Goal: Task Accomplishment & Management: Complete application form

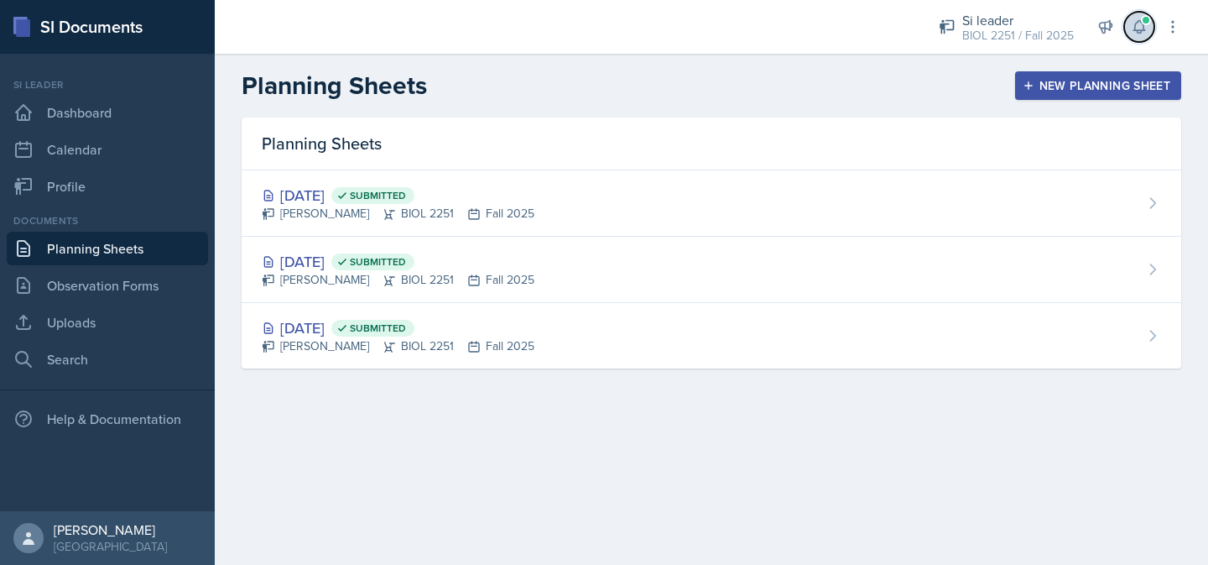
click at [1134, 28] on icon at bounding box center [1138, 27] width 11 height 13
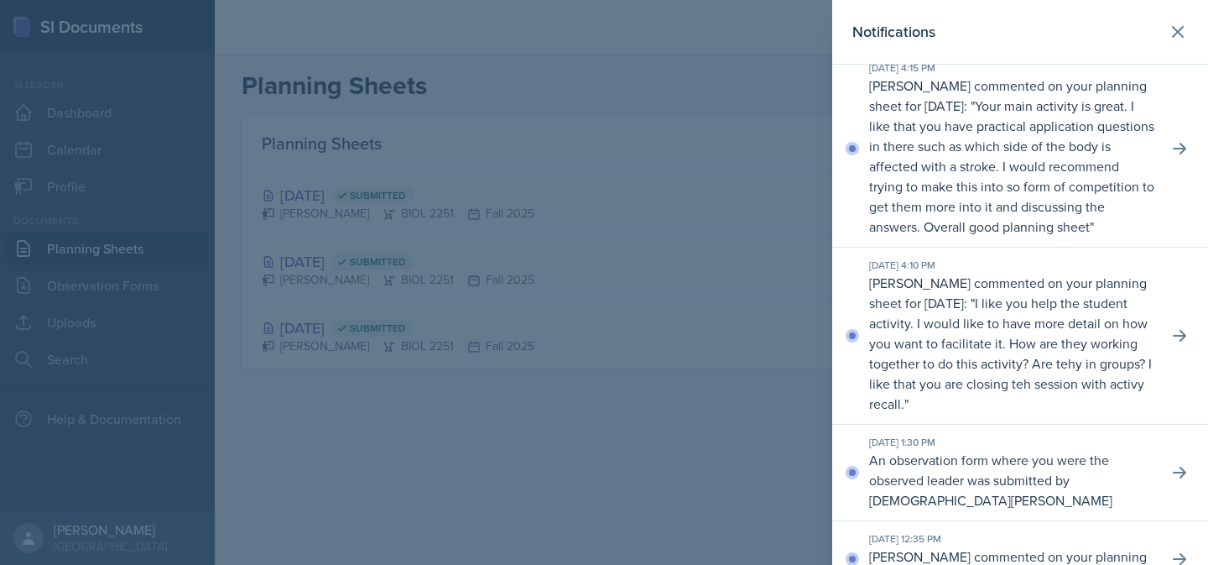
scroll to position [161, 0]
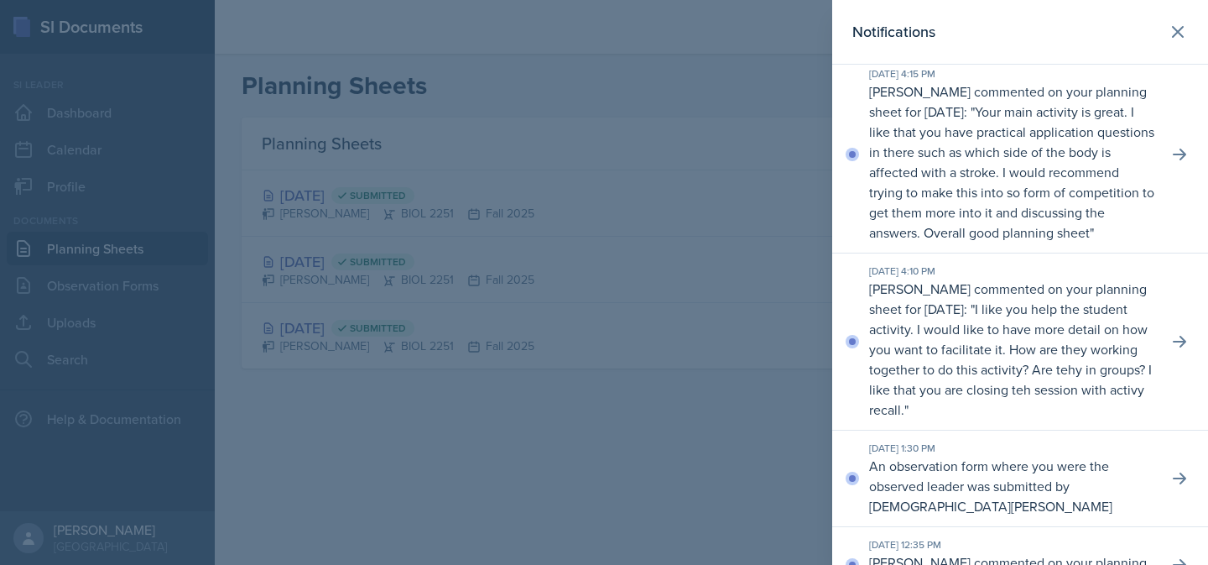
click at [769, 456] on div at bounding box center [604, 282] width 1208 height 565
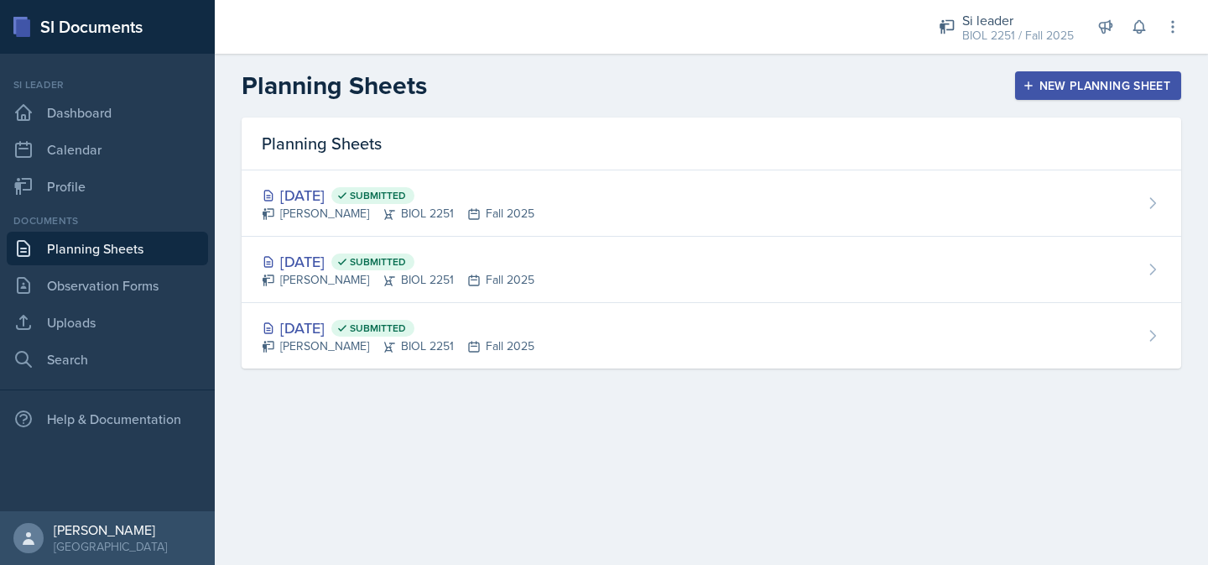
click at [1055, 85] on div "New Planning Sheet" at bounding box center [1098, 85] width 144 height 13
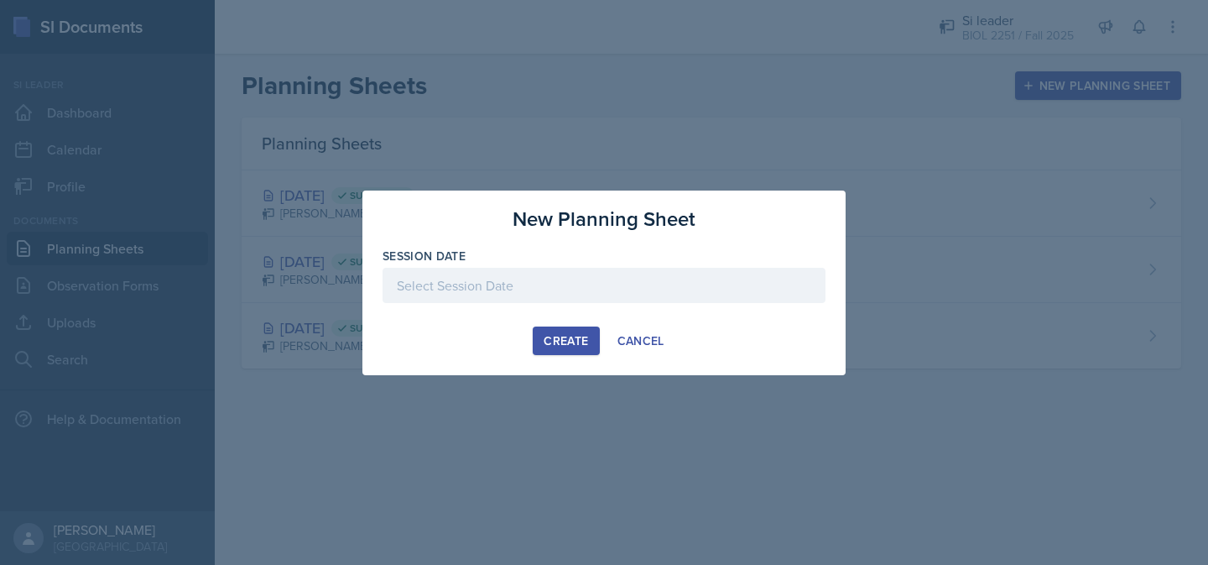
click at [771, 283] on div at bounding box center [604, 285] width 443 height 35
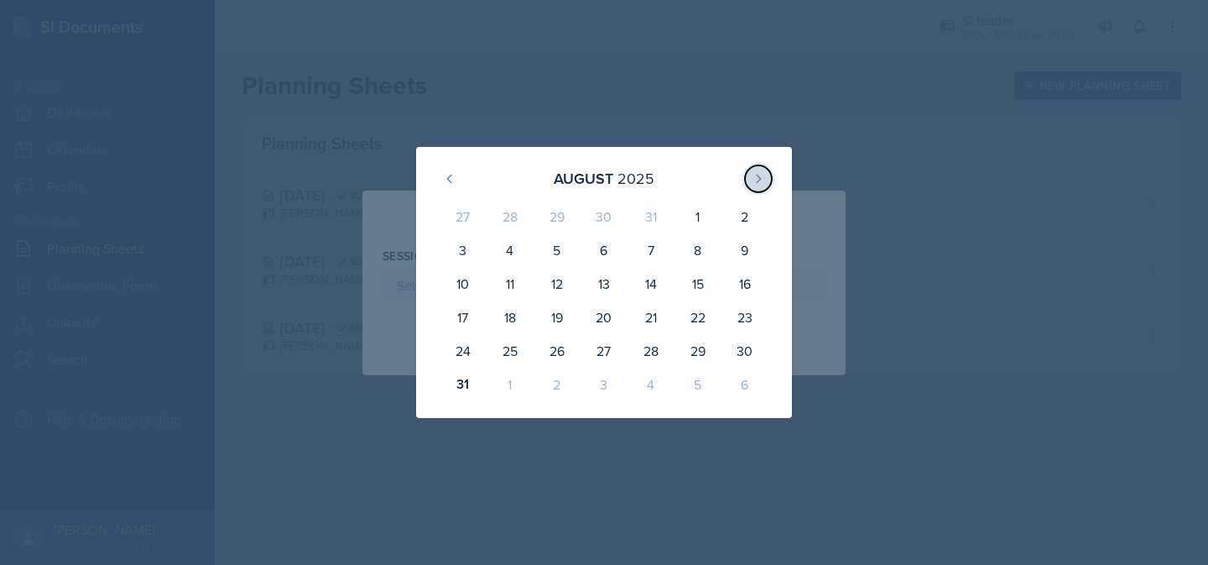
click at [759, 174] on icon at bounding box center [758, 178] width 13 height 13
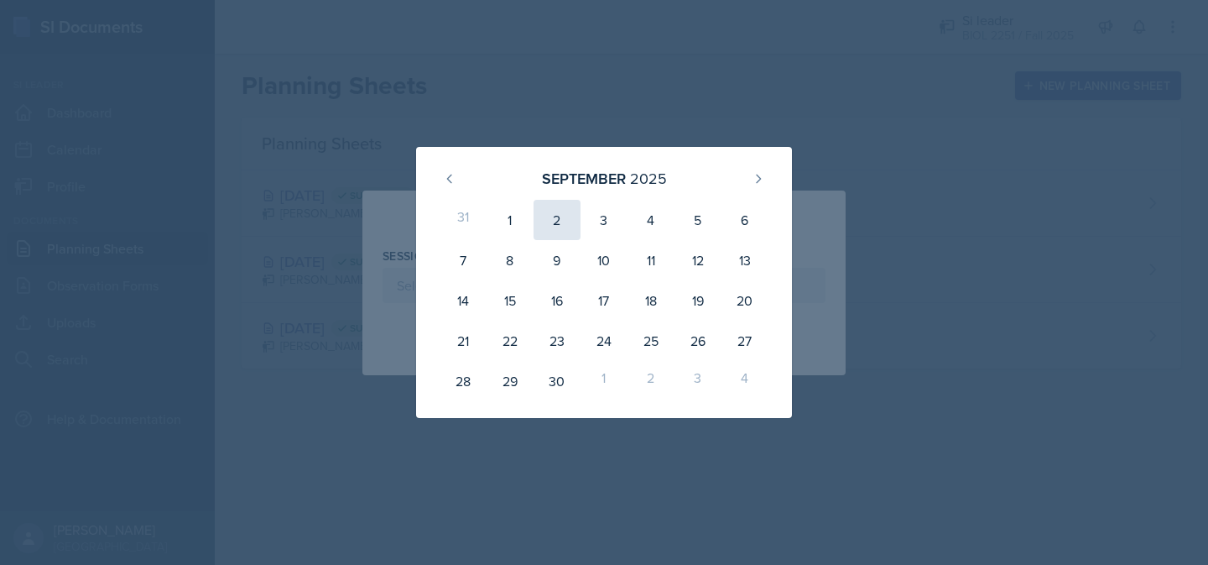
click at [556, 220] on div "2" at bounding box center [557, 220] width 47 height 40
type input "[DATE]"
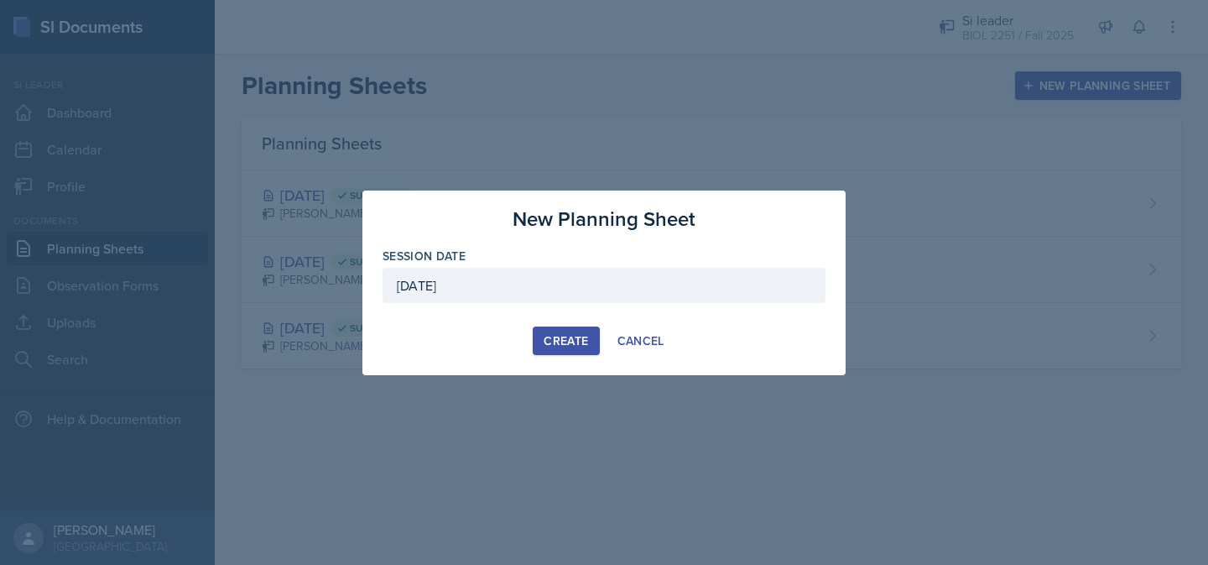
click at [551, 344] on div "Create" at bounding box center [566, 340] width 44 height 13
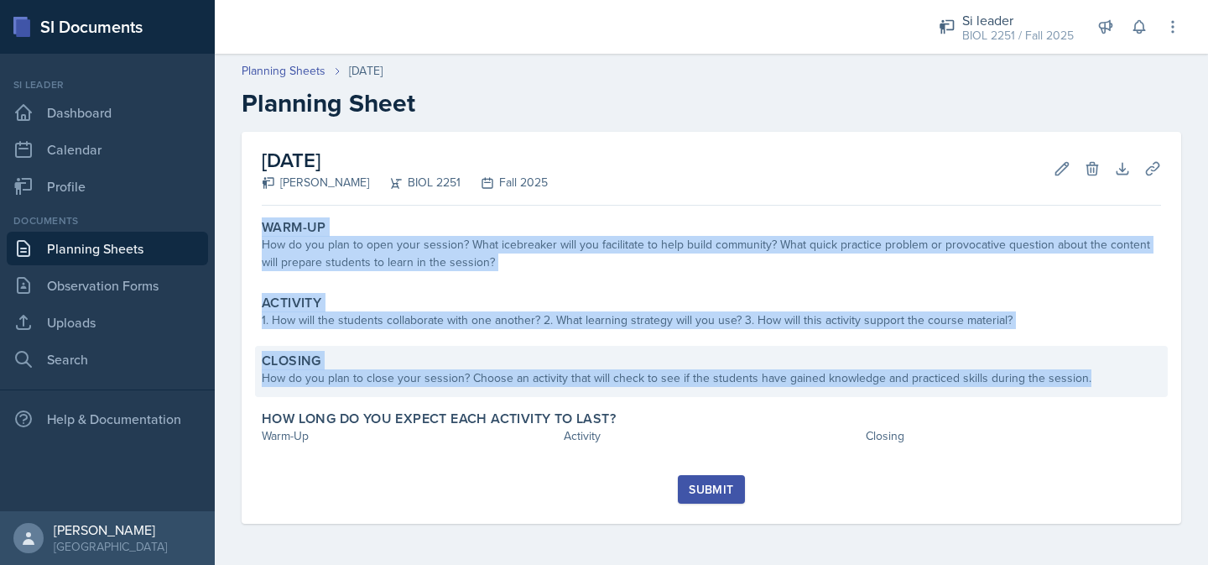
drag, startPoint x: 241, startPoint y: 232, endPoint x: 598, endPoint y: 388, distance: 390.3
click at [598, 388] on div "[DATE] [PERSON_NAME] BIOL 2251 Fall 2025 Edit Delete Download Uploads Autosavin…" at bounding box center [711, 348] width 993 height 432
copy div "Warm-Up How do you plan to open your session? What icebreaker will you facilita…"
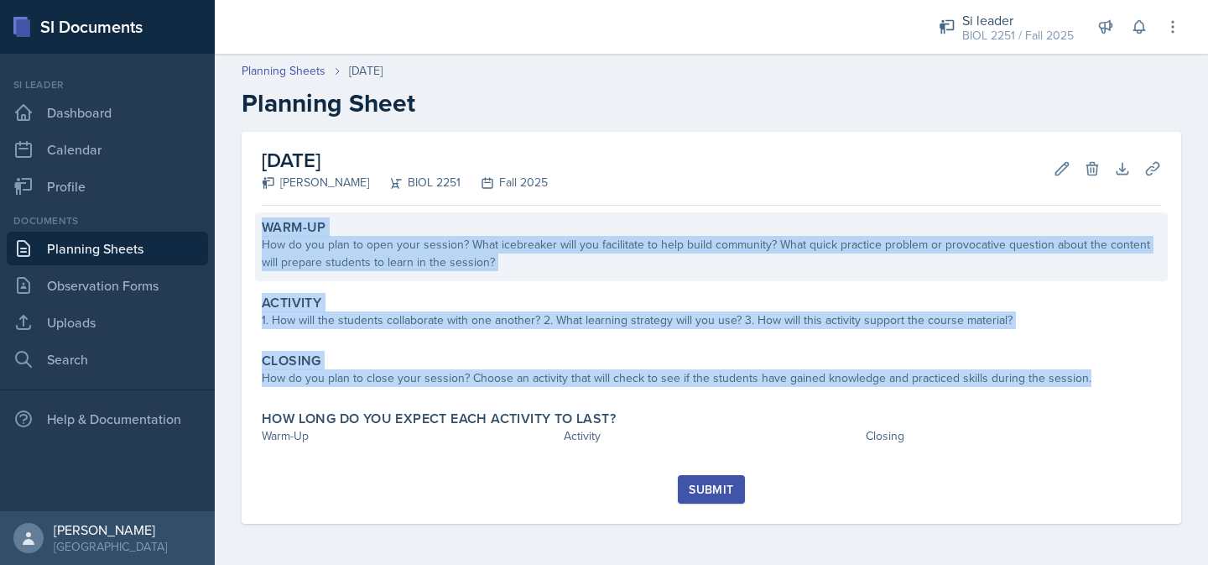
click at [463, 266] on div "How do you plan to open your session? What icebreaker will you facilitate to he…" at bounding box center [711, 253] width 899 height 35
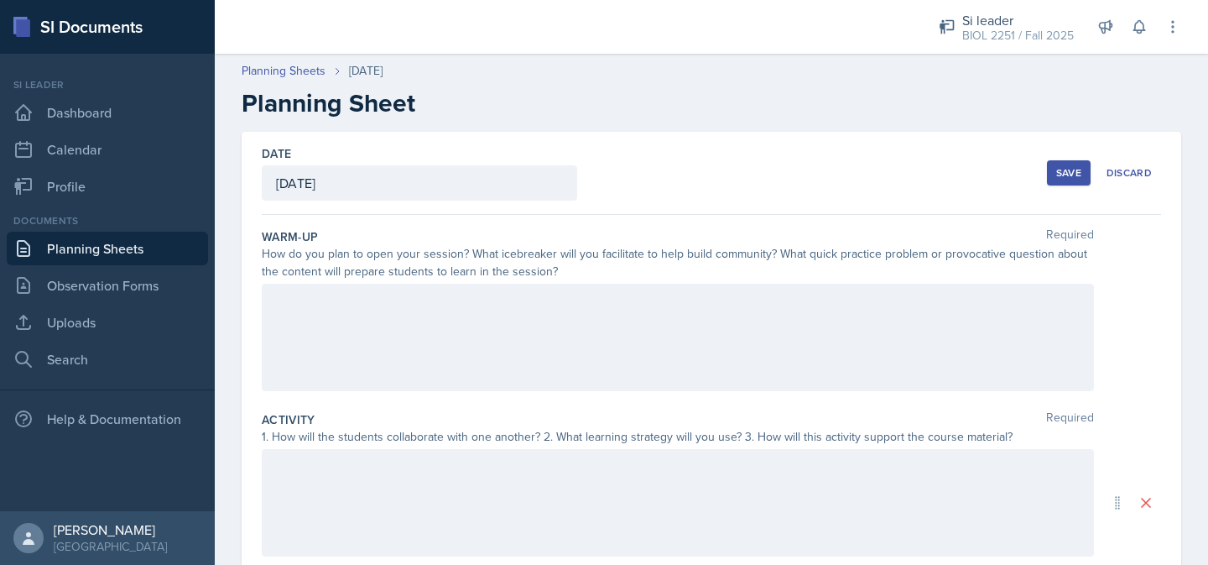
click at [448, 313] on div at bounding box center [678, 337] width 832 height 107
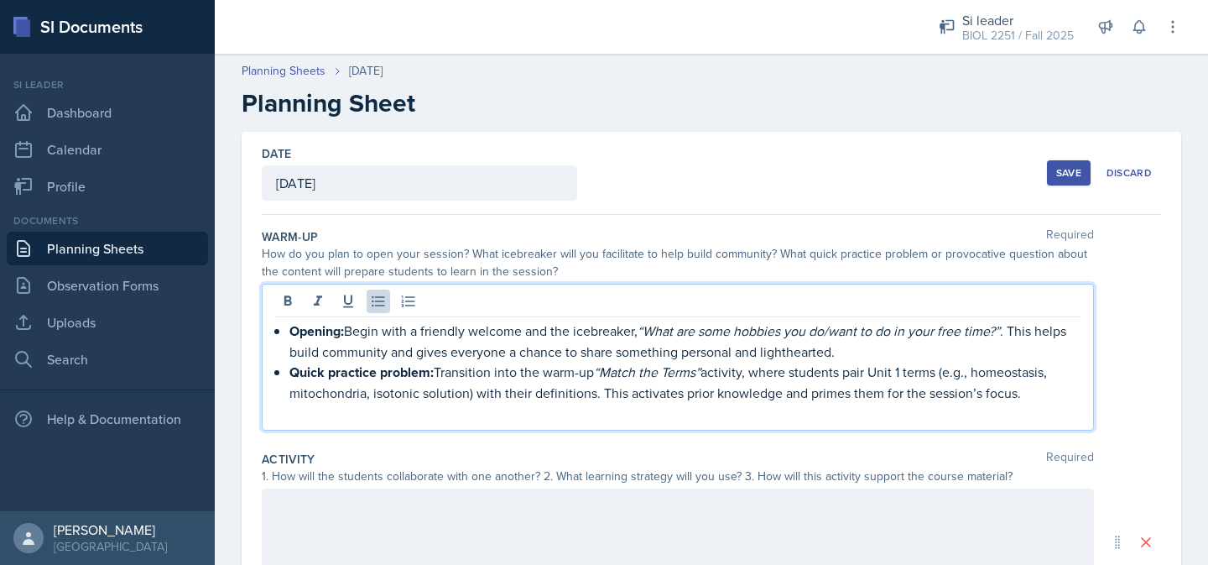
click at [346, 416] on p at bounding box center [678, 413] width 804 height 20
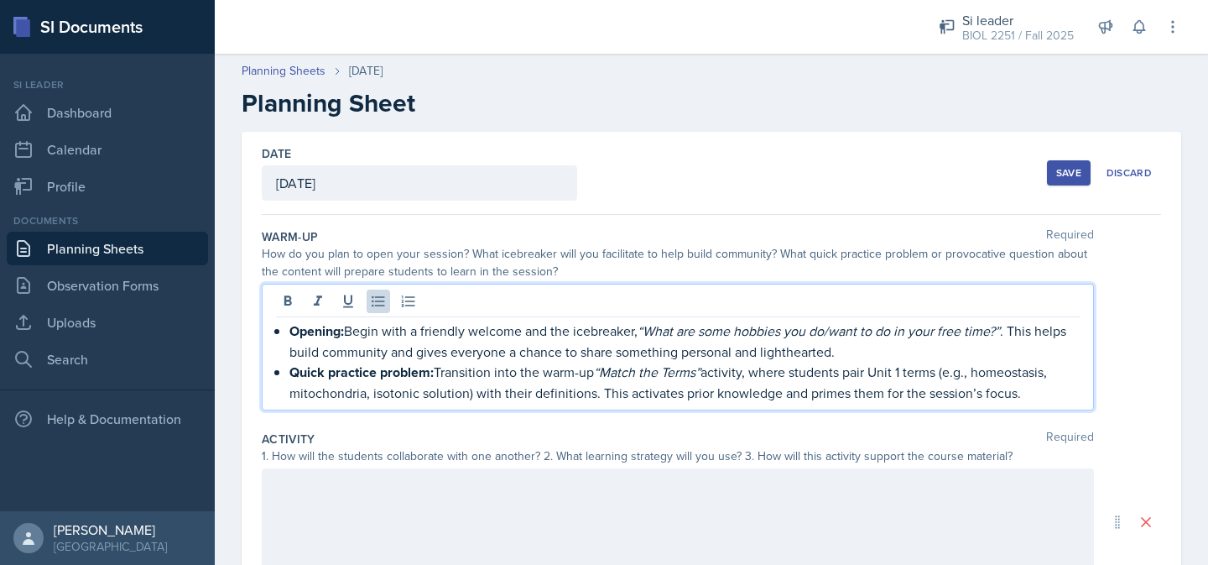
click at [347, 332] on p "Opening: Begin with a friendly welcome and the icebreaker, “What are some hobbi…" at bounding box center [684, 340] width 790 height 41
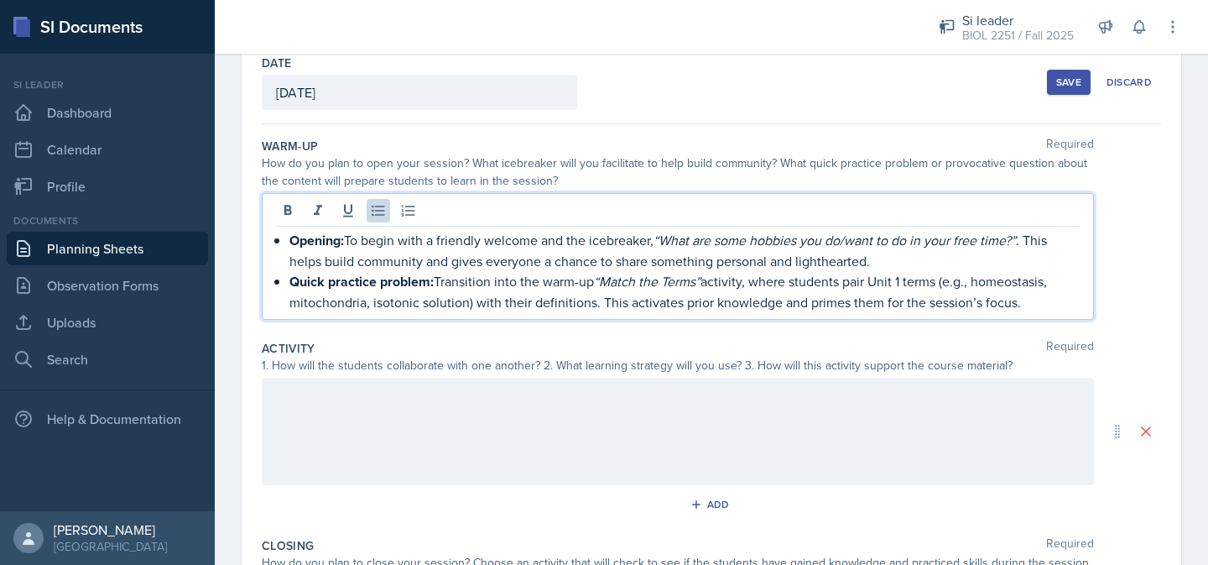
click at [458, 418] on div at bounding box center [678, 431] width 832 height 107
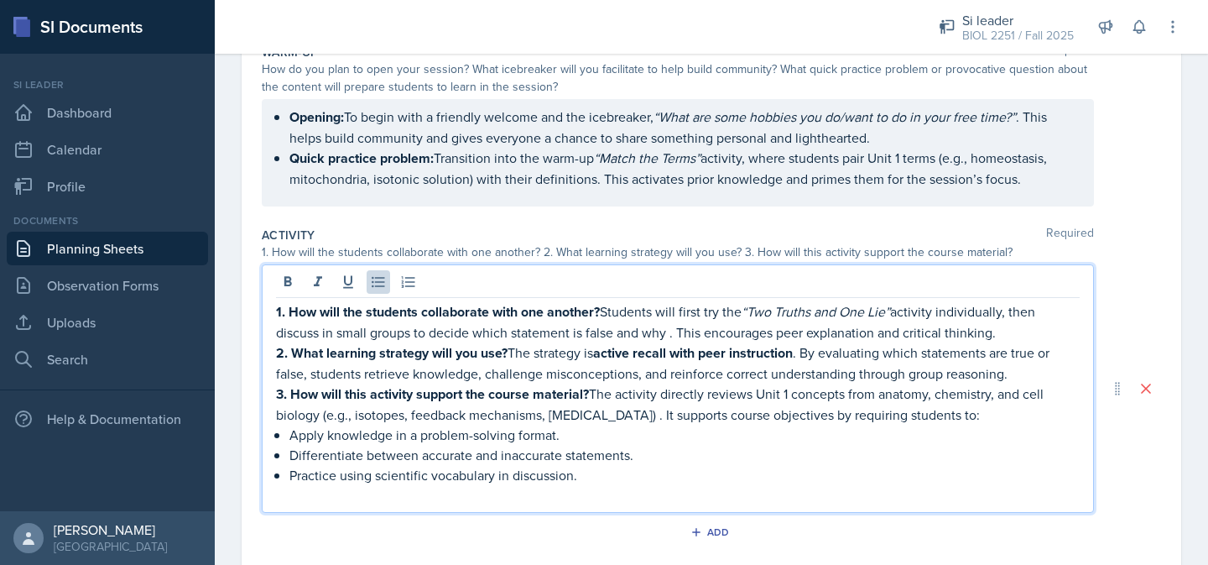
scroll to position [195, 0]
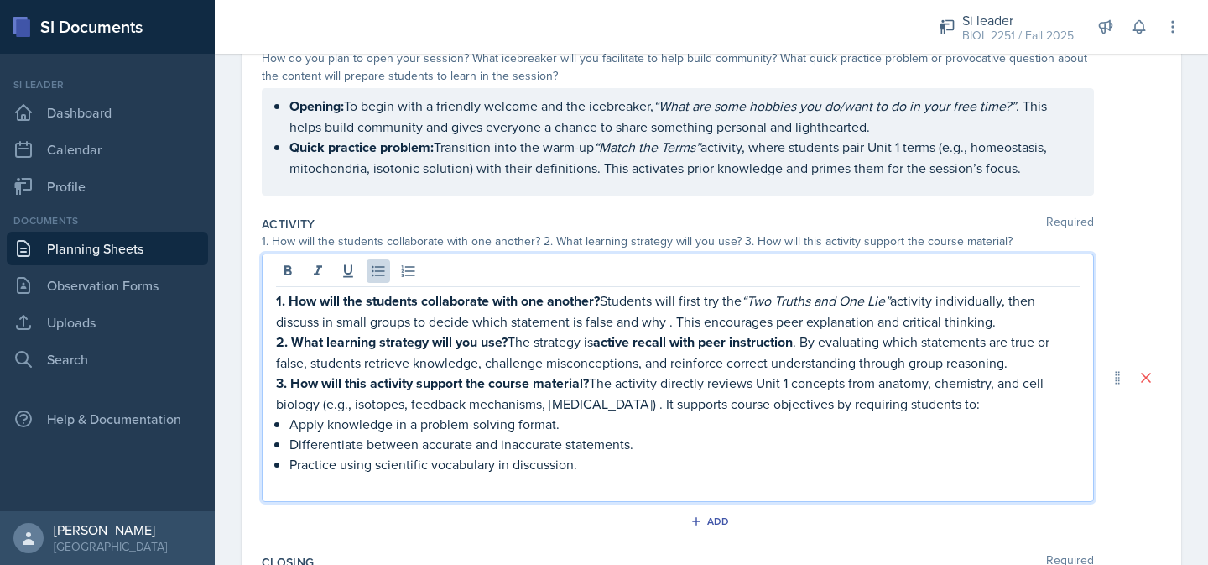
click at [519, 487] on p at bounding box center [678, 484] width 804 height 20
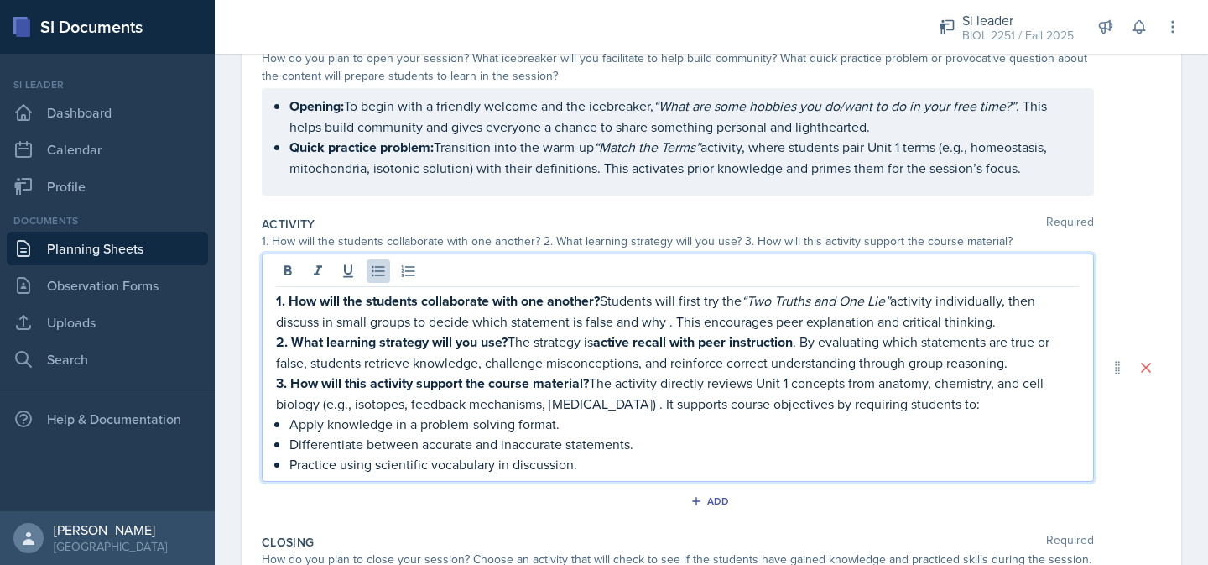
click at [276, 303] on strong "1. How will the students collaborate with one another?" at bounding box center [438, 300] width 324 height 19
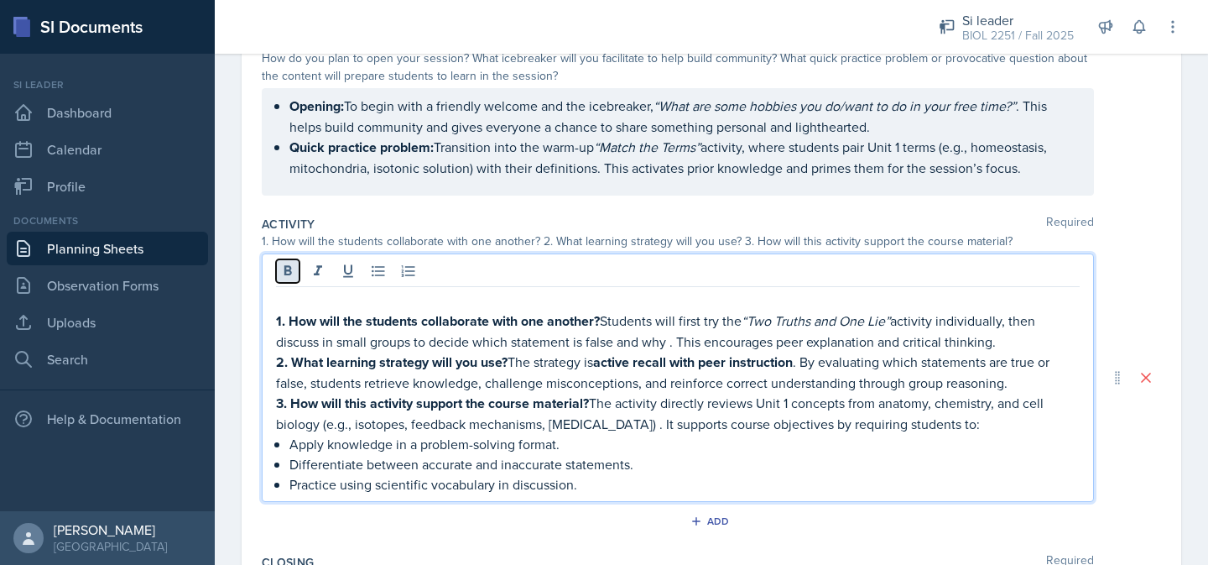
click at [284, 275] on icon at bounding box center [287, 271] width 17 height 17
click at [707, 326] on p "1. How will the students collaborate with one another? Students will first try …" at bounding box center [678, 331] width 804 height 41
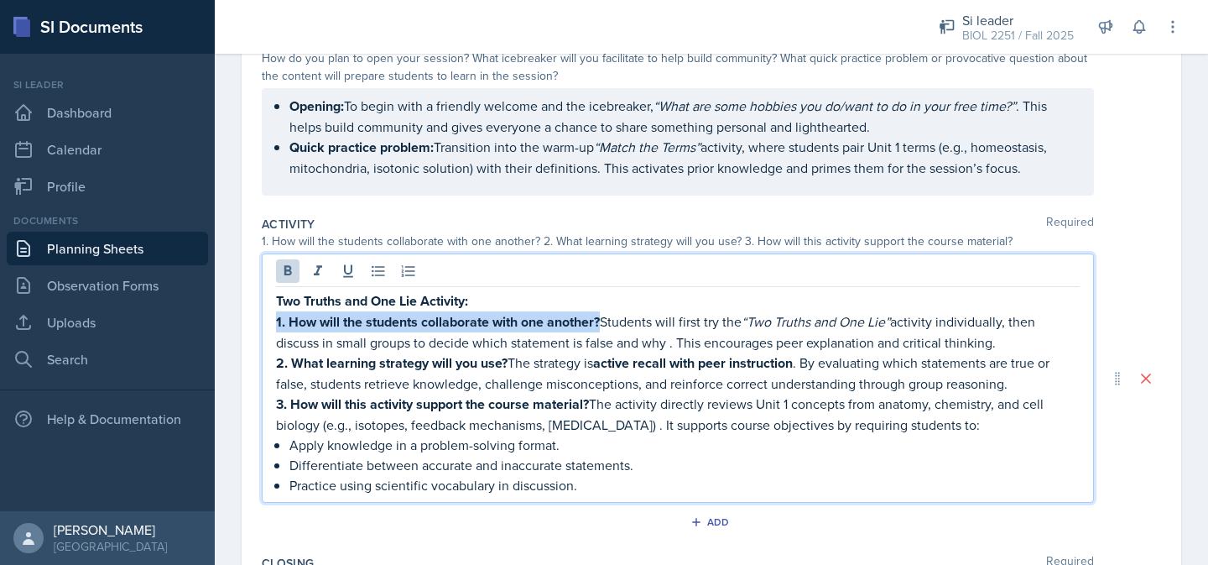
drag, startPoint x: 603, startPoint y: 321, endPoint x: 275, endPoint y: 324, distance: 328.0
click at [275, 324] on div "Two Truths and One Lie Activity: 1. How will the students collaborate with one …" at bounding box center [678, 377] width 832 height 249
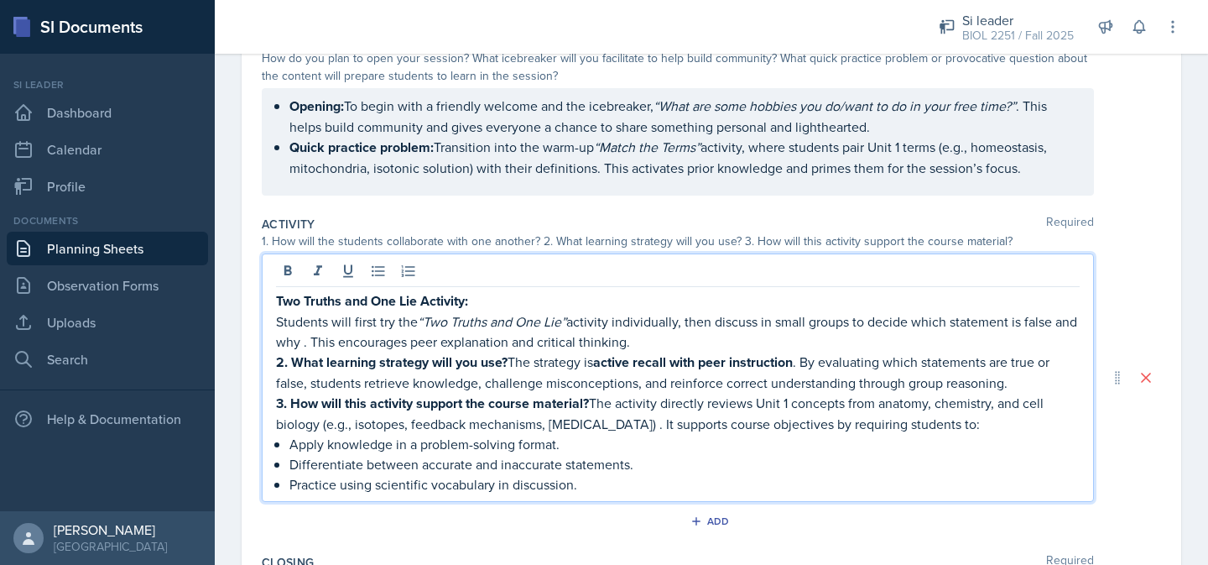
click at [376, 325] on p "Students will first try the “Two Truths and One Lie” activity individually, the…" at bounding box center [678, 331] width 804 height 40
drag, startPoint x: 513, startPoint y: 363, endPoint x: 250, endPoint y: 362, distance: 263.4
click at [250, 362] on div "Date [DATE] [DATE] 27 28 29 30 31 1 2 3 4 5 6 7 8 9 10 11 12 13 14 15 16 17 18 …" at bounding box center [712, 377] width 940 height 883
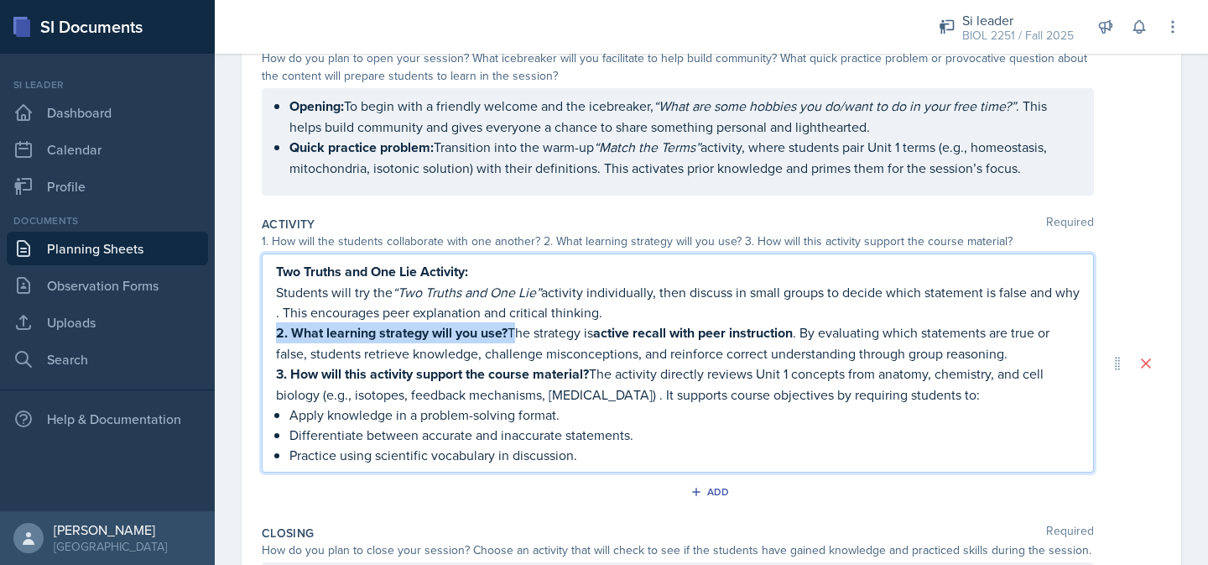
scroll to position [166, 0]
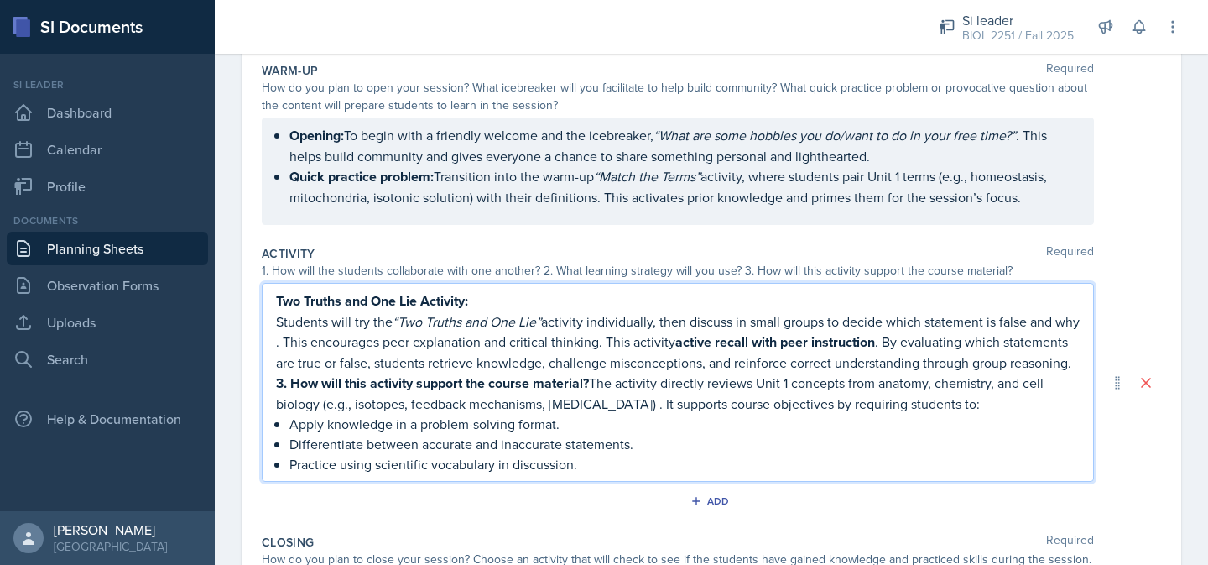
click at [618, 344] on p "Students will try the “Two Truths and One Lie” activity individually, then disc…" at bounding box center [678, 341] width 804 height 61
click at [704, 346] on strong "active recall with peer instruction" at bounding box center [775, 341] width 200 height 19
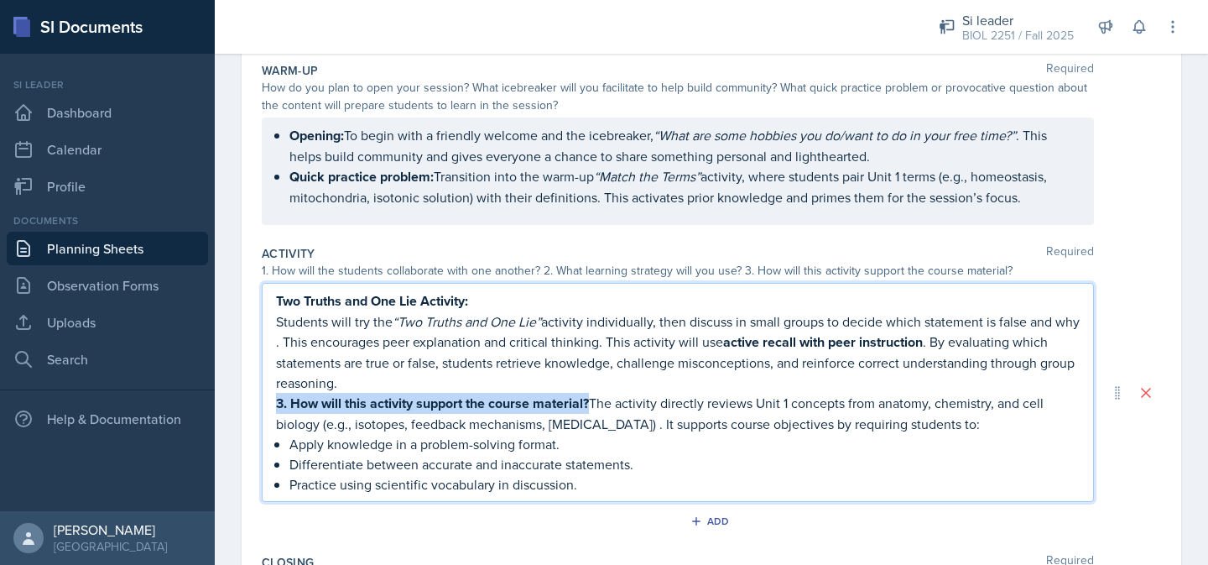
drag, startPoint x: 592, startPoint y: 404, endPoint x: 279, endPoint y: 395, distance: 313.9
click at [279, 395] on p "3. How will this activity support the course material? The activity directly re…" at bounding box center [678, 413] width 804 height 41
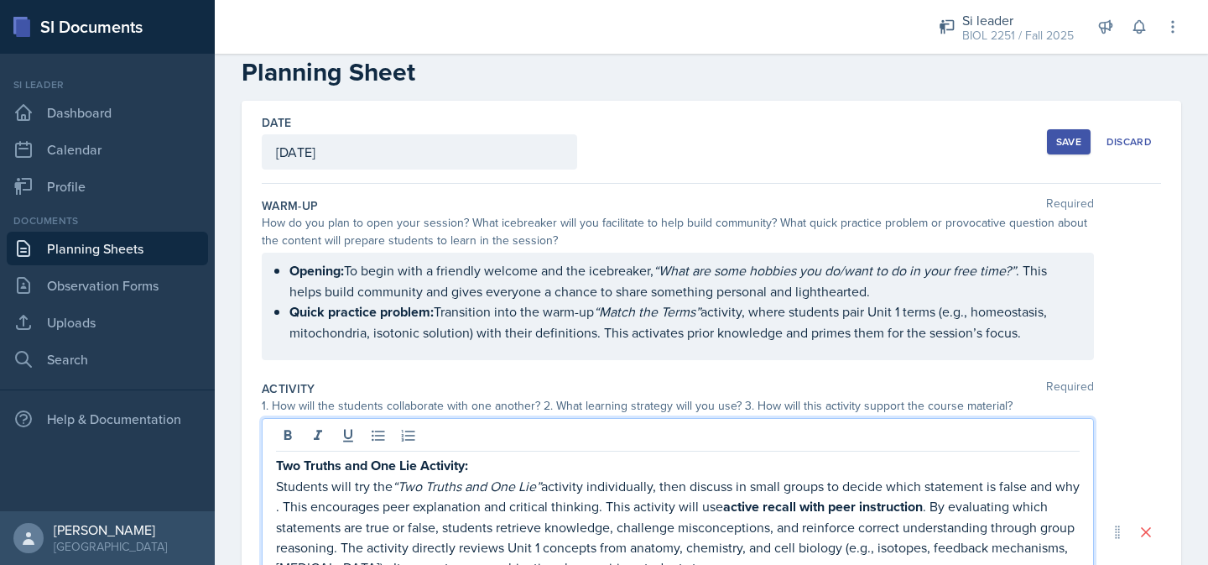
scroll to position [0, 0]
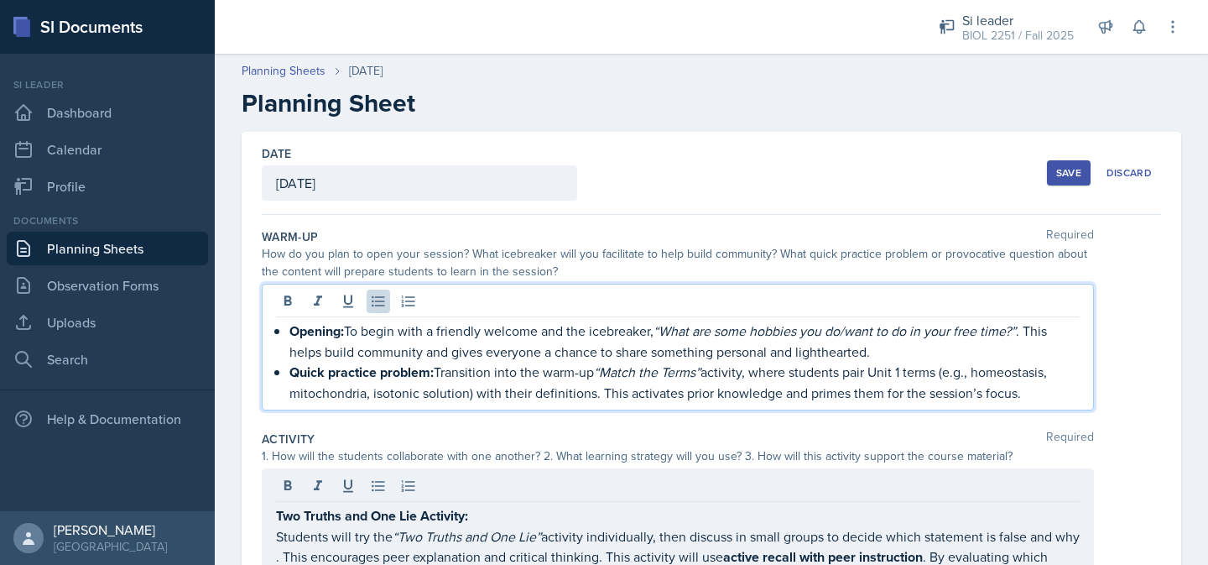
drag, startPoint x: 1018, startPoint y: 362, endPoint x: 282, endPoint y: 353, distance: 735.8
click at [280, 353] on div "Opening: To begin with a friendly welcome and the icebreaker, “What are some ho…" at bounding box center [678, 361] width 804 height 82
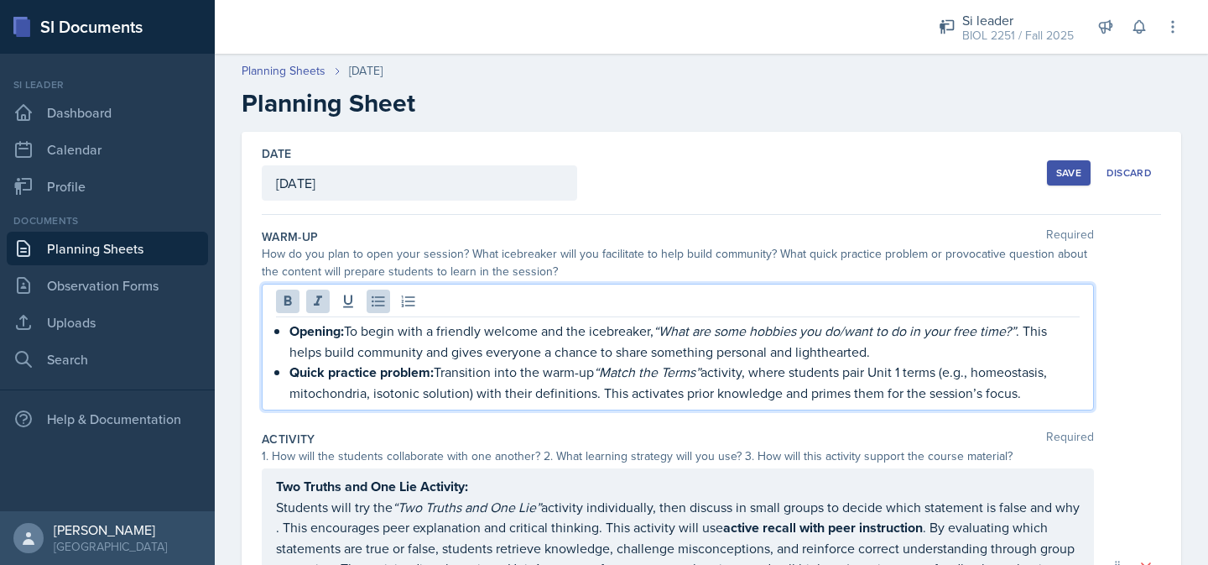
drag, startPoint x: 282, startPoint y: 334, endPoint x: 1091, endPoint y: 397, distance: 811.2
click at [1091, 397] on div "Opening: To begin with a friendly welcome and the icebreaker, “What are some ho…" at bounding box center [678, 347] width 832 height 127
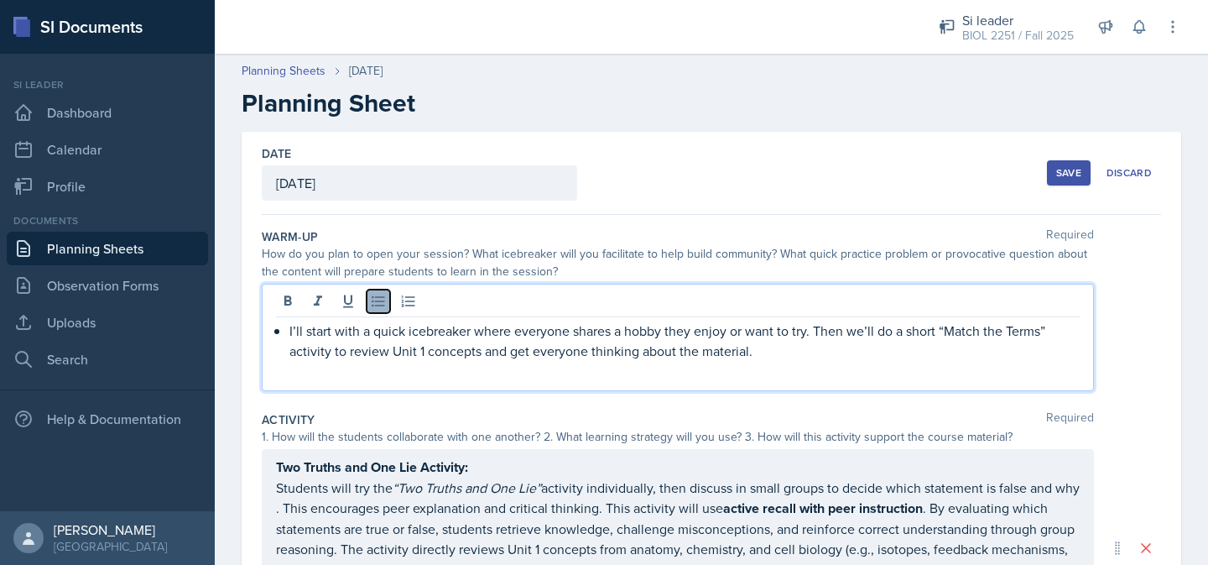
click at [375, 310] on button at bounding box center [378, 300] width 23 height 23
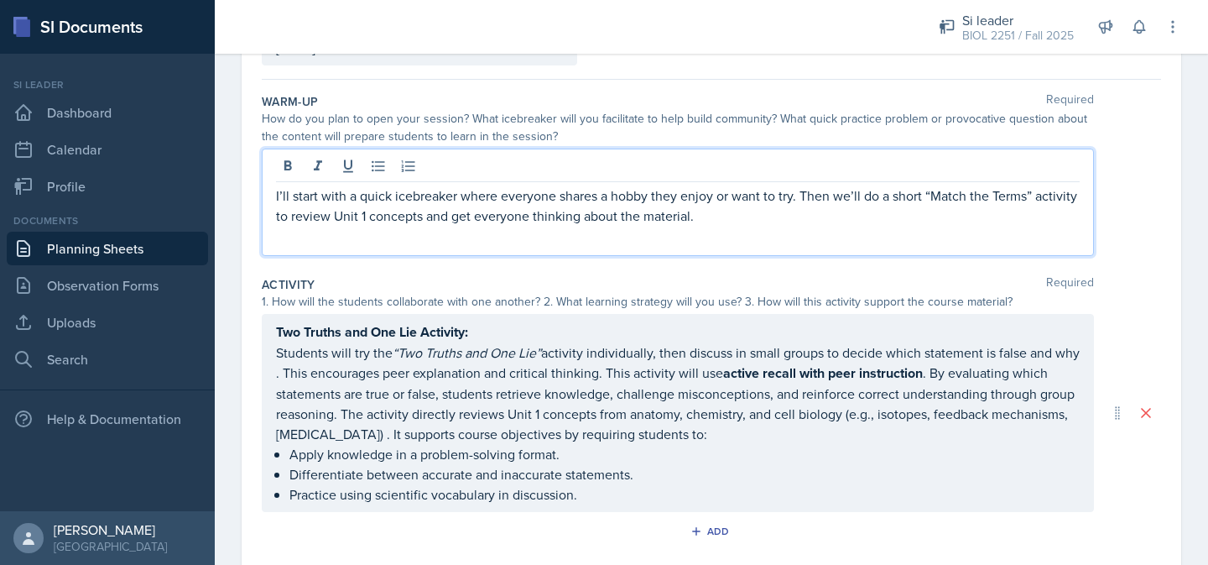
scroll to position [148, 0]
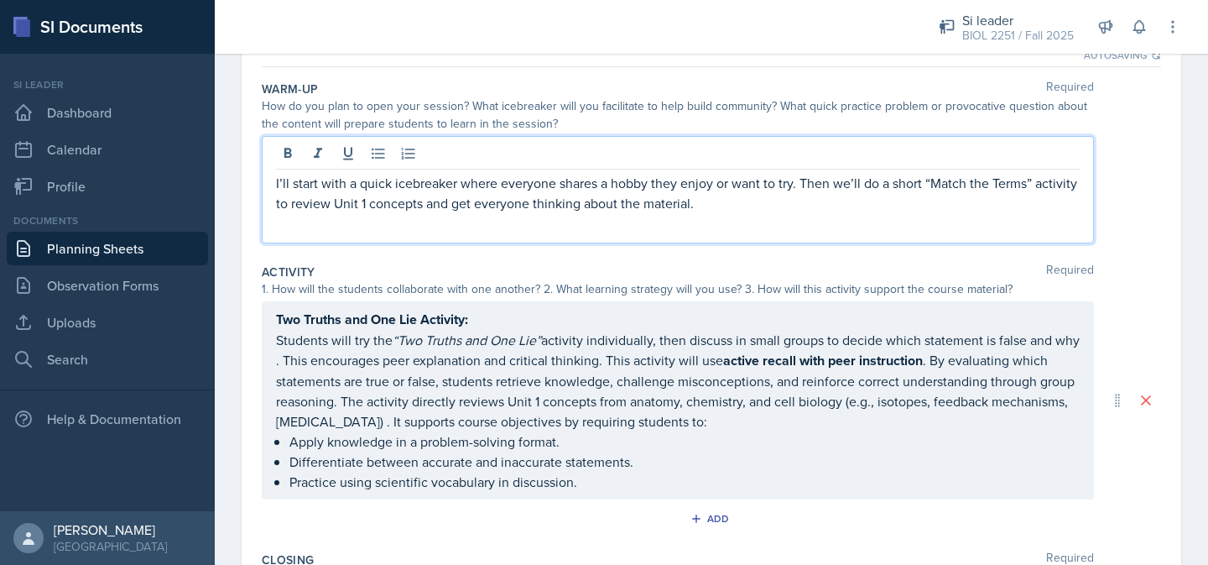
click at [276, 185] on p "I’ll start with a quick icebreaker where everyone shares a hobby they enjoy or …" at bounding box center [678, 193] width 804 height 40
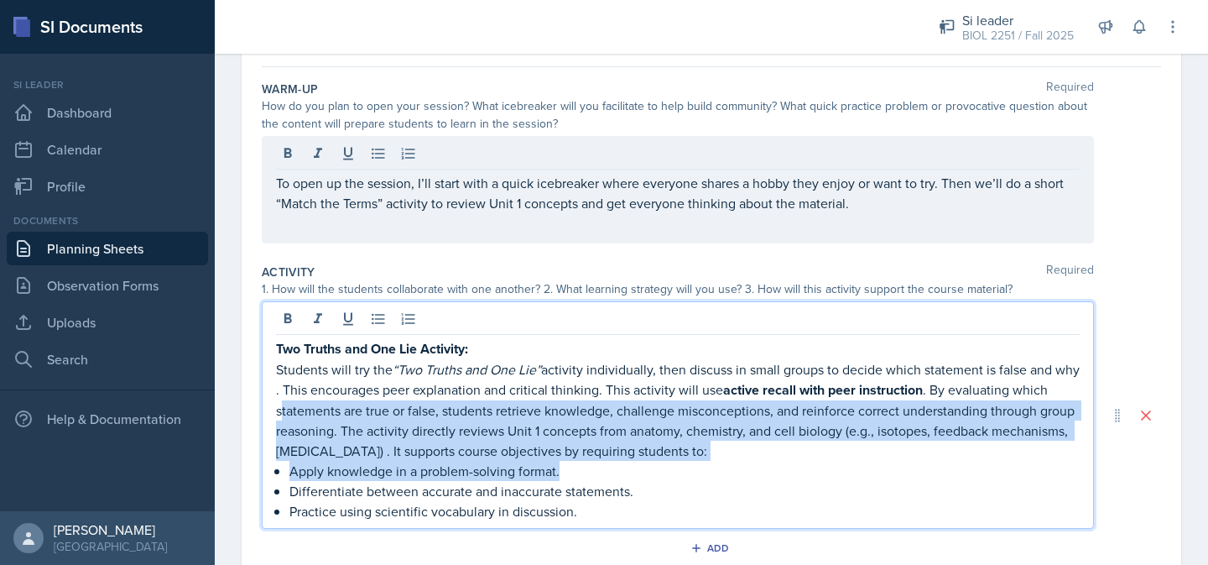
drag, startPoint x: 609, startPoint y: 477, endPoint x: 283, endPoint y: 402, distance: 335.0
click at [283, 402] on div "Two Truths and One Lie Activity: Students will try the “Two Truths and One Lie”…" at bounding box center [678, 429] width 804 height 183
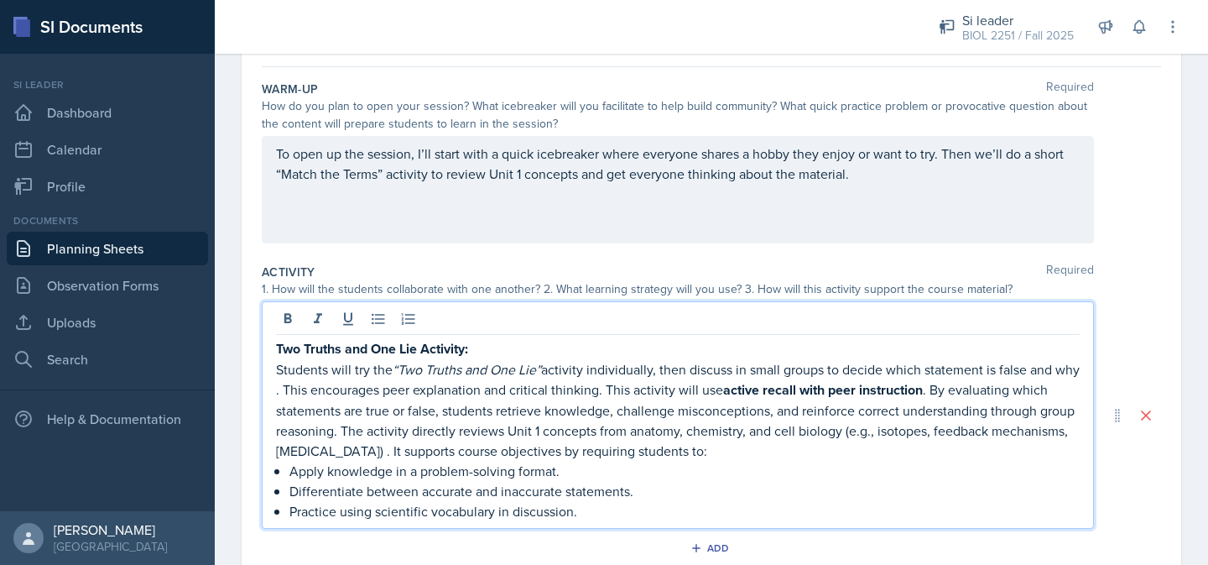
click at [605, 518] on p "Practice using scientific vocabulary in discussion." at bounding box center [684, 511] width 790 height 20
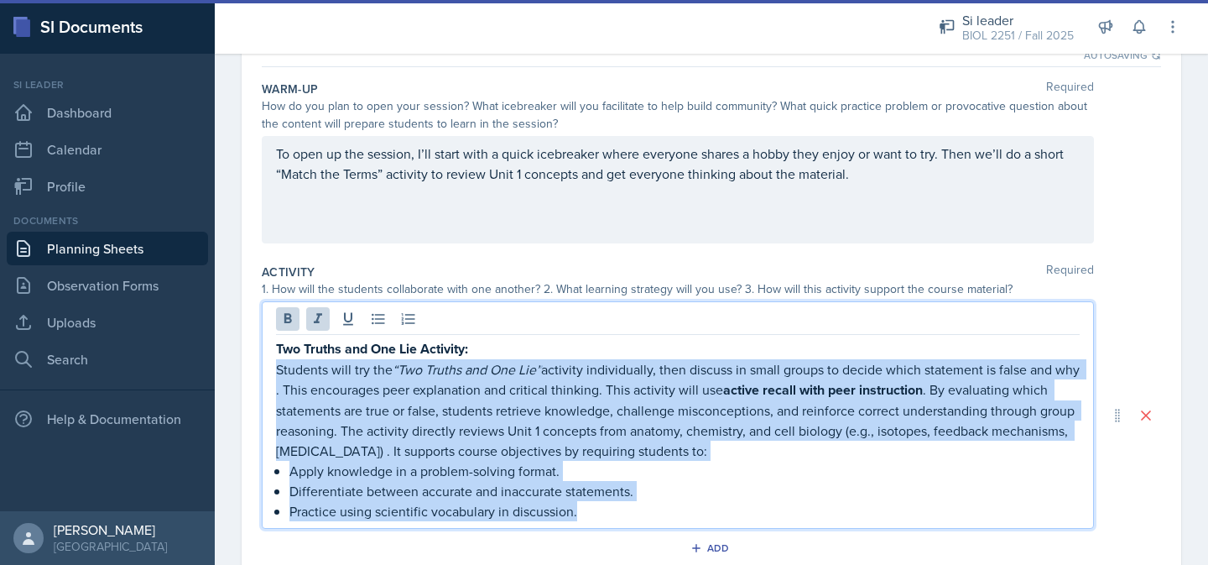
drag, startPoint x: 605, startPoint y: 517, endPoint x: 264, endPoint y: 378, distance: 367.7
click at [264, 378] on div "Two Truths and One Lie Activity: Students will try the “Two Truths and One Lie”…" at bounding box center [678, 414] width 832 height 227
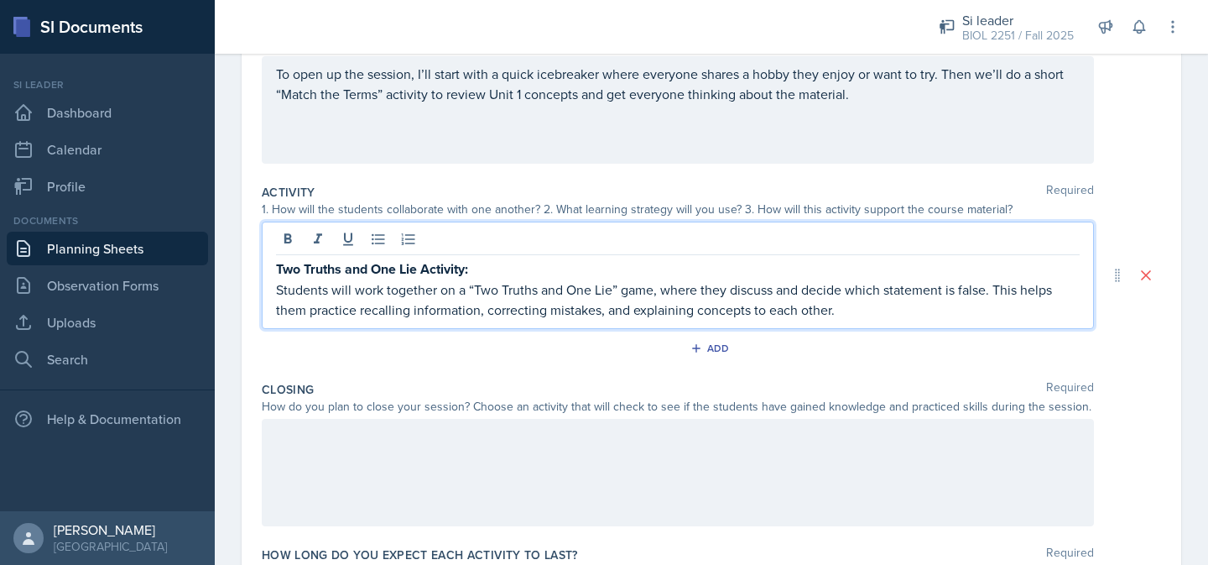
scroll to position [236, 0]
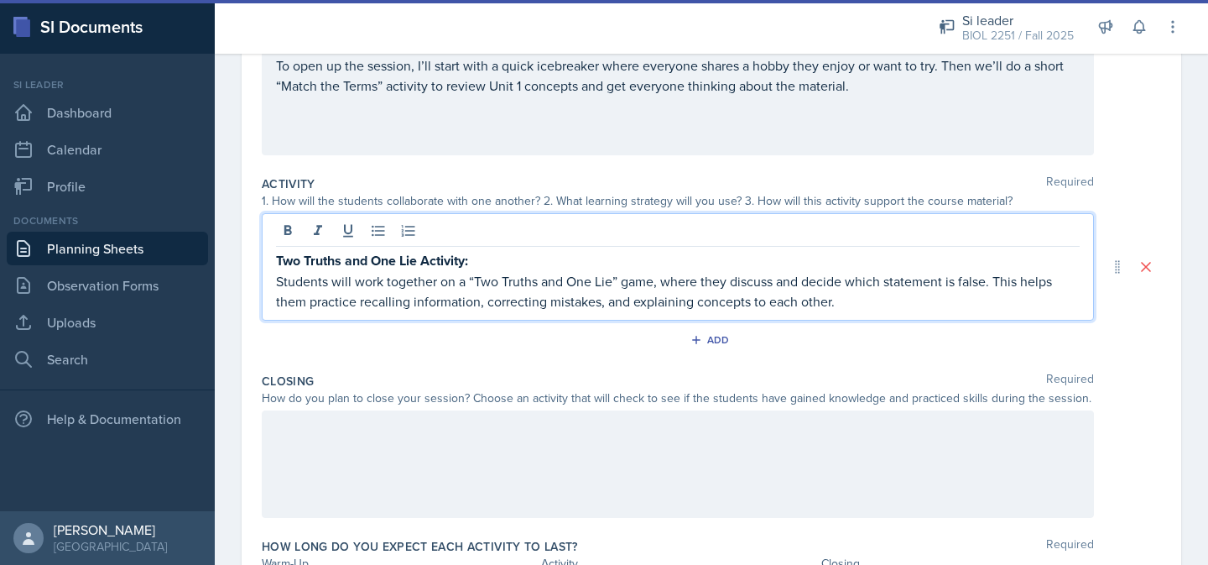
click at [477, 299] on p "Students will work together on a “Two Truths and One Lie” game, where they disc…" at bounding box center [678, 291] width 804 height 40
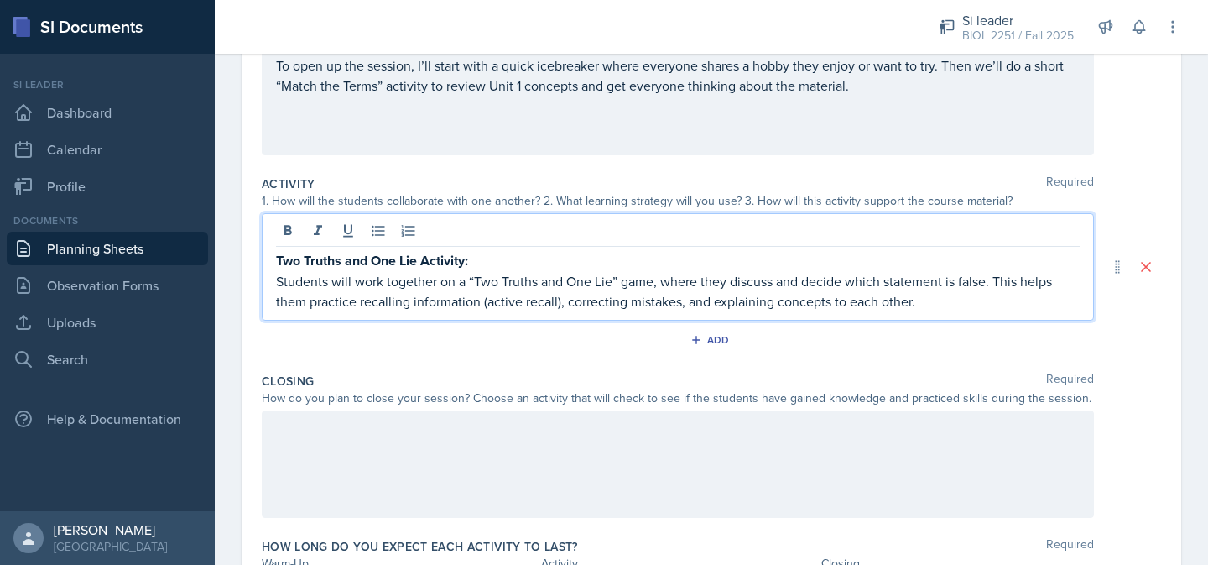
click at [537, 435] on div at bounding box center [678, 463] width 832 height 107
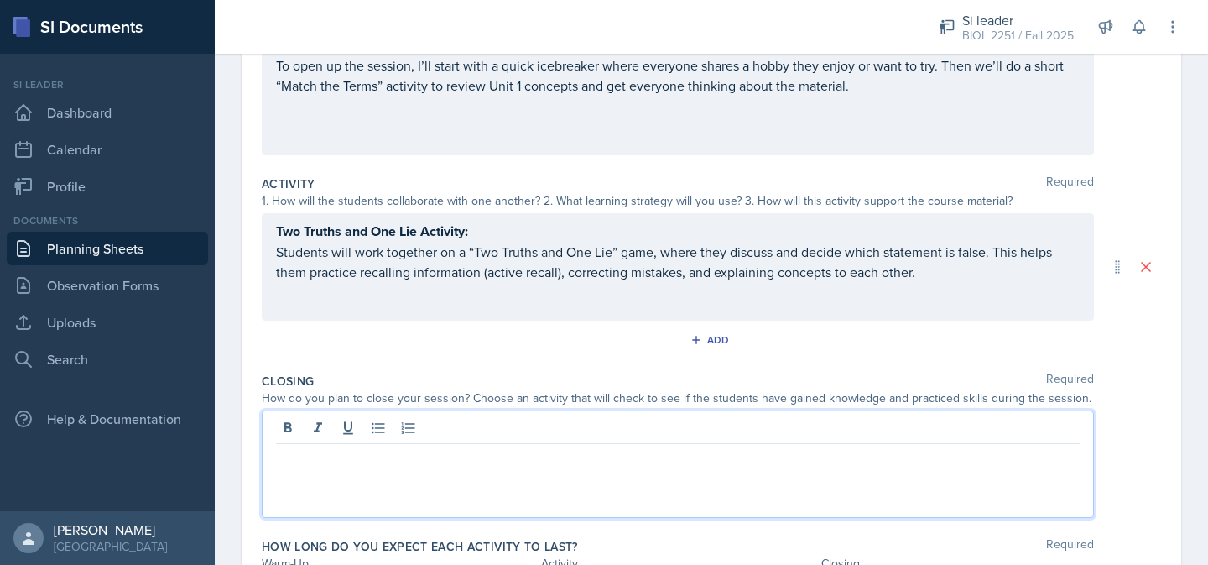
click at [943, 257] on div "Two Truths and One Lie Activity: Students will work together on a “Two Truths a…" at bounding box center [678, 251] width 804 height 61
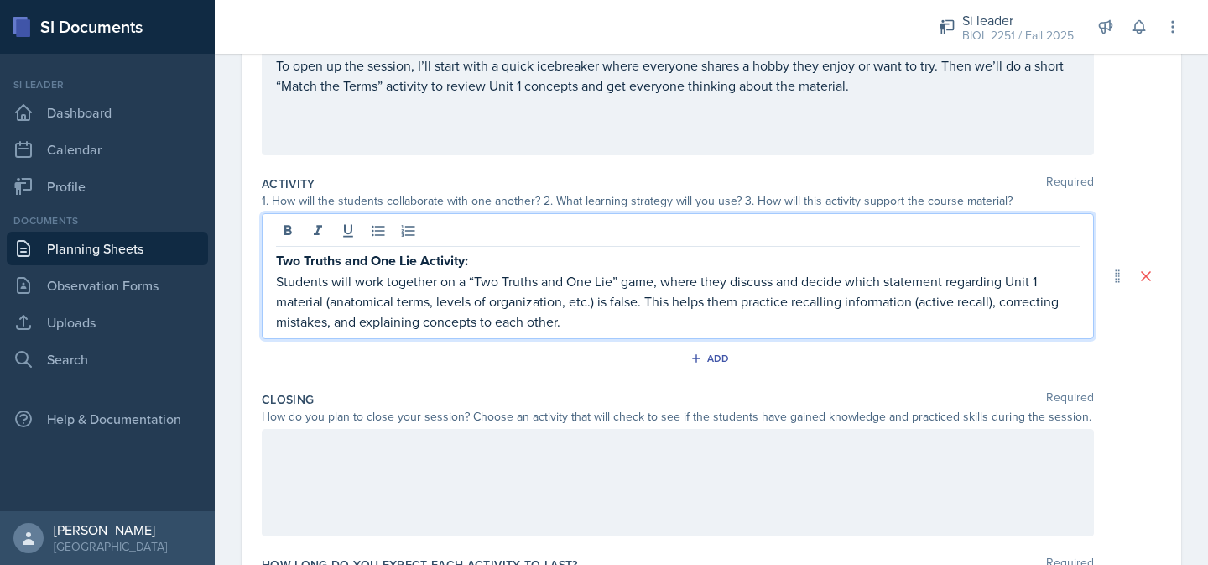
click at [860, 468] on div at bounding box center [678, 482] width 832 height 107
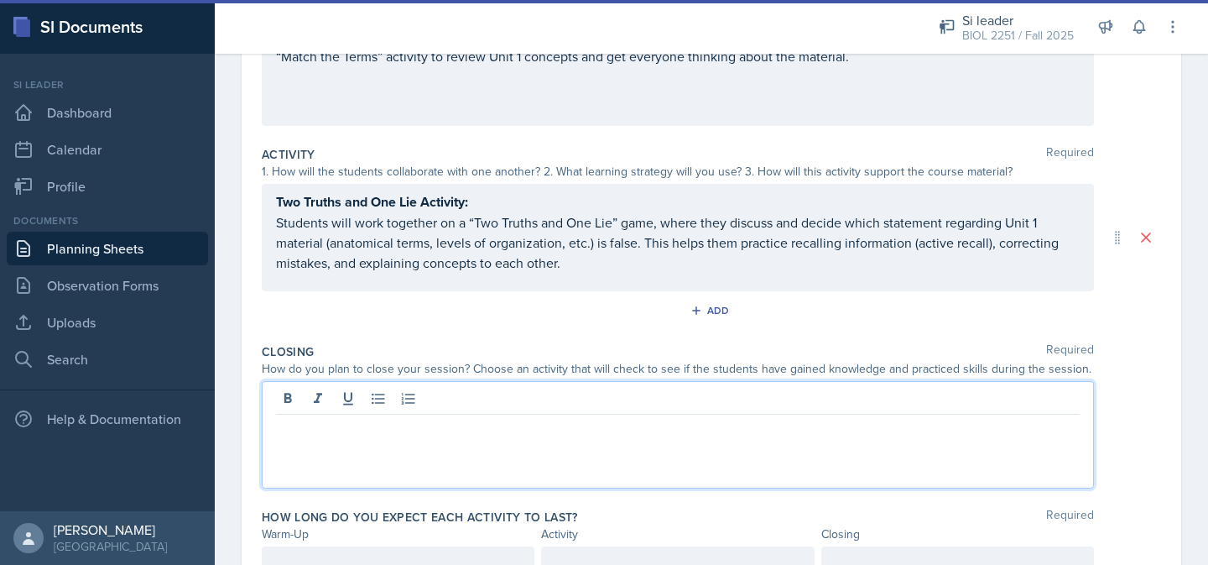
paste div
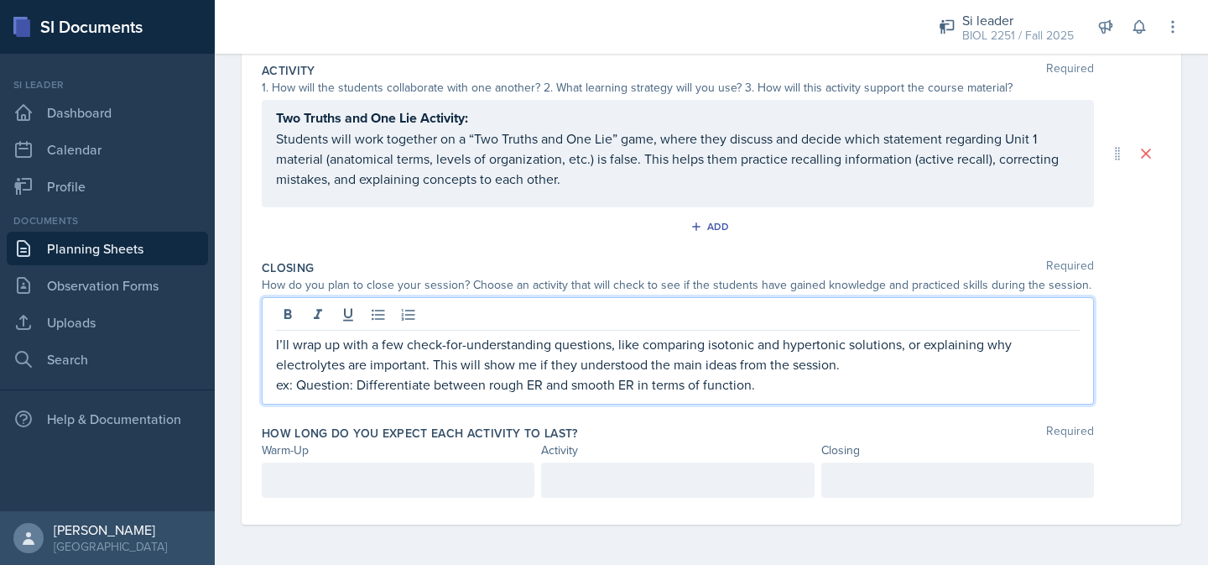
click at [421, 482] on p at bounding box center [398, 480] width 244 height 20
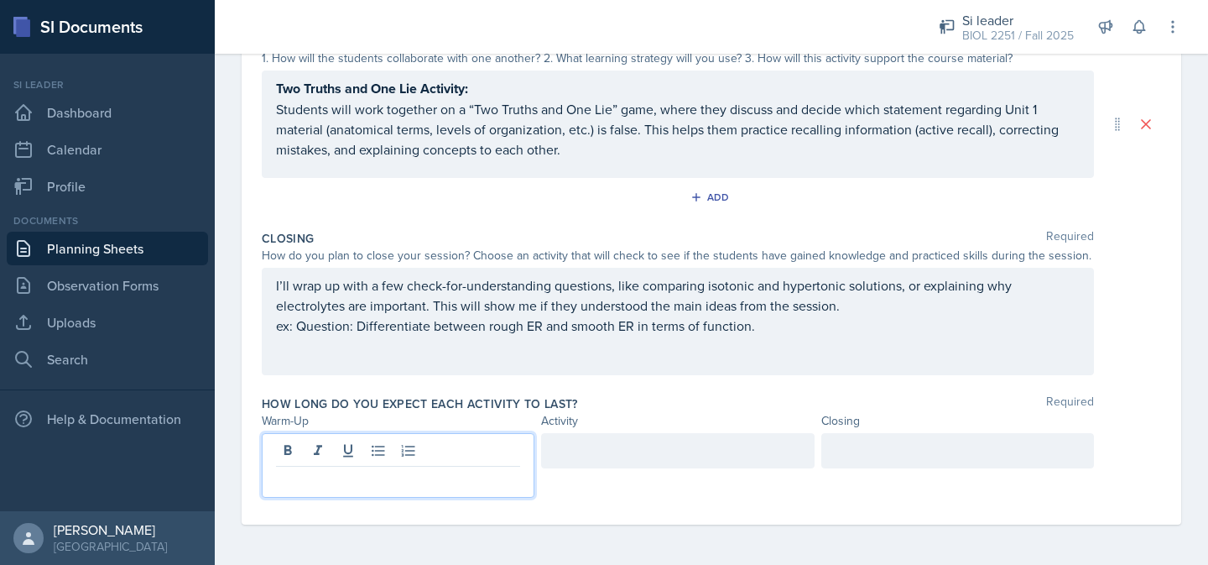
click at [421, 482] on p at bounding box center [398, 480] width 244 height 20
click at [851, 452] on div at bounding box center [957, 450] width 273 height 35
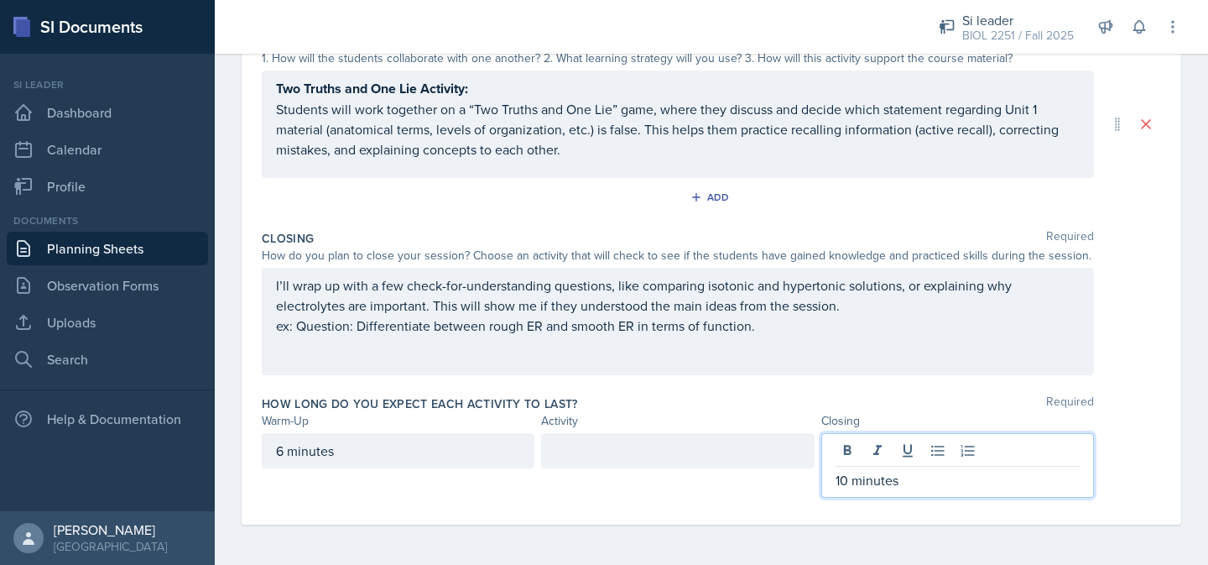
click at [736, 459] on div at bounding box center [677, 450] width 273 height 35
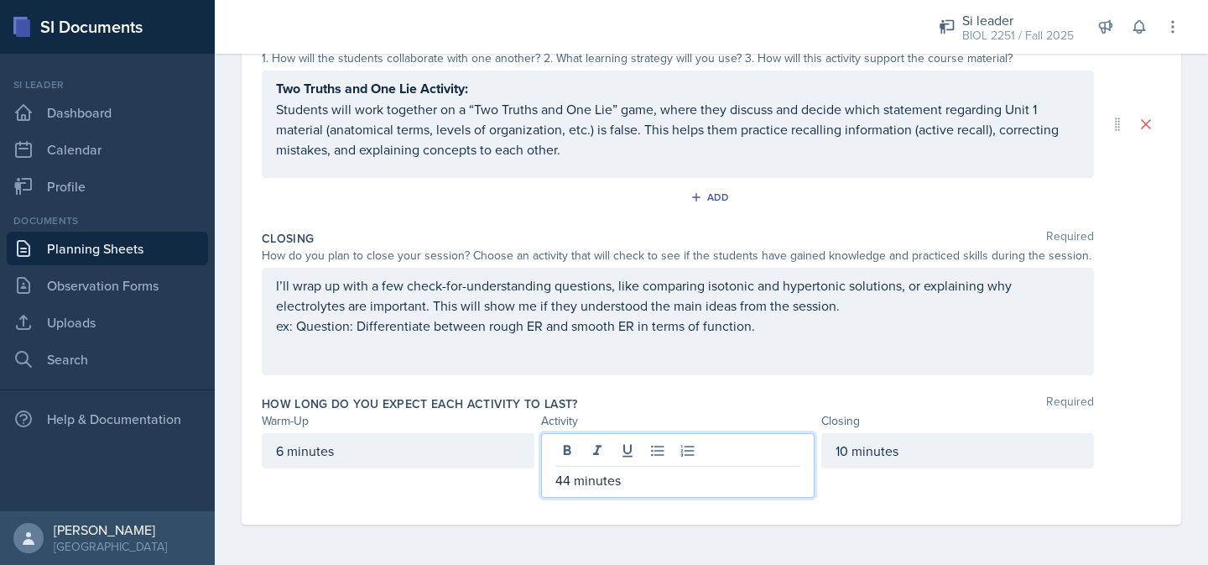
click at [717, 399] on div "How long do you expect each activity to last? Required" at bounding box center [711, 403] width 899 height 17
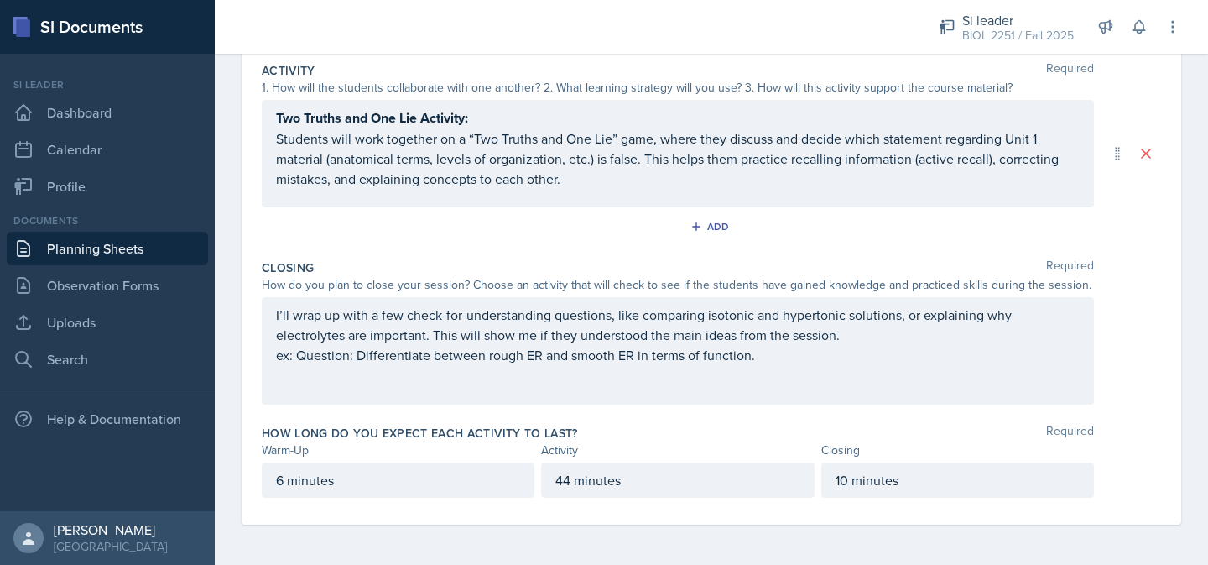
scroll to position [0, 0]
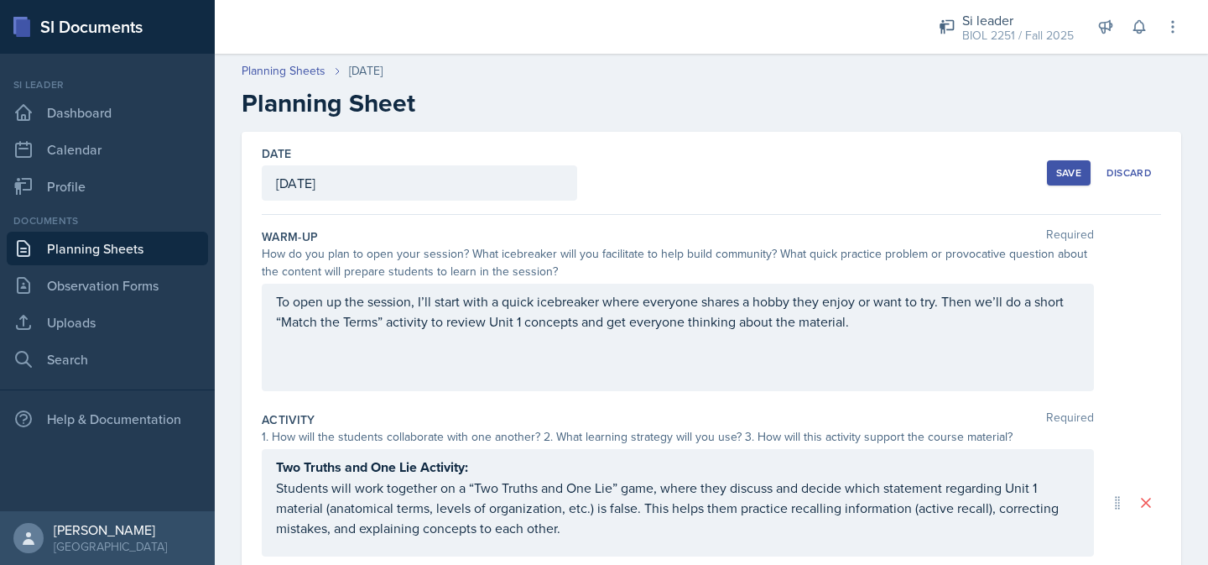
click at [1057, 174] on div "Save" at bounding box center [1068, 172] width 25 height 13
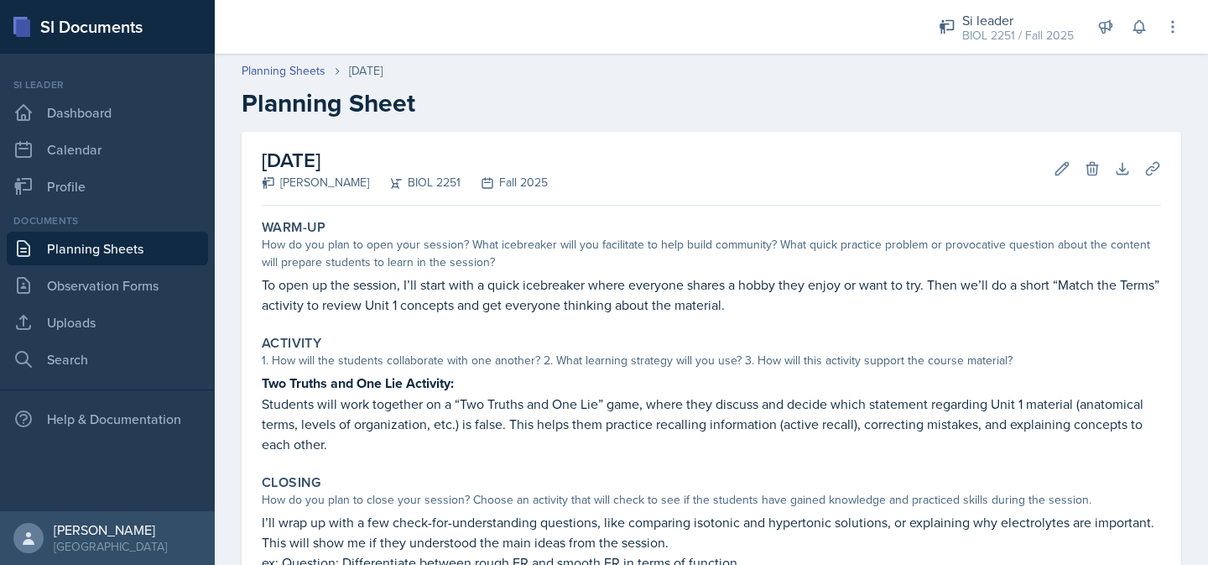
scroll to position [201, 0]
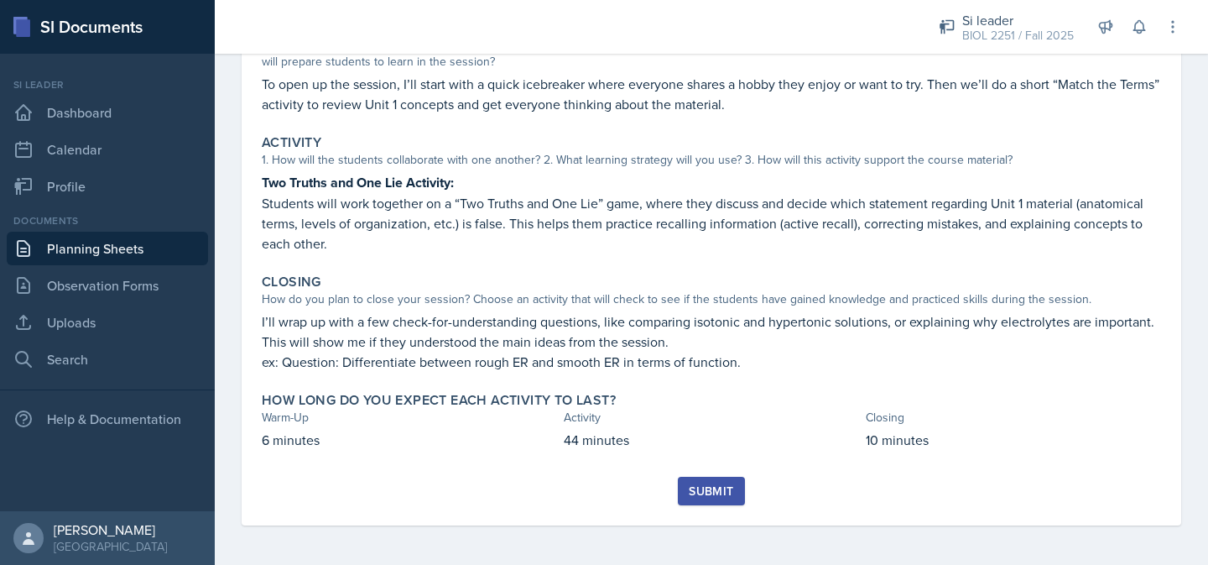
click at [714, 492] on div "Submit" at bounding box center [711, 490] width 44 height 13
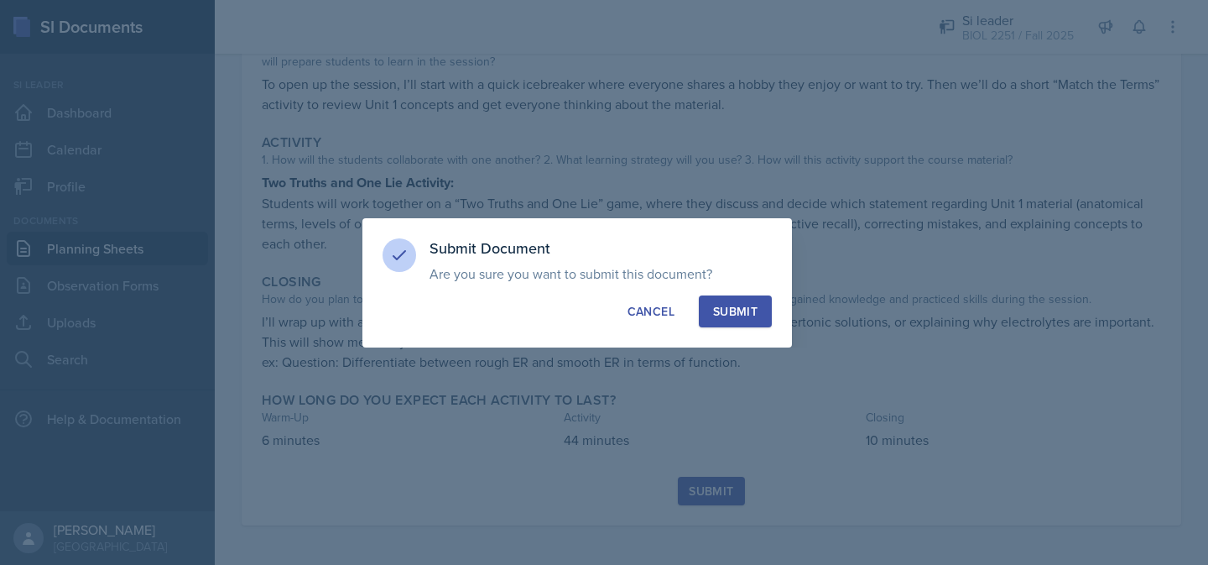
click at [744, 305] on div "Submit" at bounding box center [735, 311] width 44 height 17
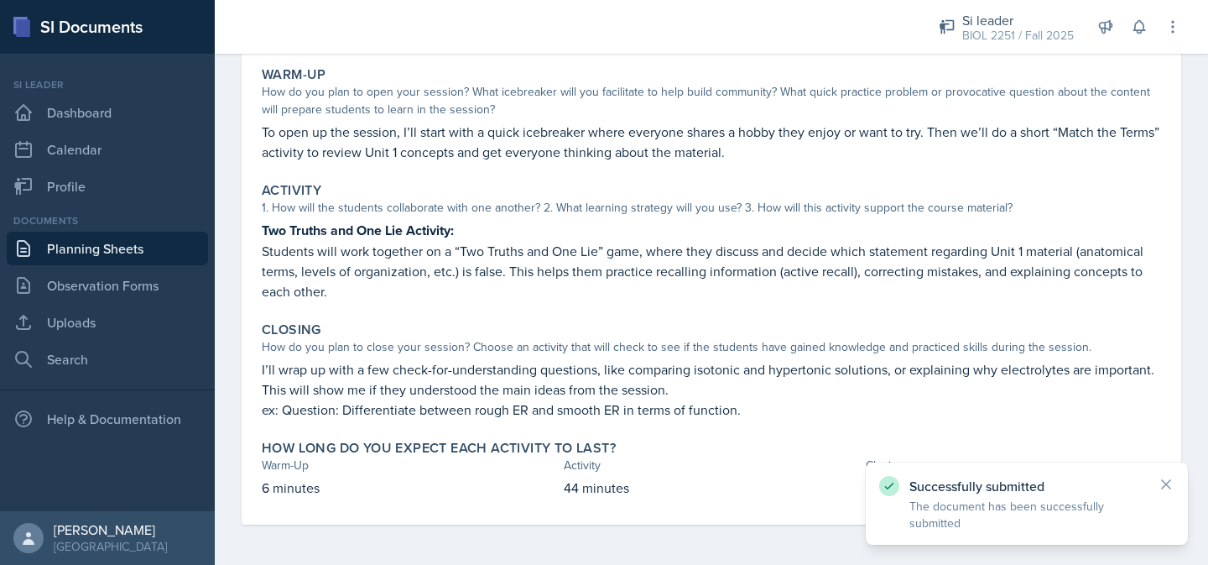
scroll to position [152, 0]
click at [144, 254] on link "Planning Sheets" at bounding box center [107, 249] width 201 height 34
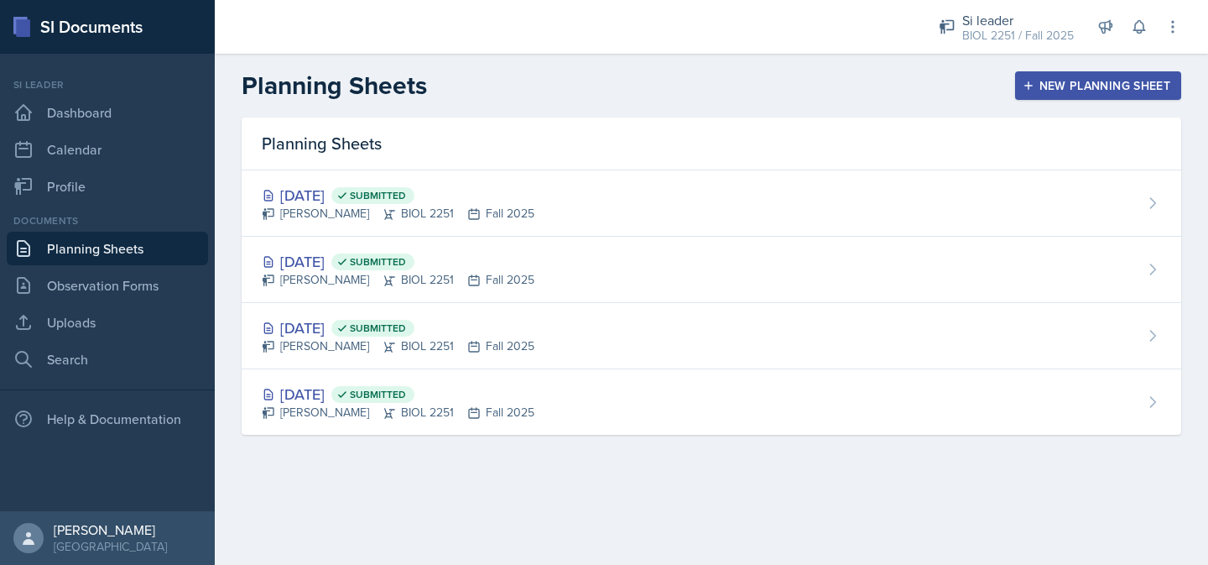
click at [1098, 86] on div "New Planning Sheet" at bounding box center [1098, 85] width 144 height 13
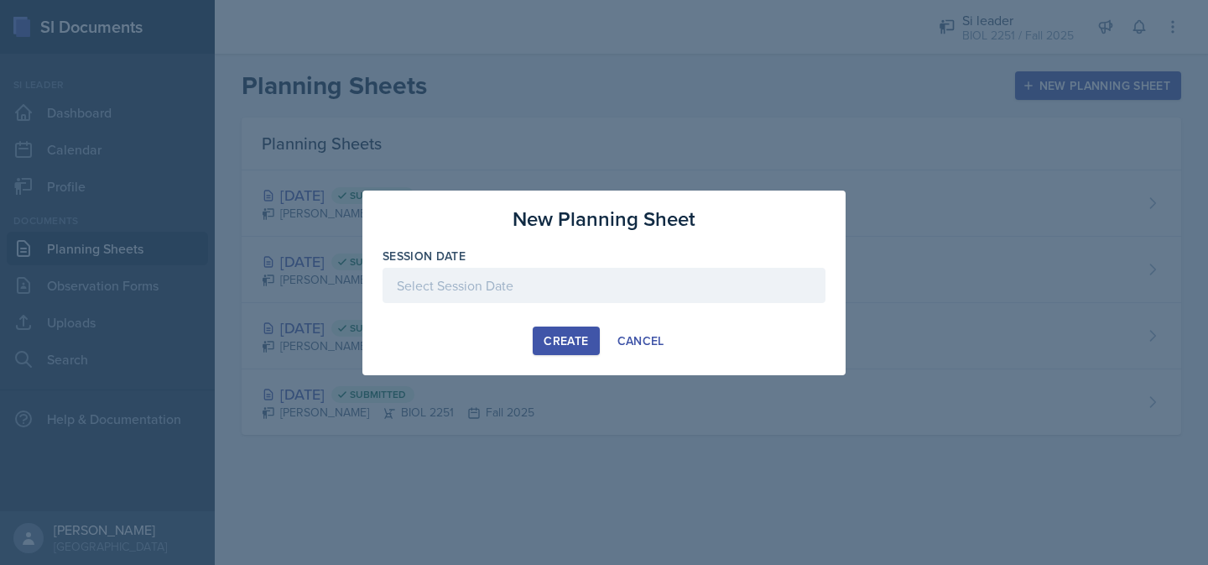
click at [682, 289] on div at bounding box center [604, 285] width 443 height 35
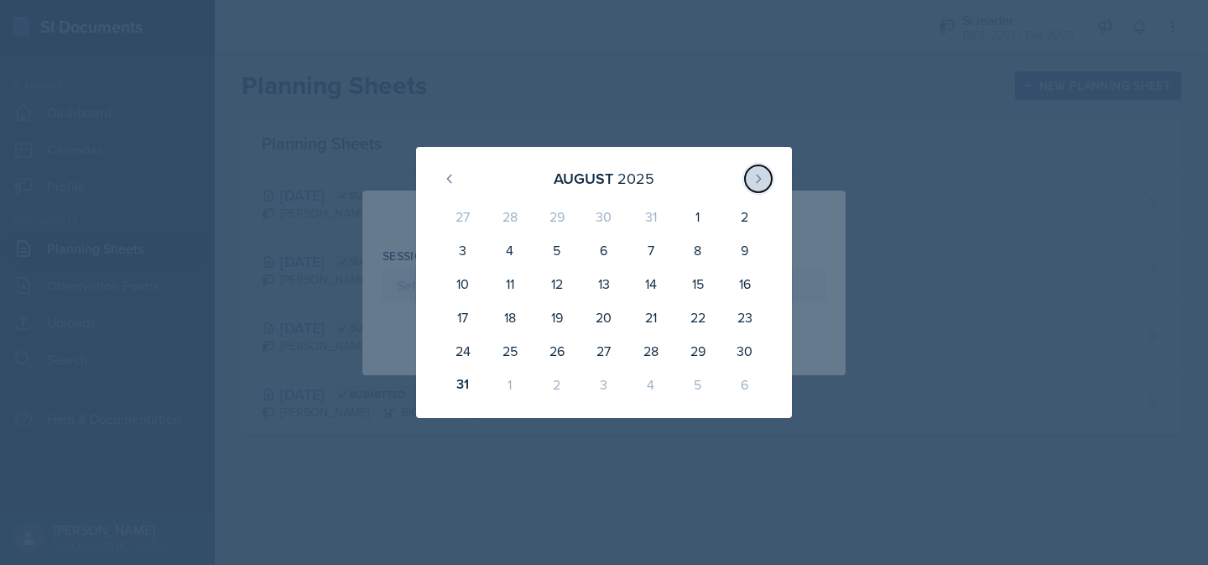
click at [753, 176] on icon at bounding box center [758, 178] width 13 height 13
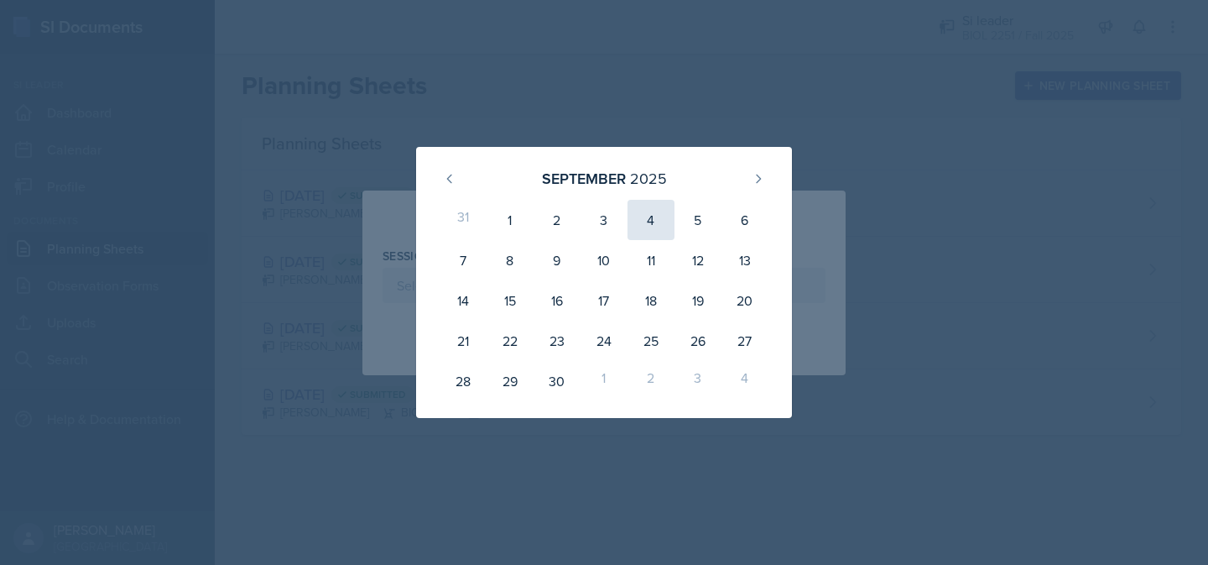
click at [648, 229] on div "4" at bounding box center [651, 220] width 47 height 40
type input "[DATE]"
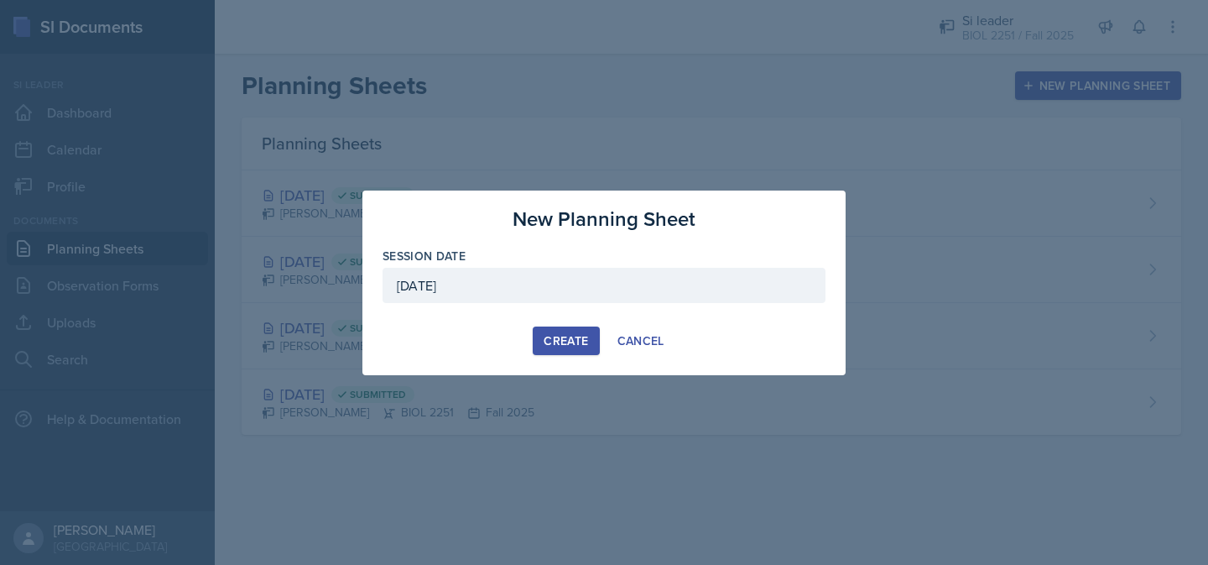
click at [574, 339] on div "Create" at bounding box center [566, 340] width 44 height 13
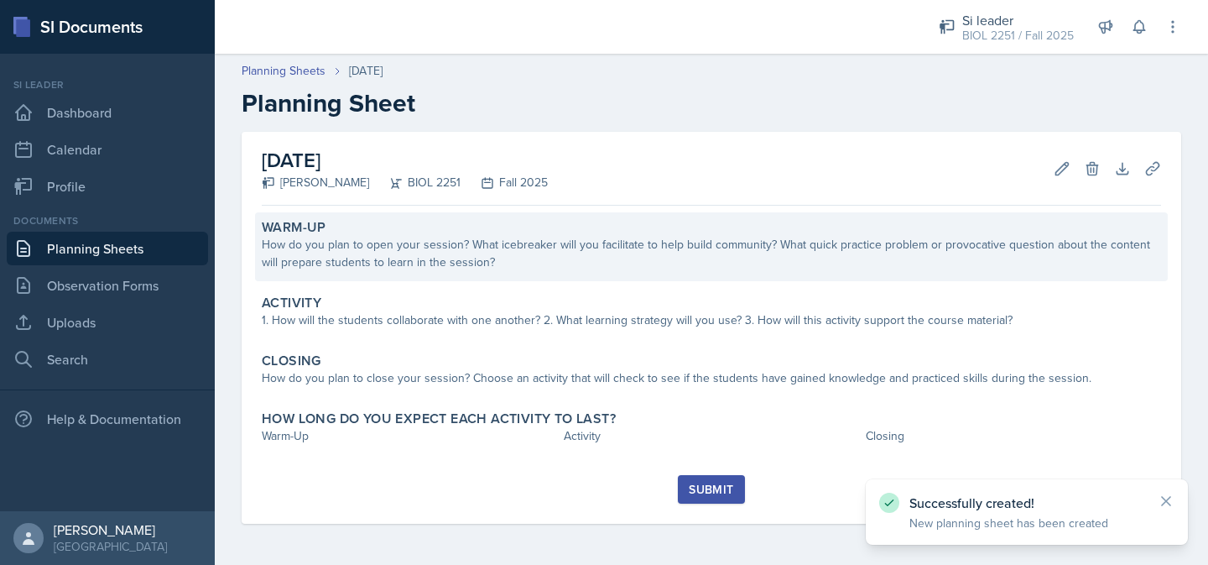
click at [423, 255] on div "How do you plan to open your session? What icebreaker will you facilitate to he…" at bounding box center [711, 253] width 899 height 35
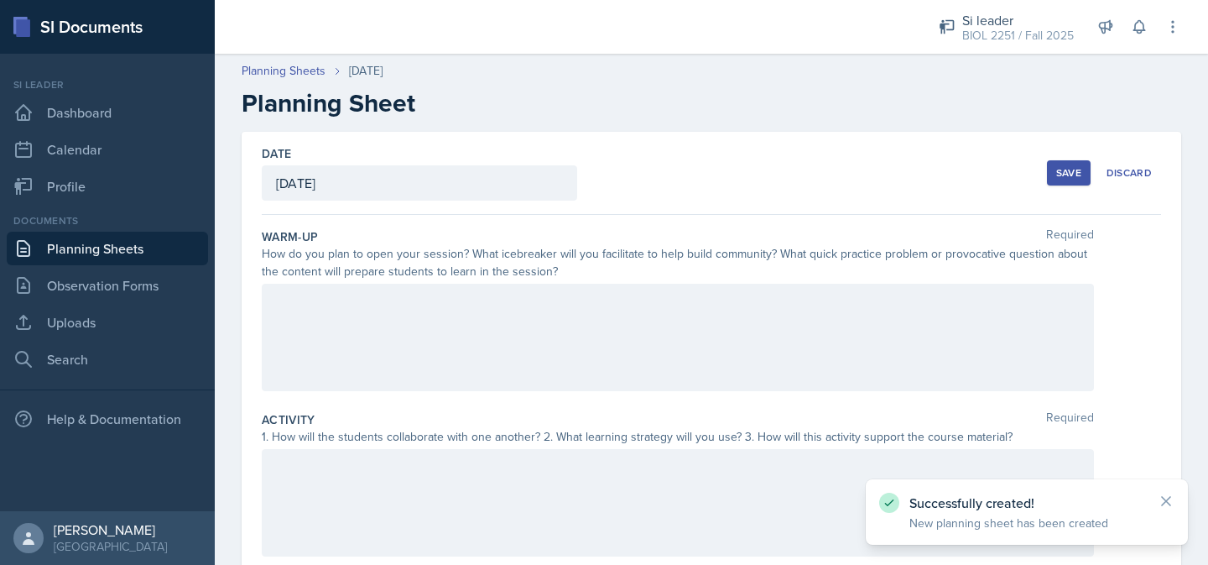
click at [406, 328] on div at bounding box center [678, 337] width 832 height 107
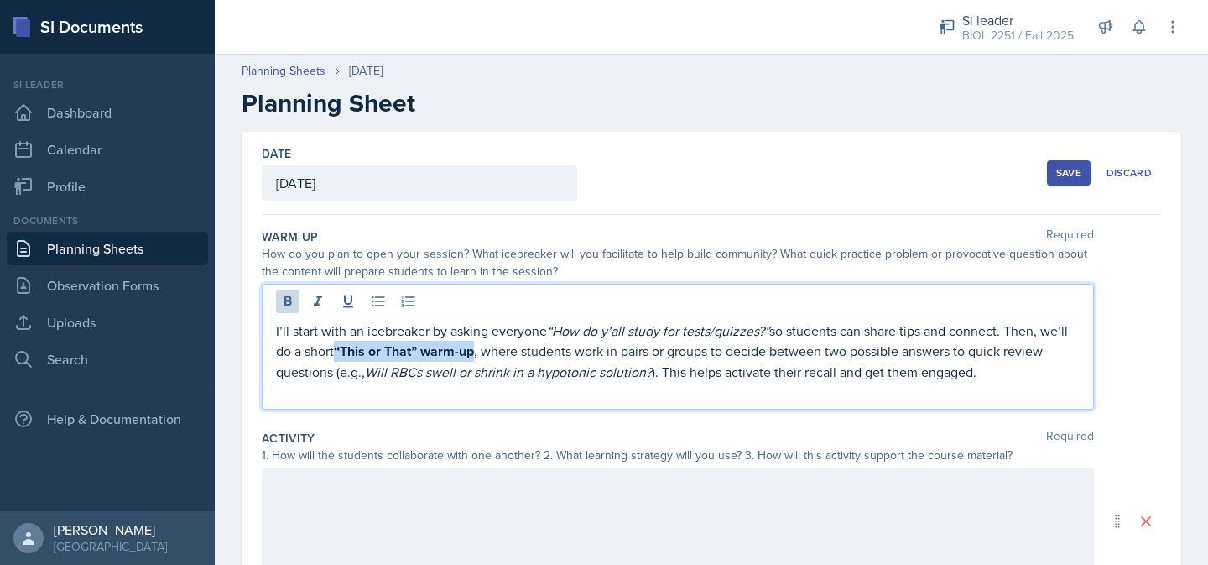
drag, startPoint x: 481, startPoint y: 353, endPoint x: 341, endPoint y: 352, distance: 139.3
click at [341, 352] on p "I’ll start with an icebreaker by asking everyone “How do y’all study for tests/…" at bounding box center [678, 350] width 804 height 61
click at [335, 354] on p "I’ll start with an icebreaker by asking everyone “How do y’all study for tests/…" at bounding box center [678, 350] width 804 height 61
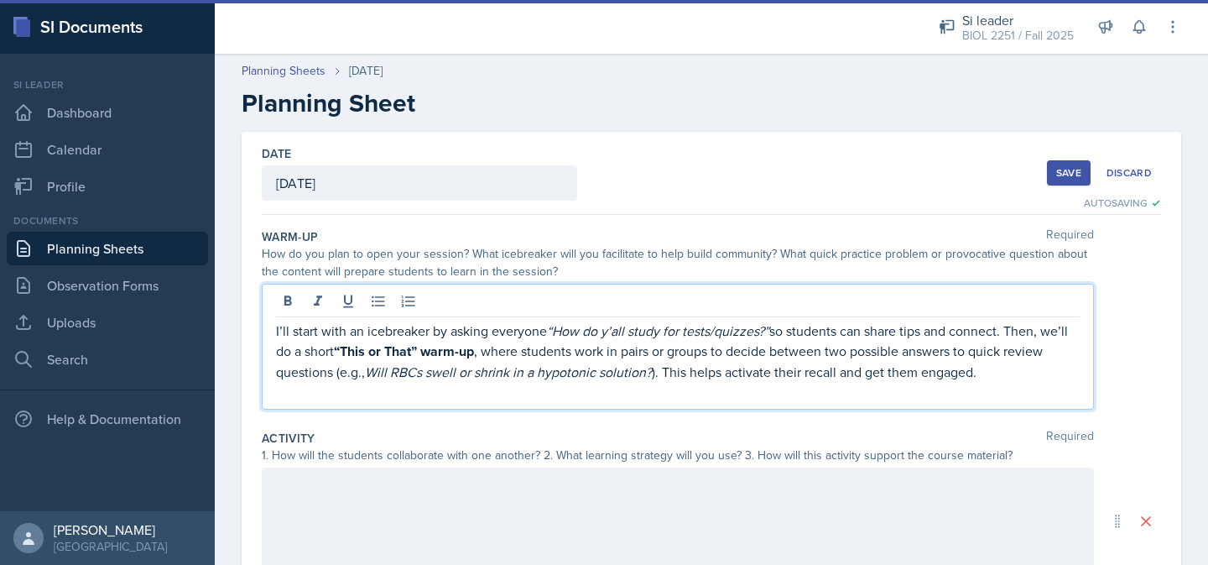
drag, startPoint x: 335, startPoint y: 354, endPoint x: 1016, endPoint y: 328, distance: 681.7
click at [1016, 328] on p "I’ll start with an icebreaker by asking everyone “How do y’all study for tests/…" at bounding box center [678, 350] width 804 height 61
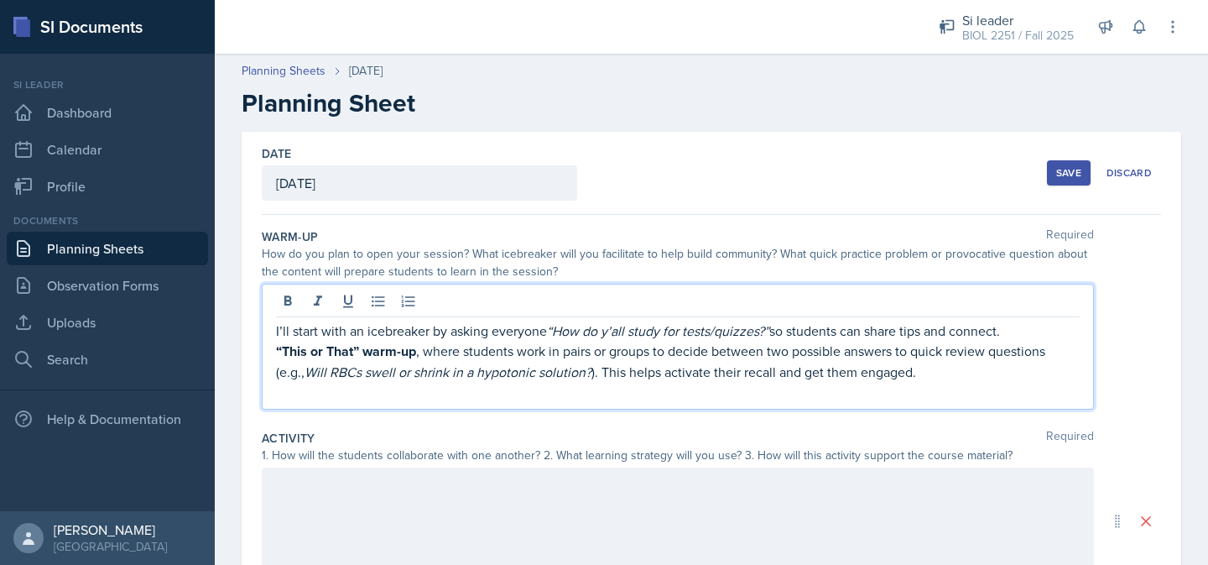
click at [425, 357] on p "“This or That” warm-up , where students work in pairs or groups to decide betwe…" at bounding box center [678, 361] width 804 height 41
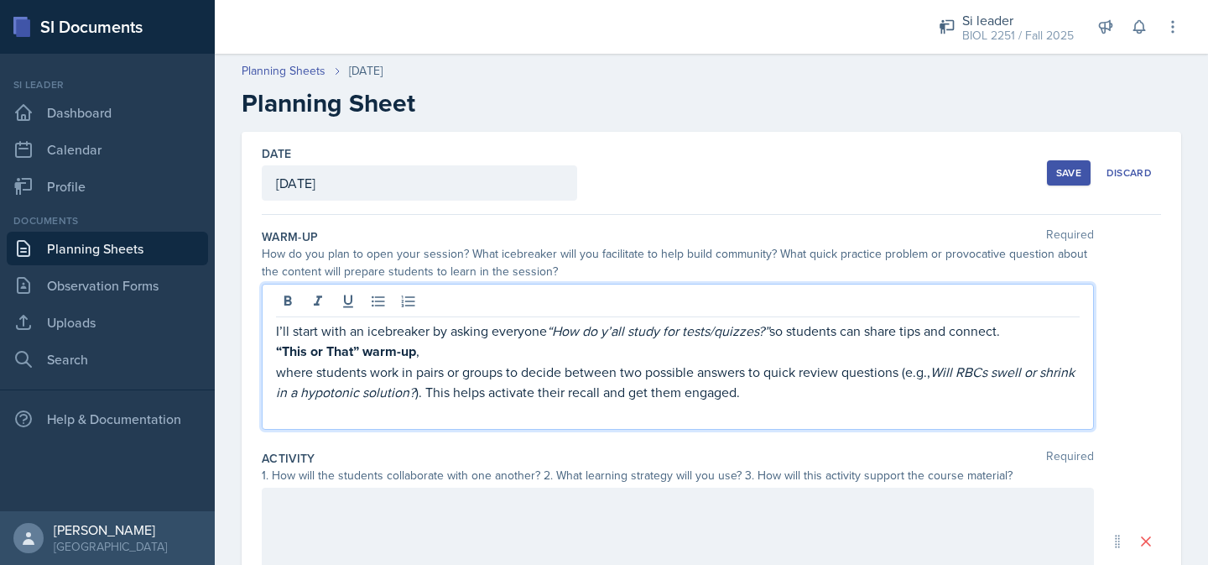
click at [424, 353] on p "“This or That” warm-up ," at bounding box center [678, 351] width 804 height 21
click at [1018, 334] on p "I’ll start with an icebreaker by asking everyone “How do y’all study for tests/…" at bounding box center [678, 330] width 804 height 20
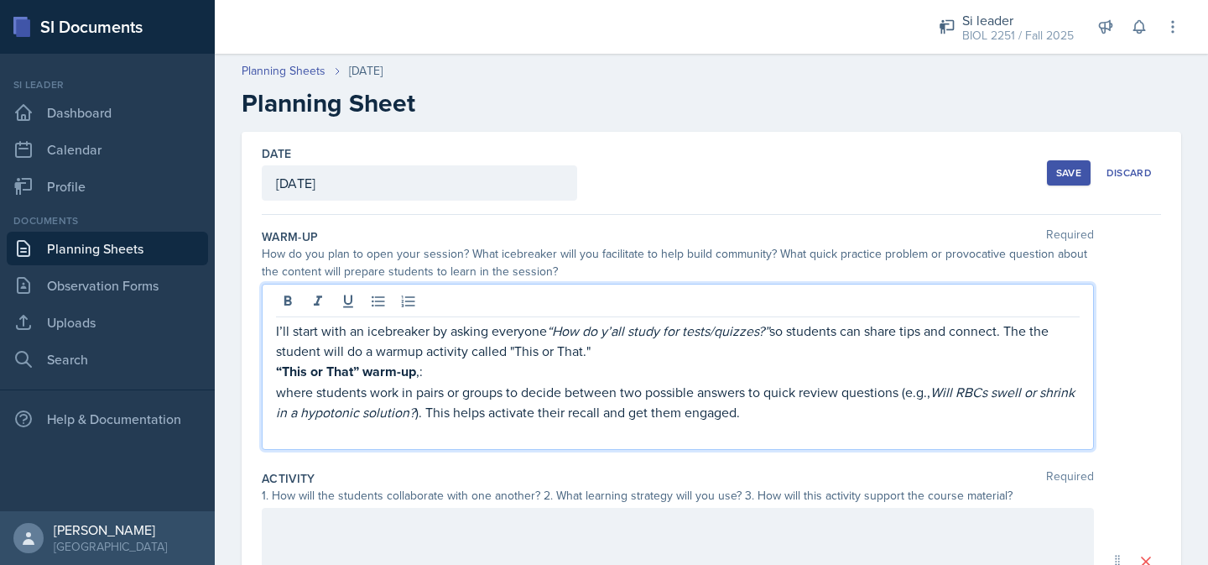
click at [425, 377] on p "“This or That” warm-up ,:" at bounding box center [678, 371] width 804 height 21
click at [310, 394] on p "where students work in pairs or groups to decide between two possible answers t…" at bounding box center [678, 402] width 804 height 40
click at [315, 397] on p "where students work in pairs or groups to decide between two possible answers t…" at bounding box center [678, 402] width 804 height 40
click at [331, 393] on p "Students work in pairs or groups to decide between two possible answers to quic…" at bounding box center [678, 402] width 804 height 40
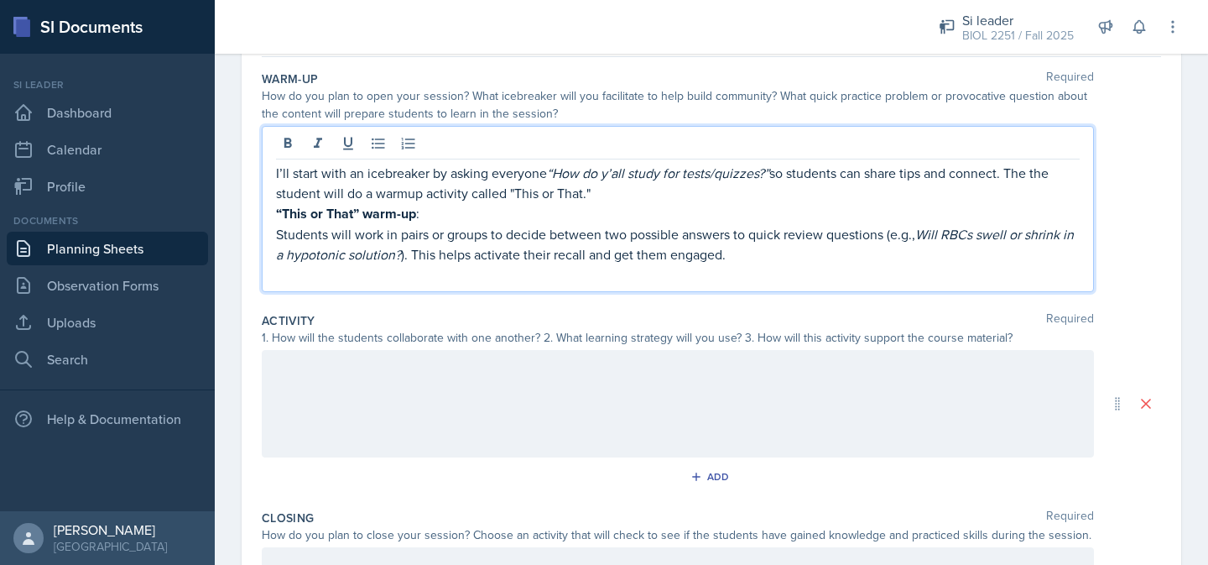
scroll to position [177, 0]
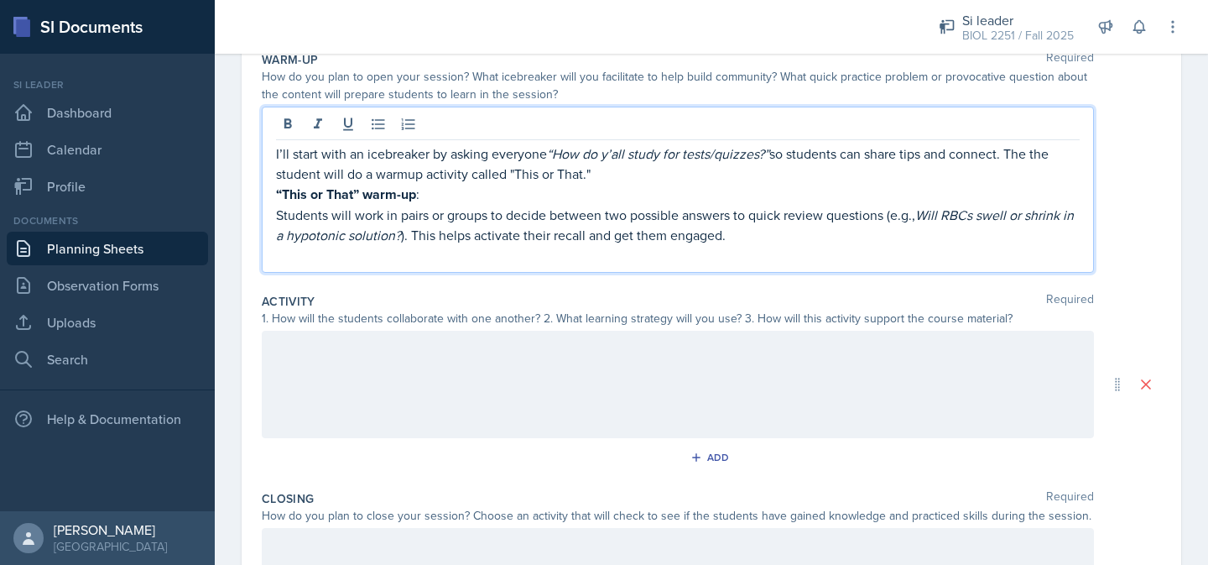
click at [728, 372] on div at bounding box center [678, 384] width 832 height 107
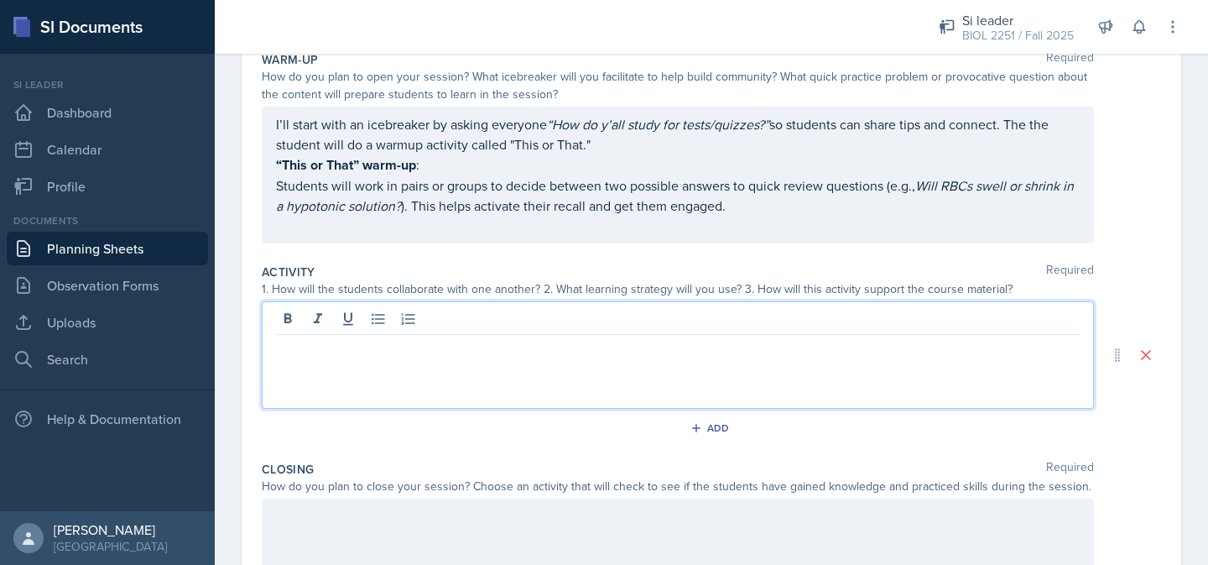
scroll to position [206, 0]
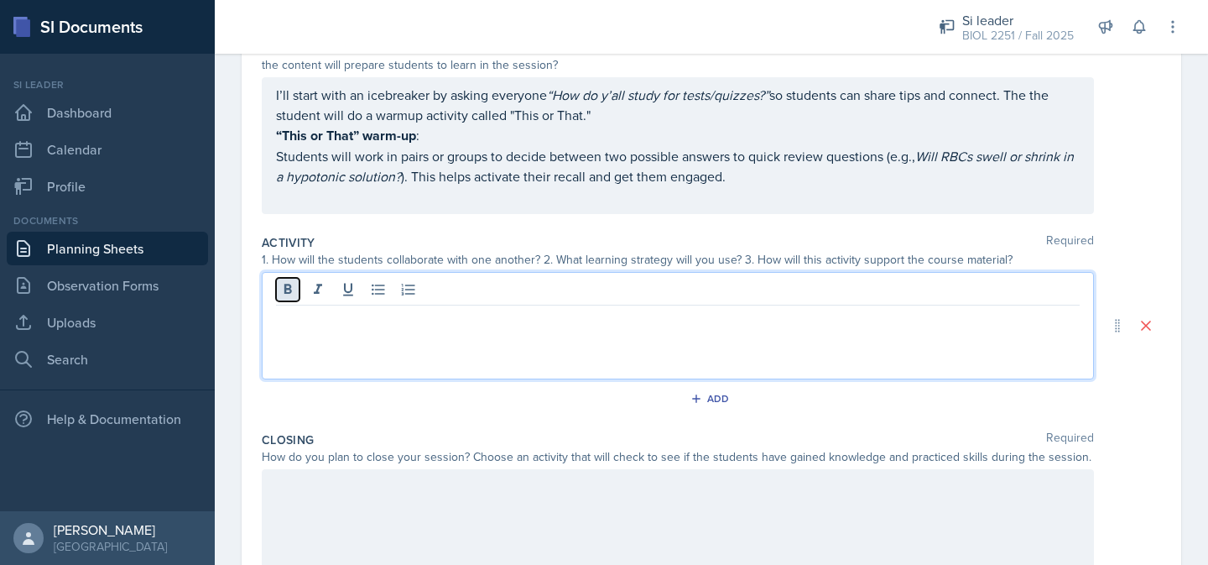
click at [289, 284] on icon at bounding box center [288, 289] width 8 height 10
click at [289, 289] on icon at bounding box center [287, 289] width 17 height 17
click at [288, 287] on icon at bounding box center [287, 289] width 17 height 17
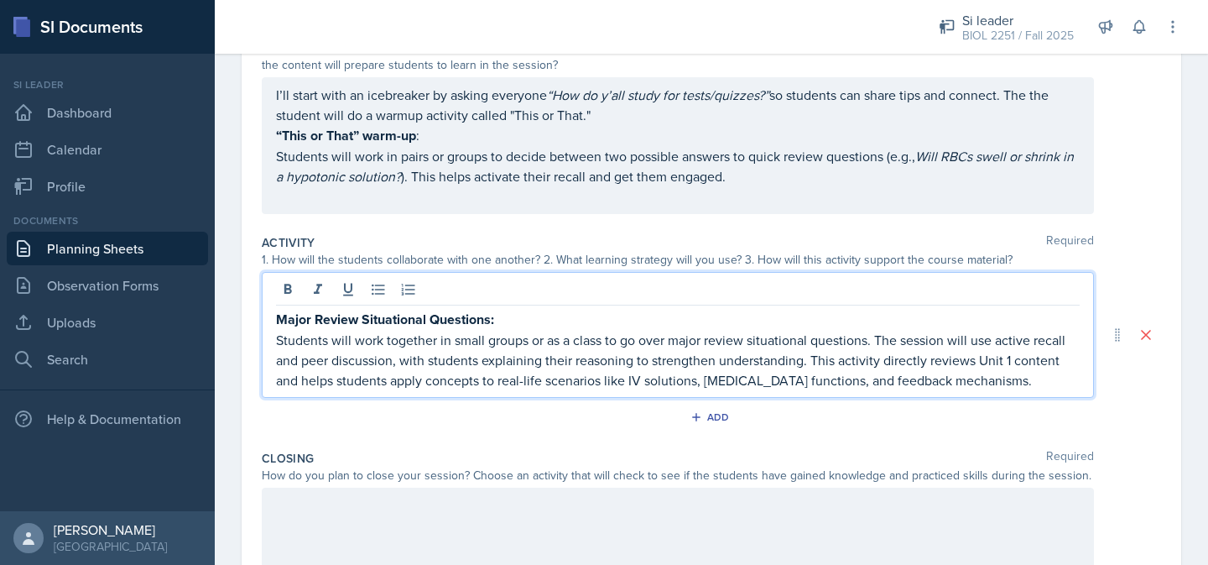
click at [278, 341] on p "Students will work together in small groups or as a class to go over major revi…" at bounding box center [678, 360] width 804 height 60
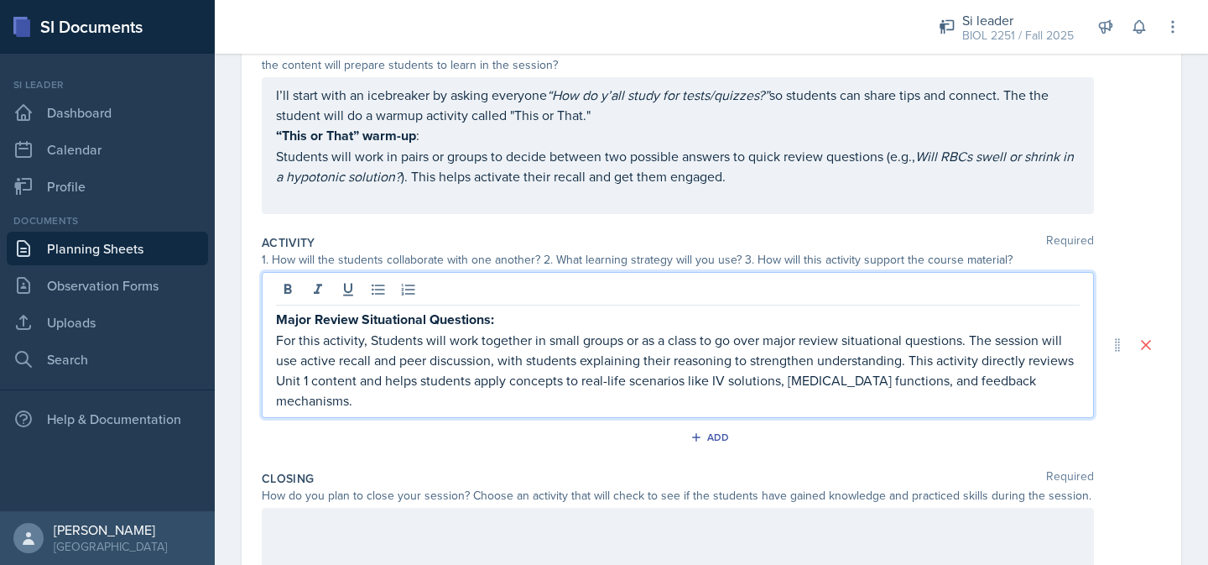
click at [372, 341] on p "For this activity, Students will work together in small groups or as a class to…" at bounding box center [678, 370] width 804 height 81
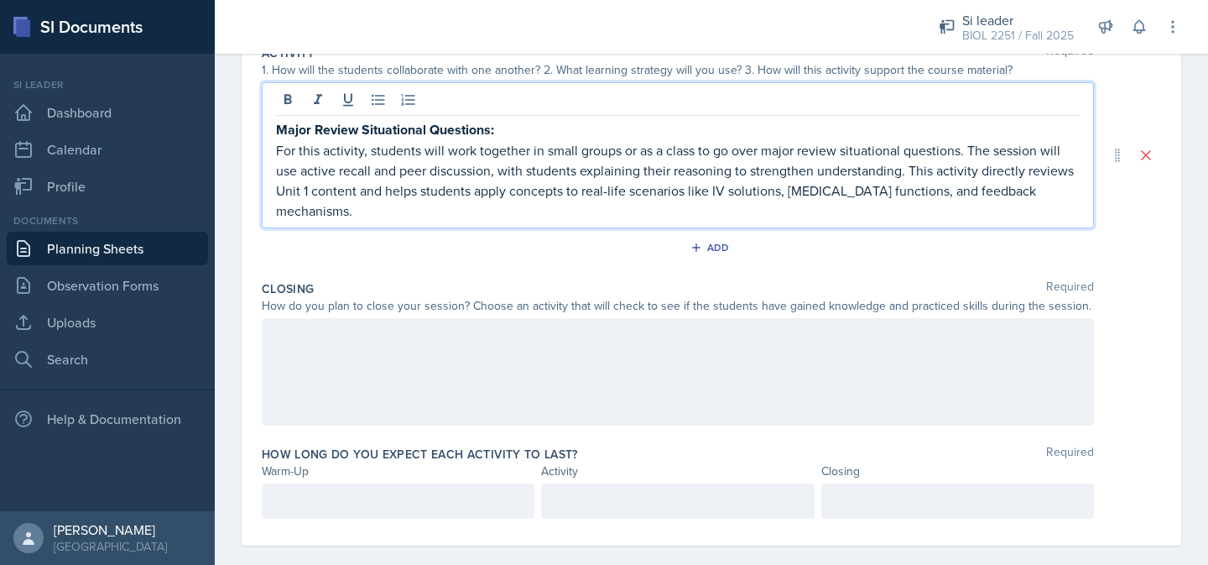
click at [694, 346] on div at bounding box center [678, 371] width 832 height 107
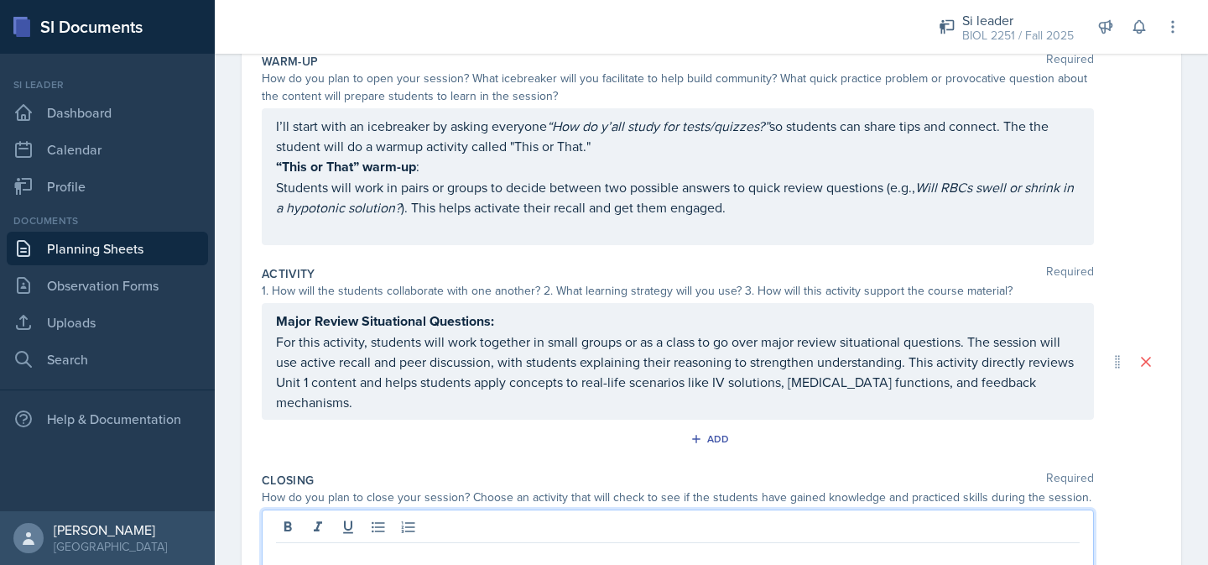
scroll to position [378, 0]
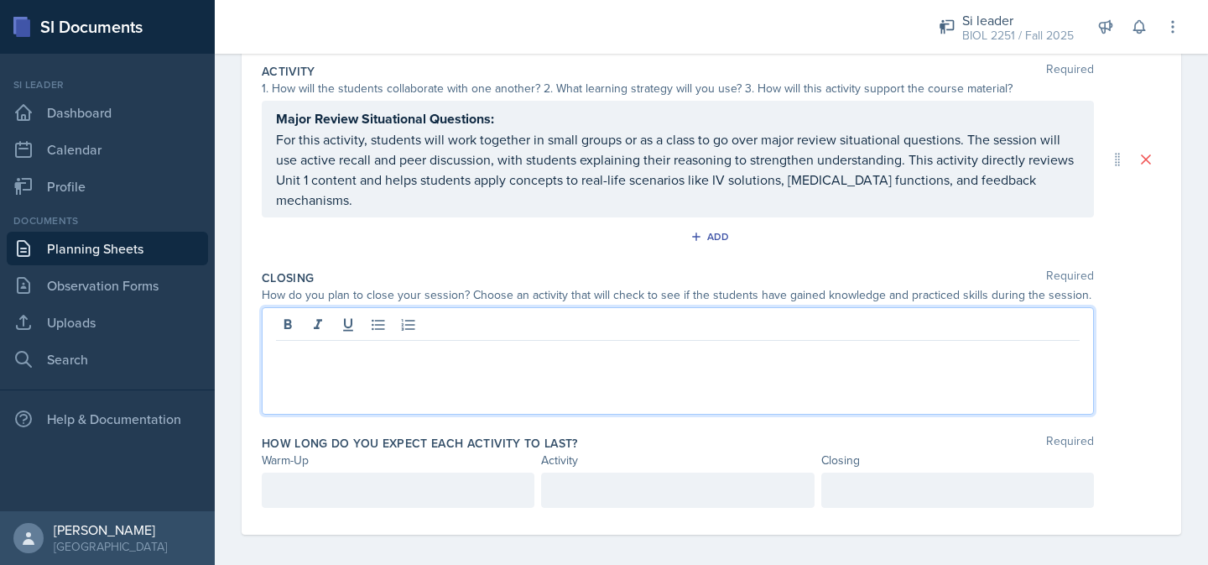
paste div
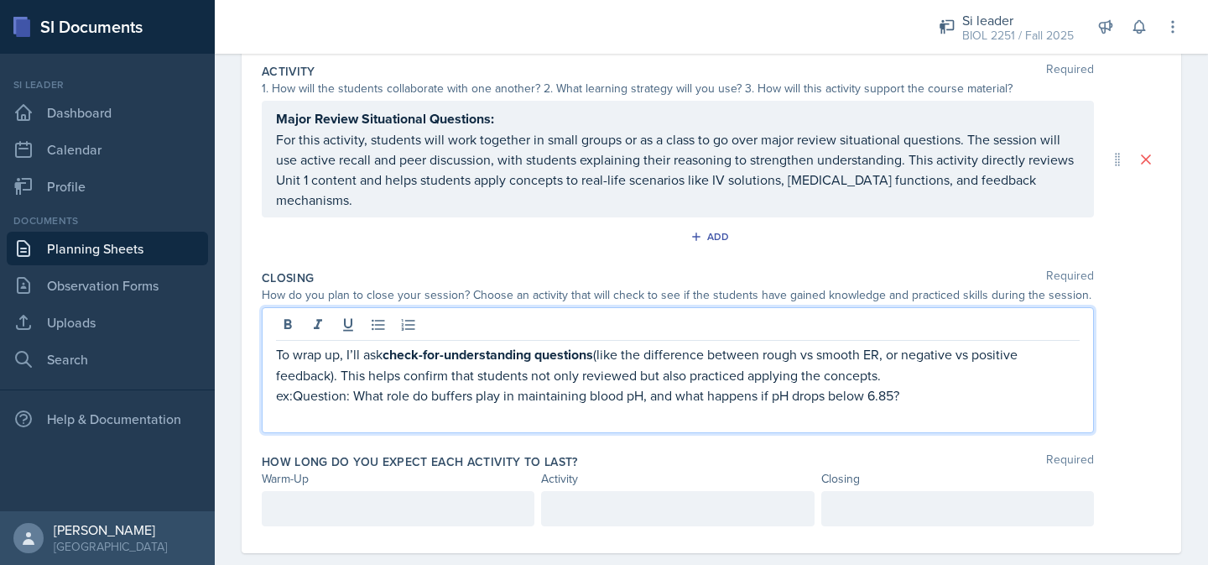
click at [295, 389] on p "ex:Question: What role do buffers play in maintaining blood pH, and what happen…" at bounding box center [678, 395] width 804 height 20
click at [292, 502] on div at bounding box center [398, 508] width 273 height 35
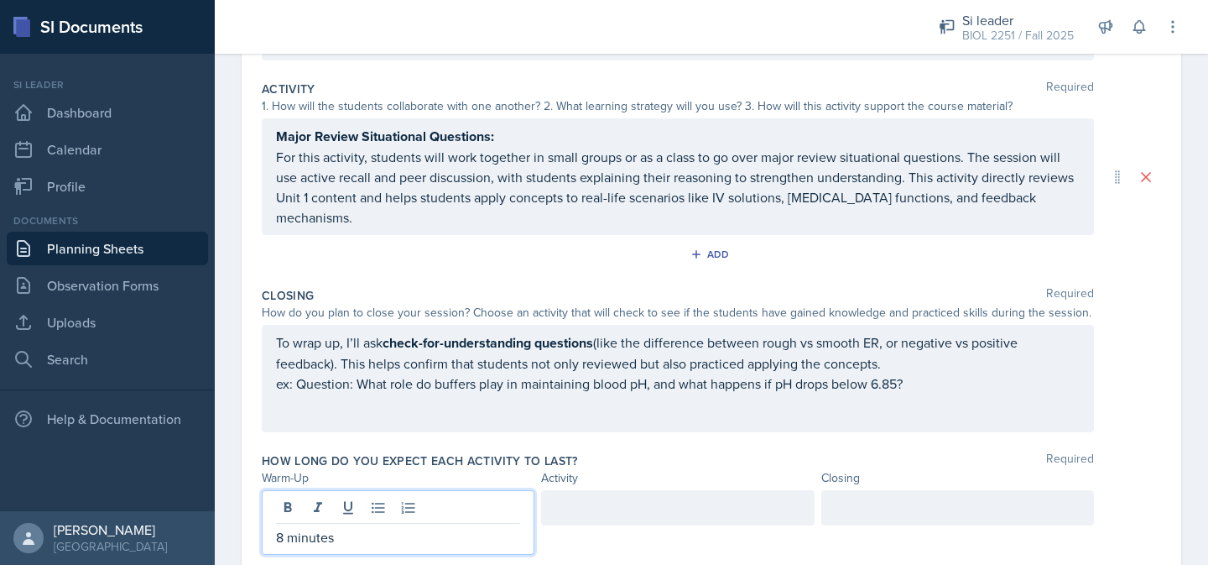
click at [562, 500] on div at bounding box center [677, 507] width 273 height 35
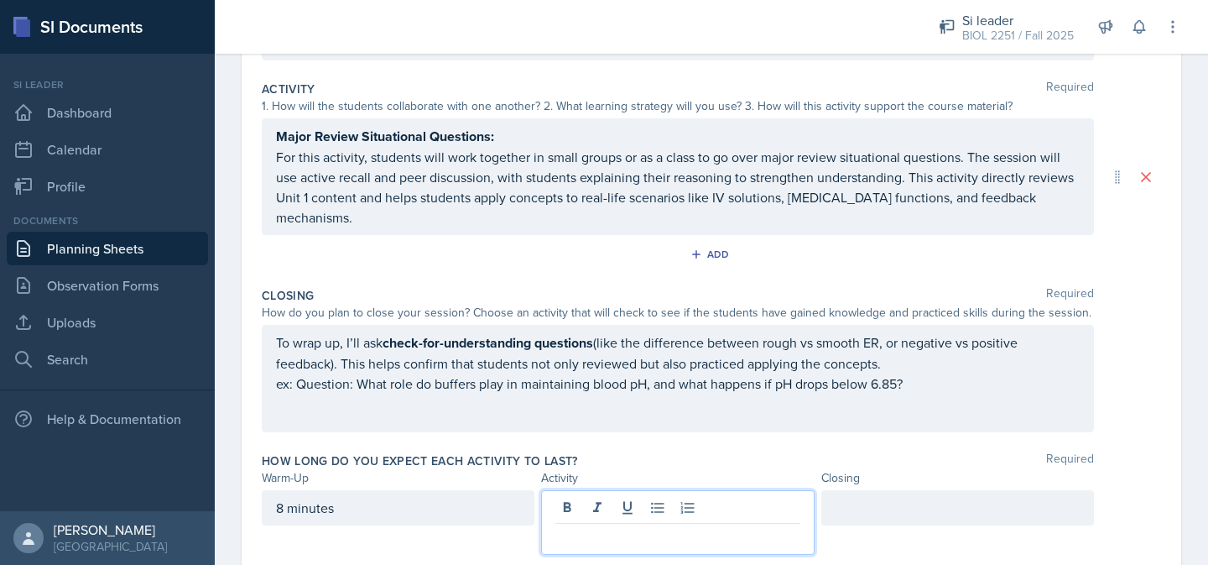
click at [836, 515] on div at bounding box center [957, 507] width 273 height 35
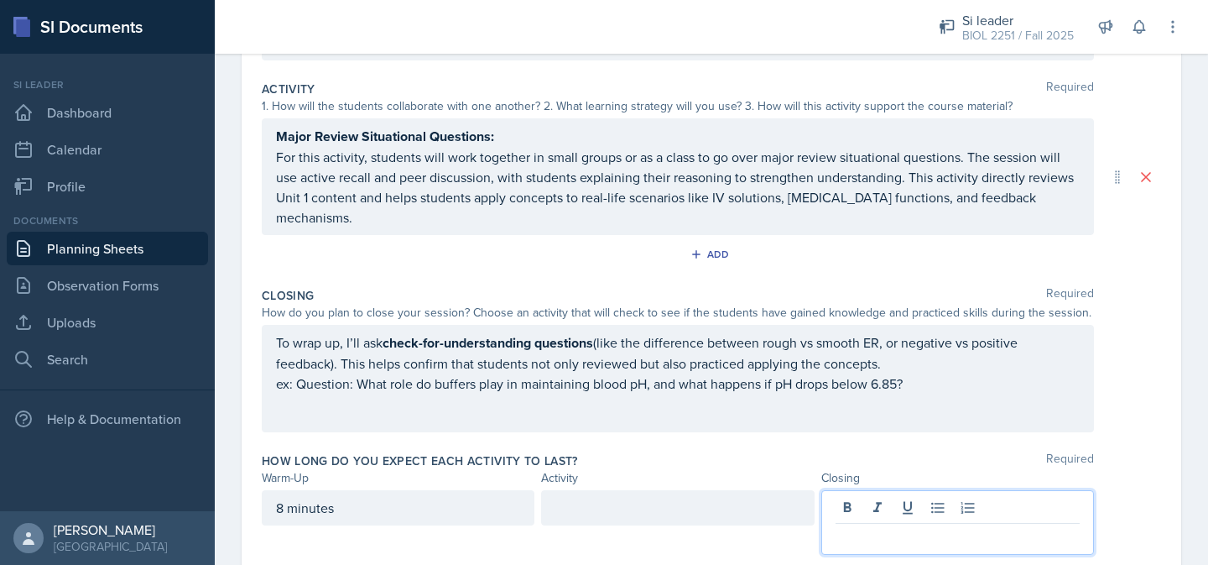
scroll to position [389, 0]
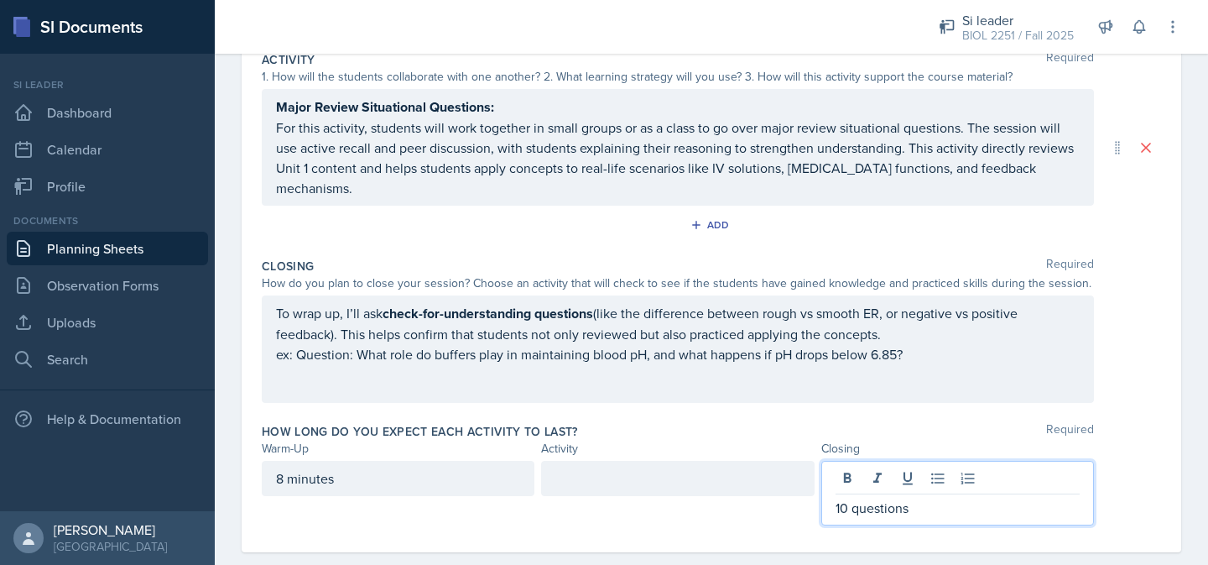
click at [756, 472] on div at bounding box center [677, 478] width 273 height 35
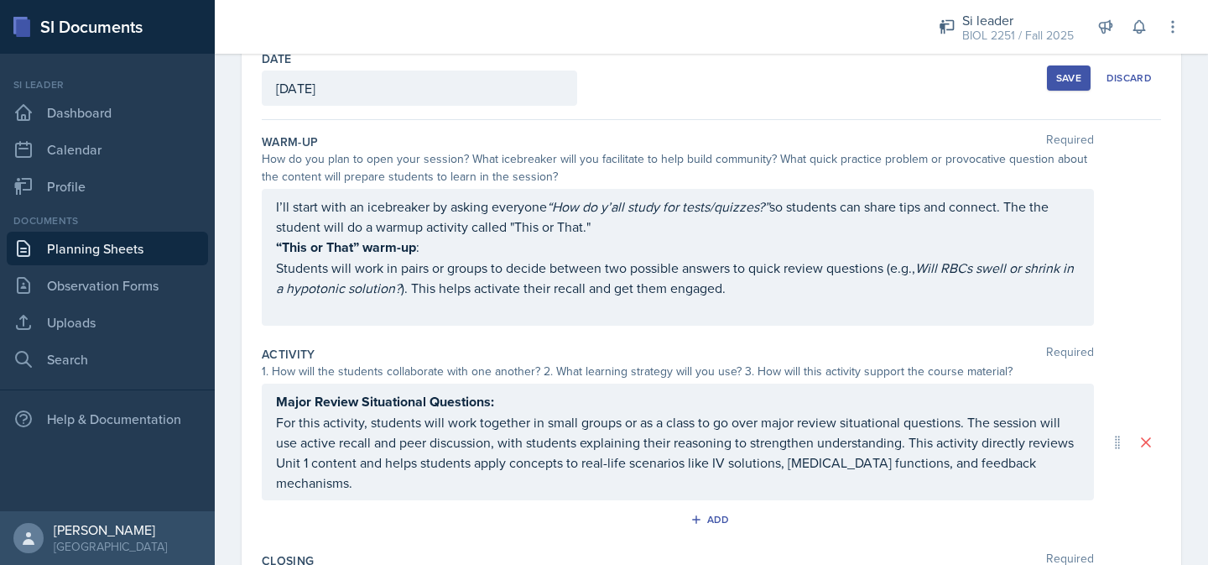
scroll to position [0, 0]
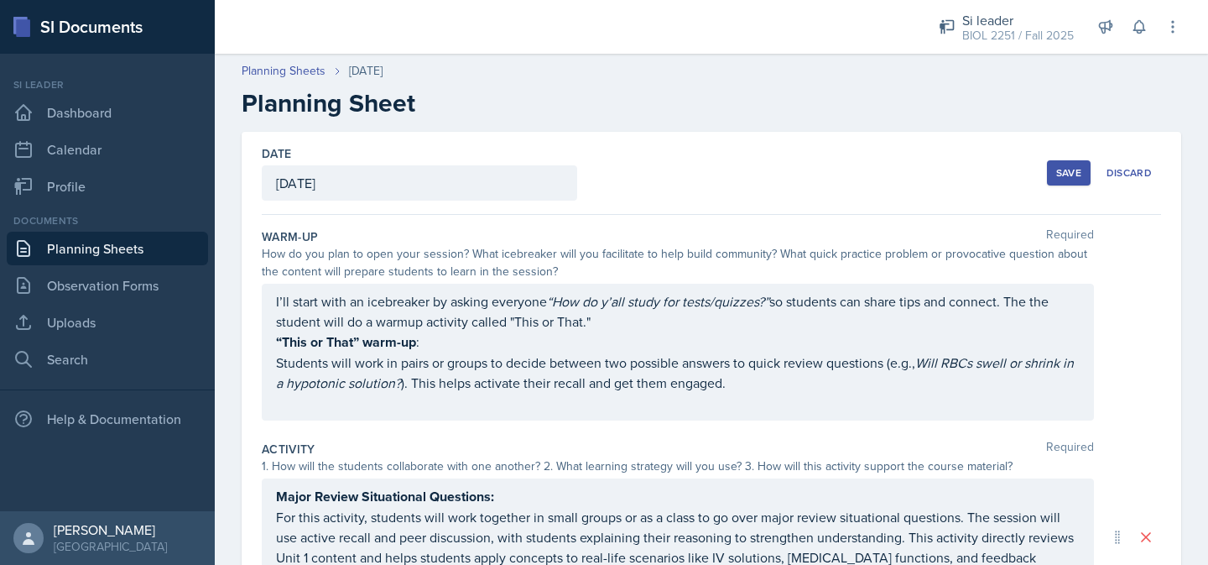
click at [1068, 173] on div "Save" at bounding box center [1068, 172] width 25 height 13
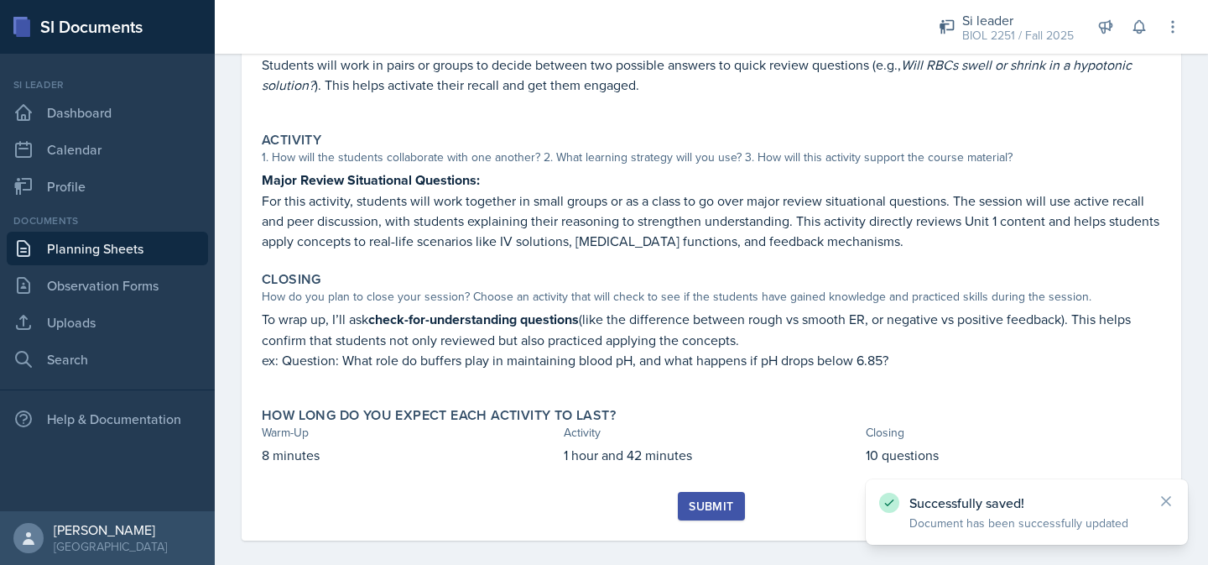
scroll to position [295, 0]
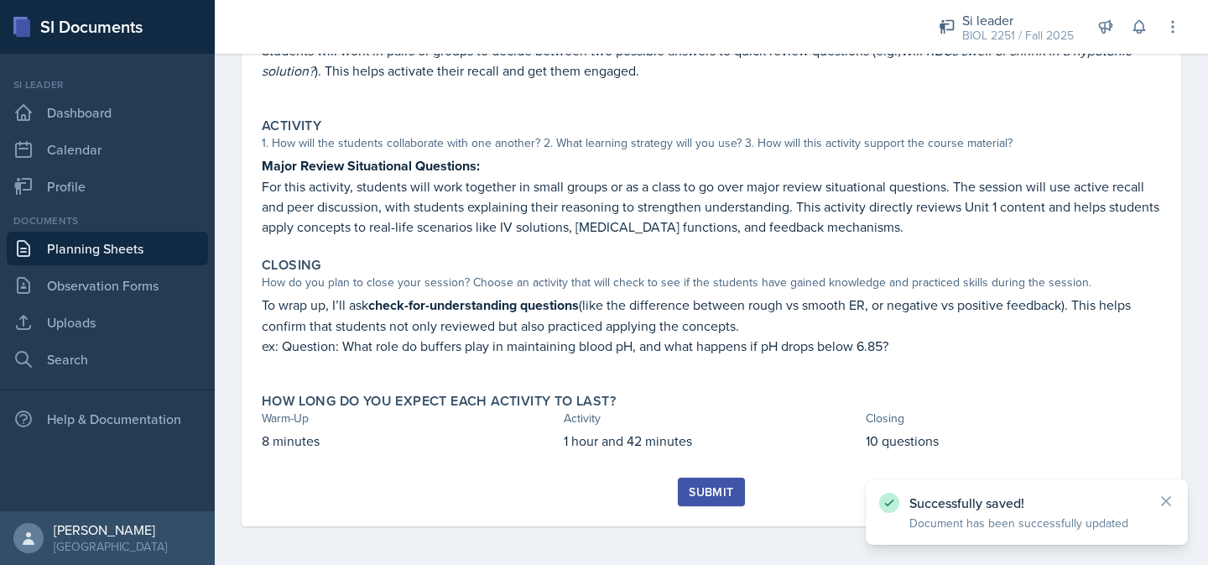
click at [696, 499] on button "Submit" at bounding box center [711, 491] width 66 height 29
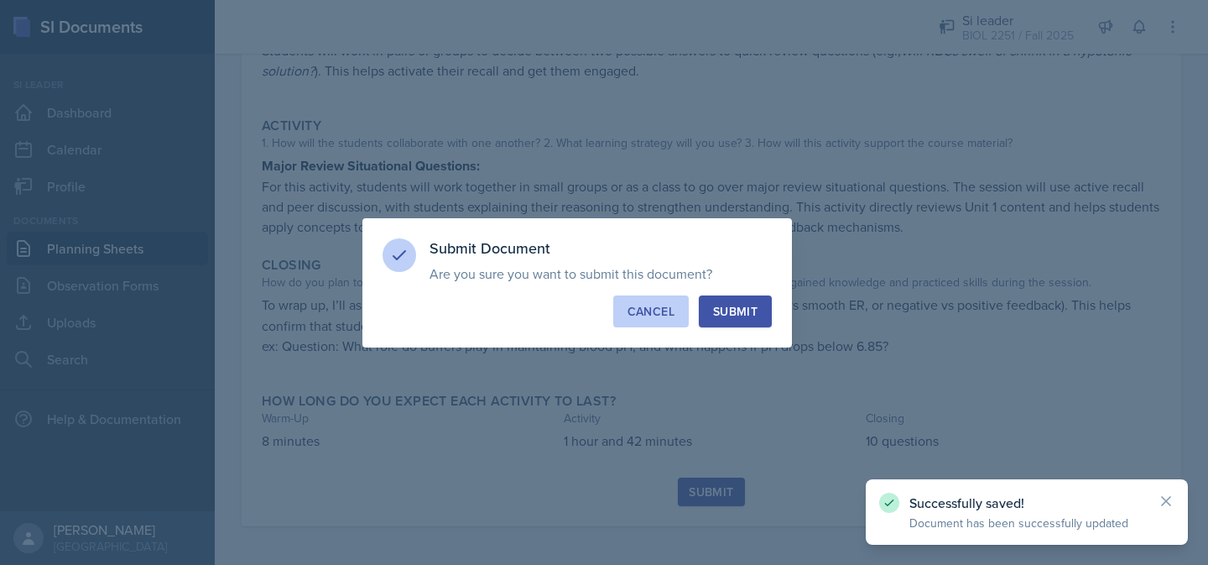
click at [650, 315] on div "Cancel" at bounding box center [651, 311] width 47 height 17
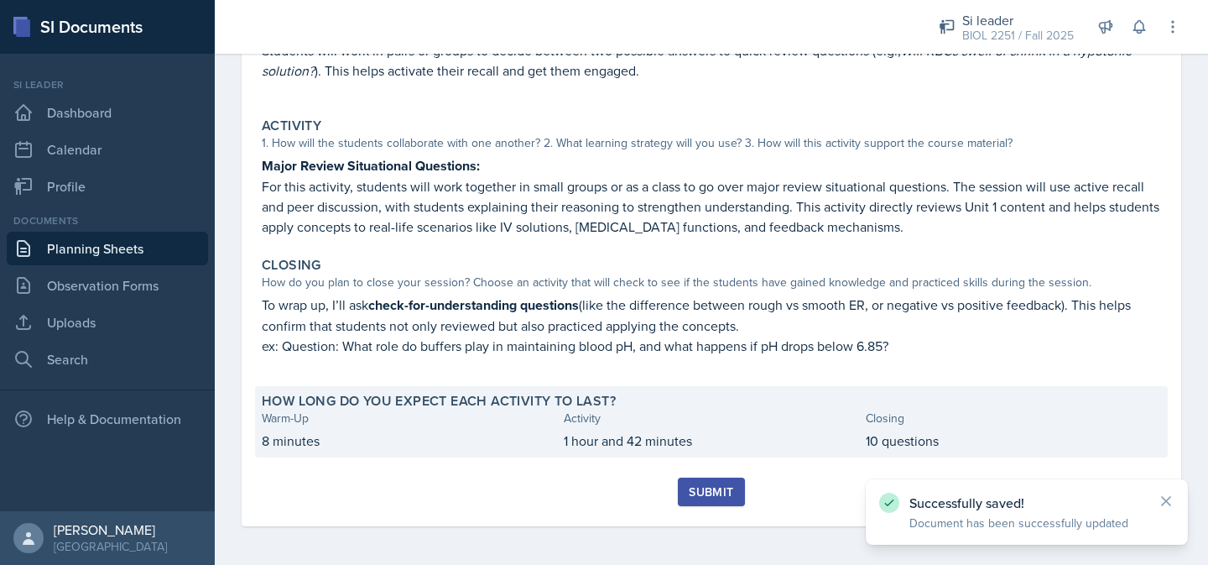
click at [304, 447] on p "8 minutes" at bounding box center [409, 440] width 295 height 20
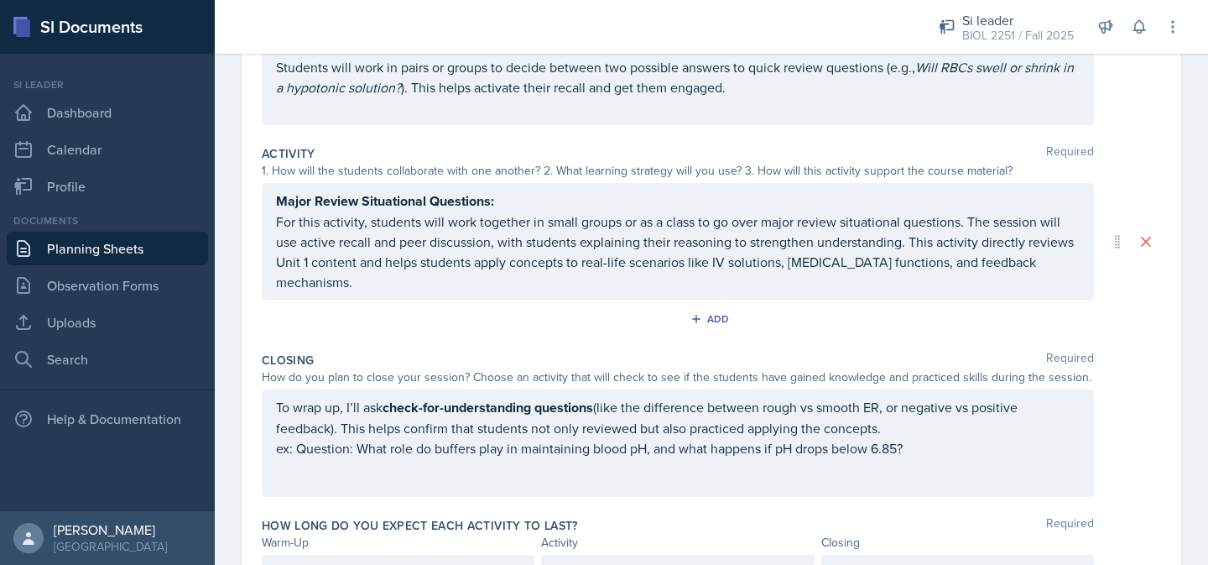
scroll to position [378, 0]
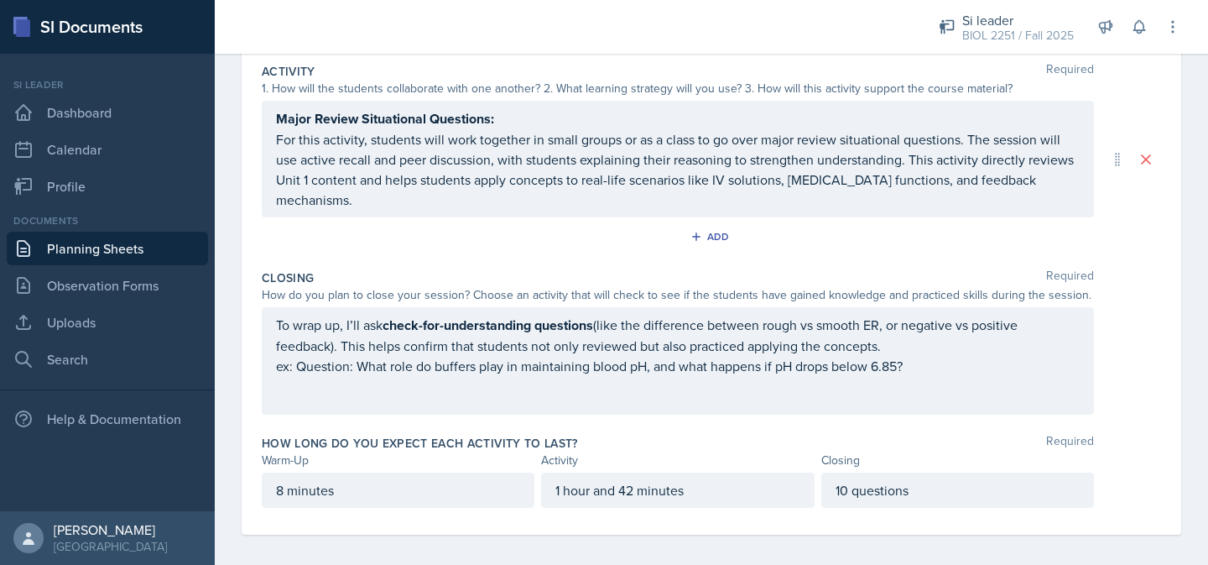
click at [284, 490] on div "8 minutes" at bounding box center [398, 489] width 273 height 35
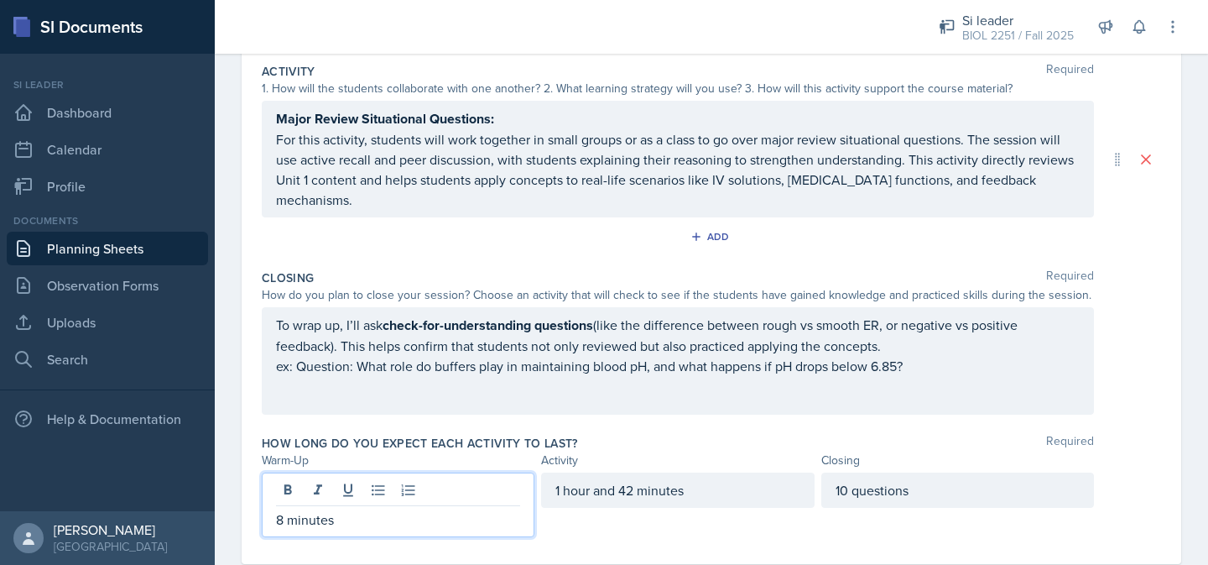
scroll to position [407, 0]
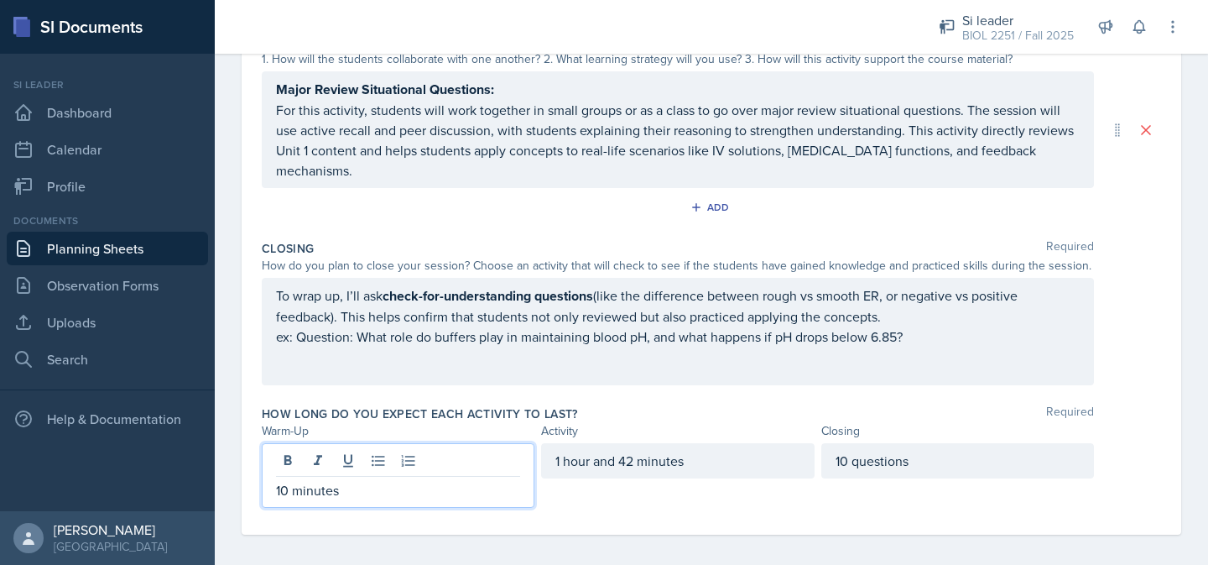
click at [635, 456] on div "1 hour and 42 minutes" at bounding box center [677, 460] width 273 height 35
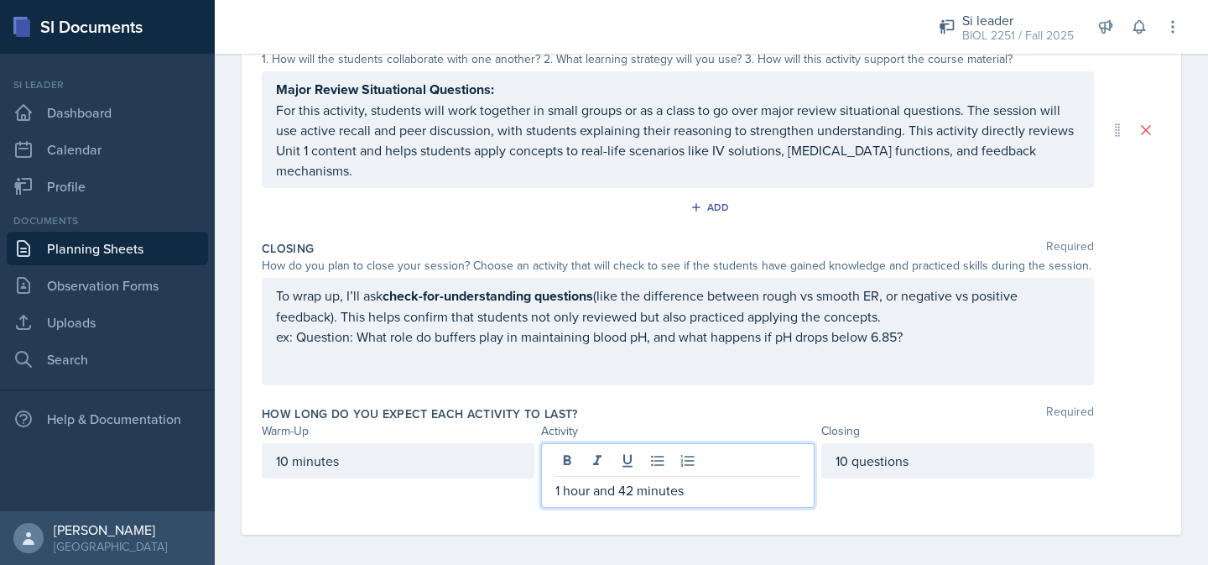
click at [635, 482] on p "1 hour and 42 minutes" at bounding box center [677, 490] width 244 height 20
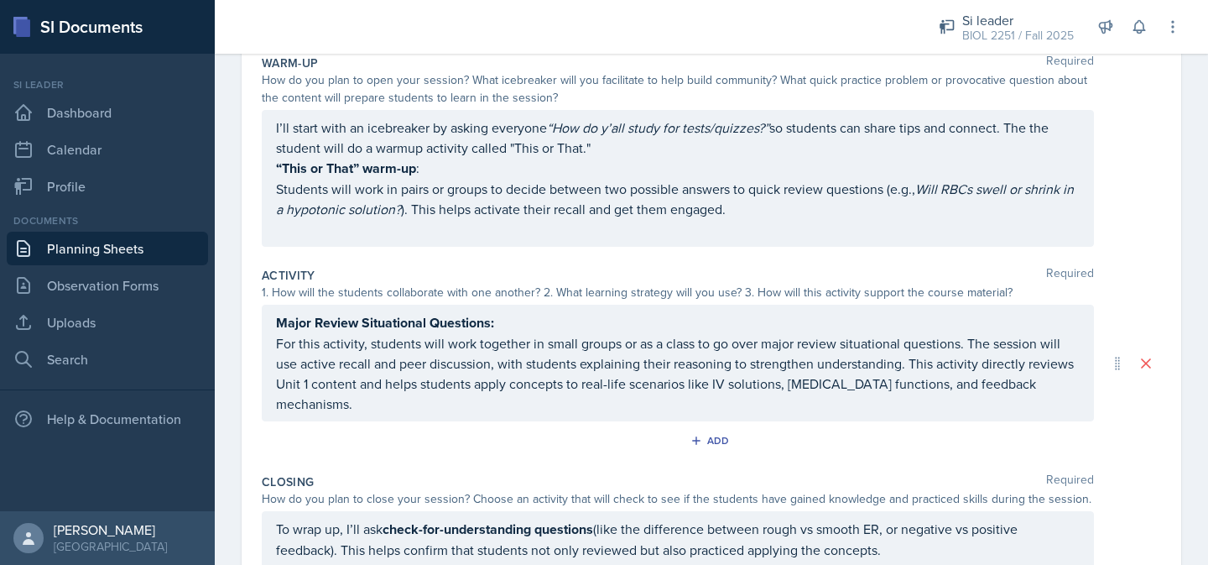
scroll to position [0, 0]
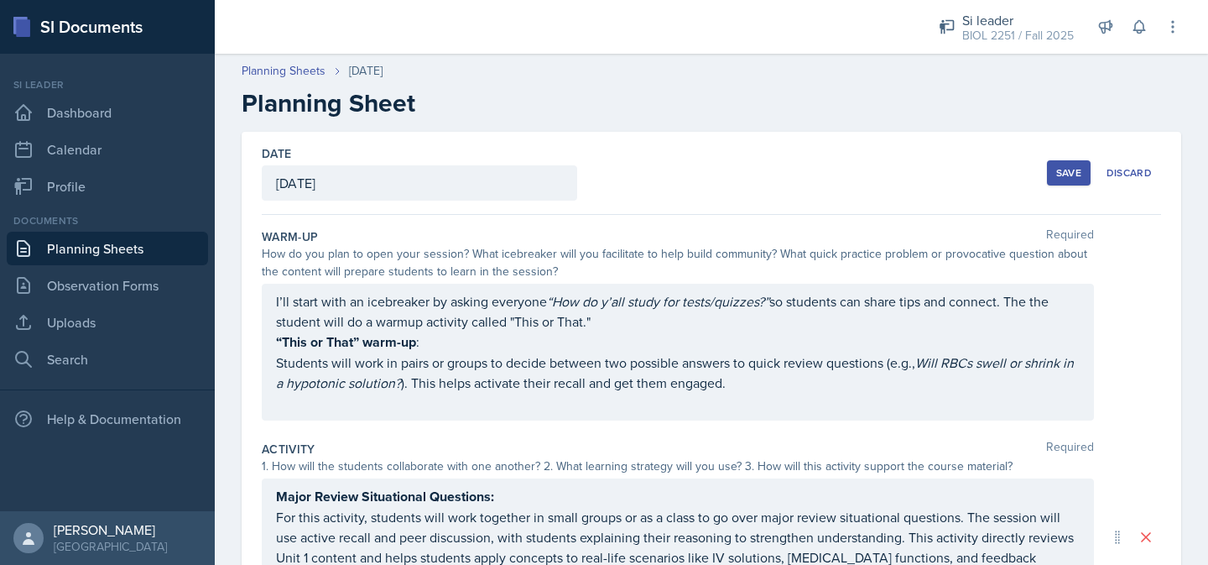
click at [1076, 170] on div "Save" at bounding box center [1068, 172] width 25 height 13
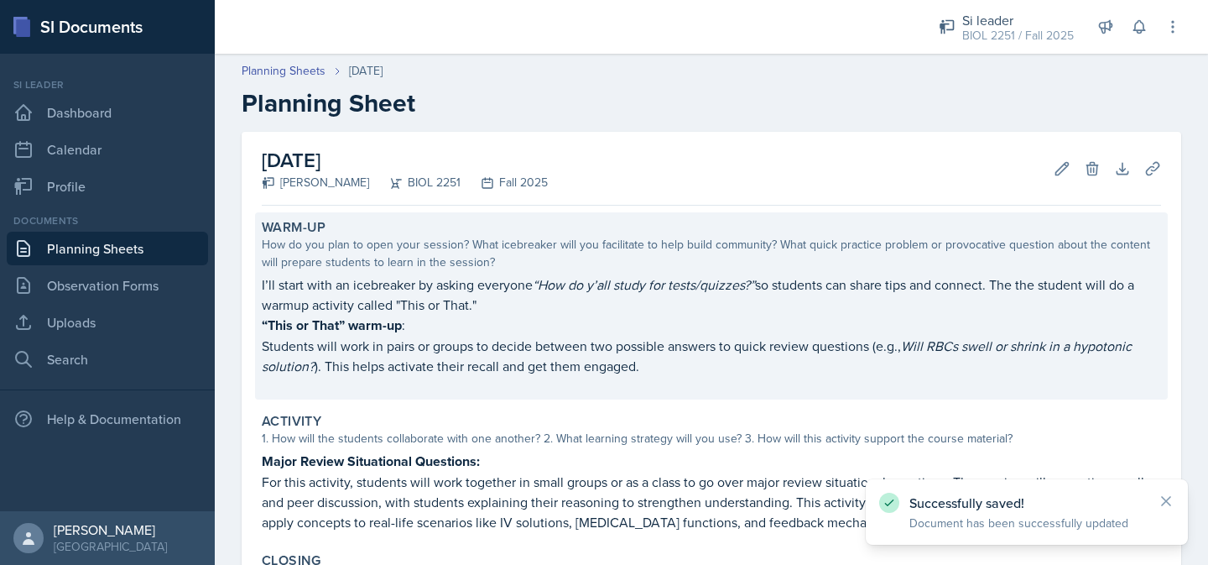
scroll to position [295, 0]
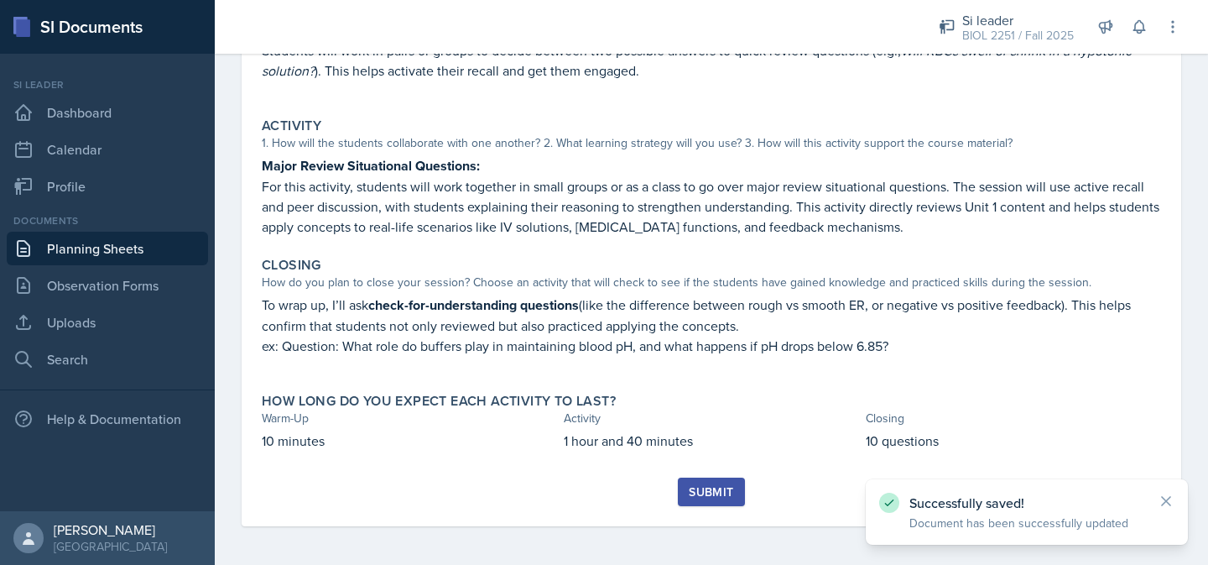
click at [711, 487] on div "Submit" at bounding box center [711, 491] width 44 height 13
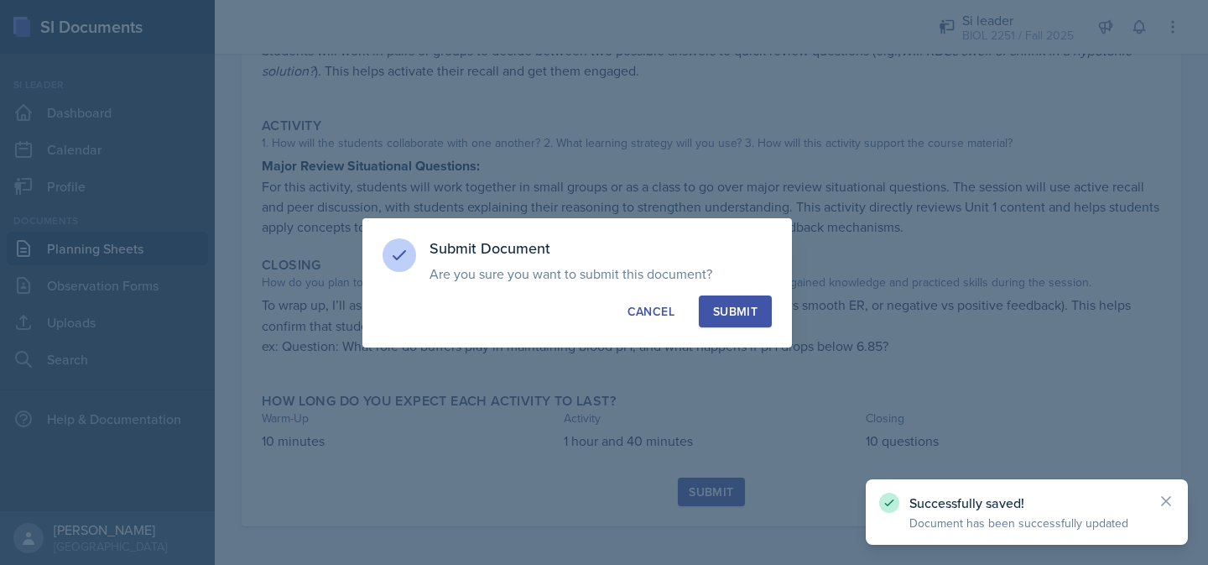
click at [731, 315] on div "Submit" at bounding box center [735, 311] width 44 height 17
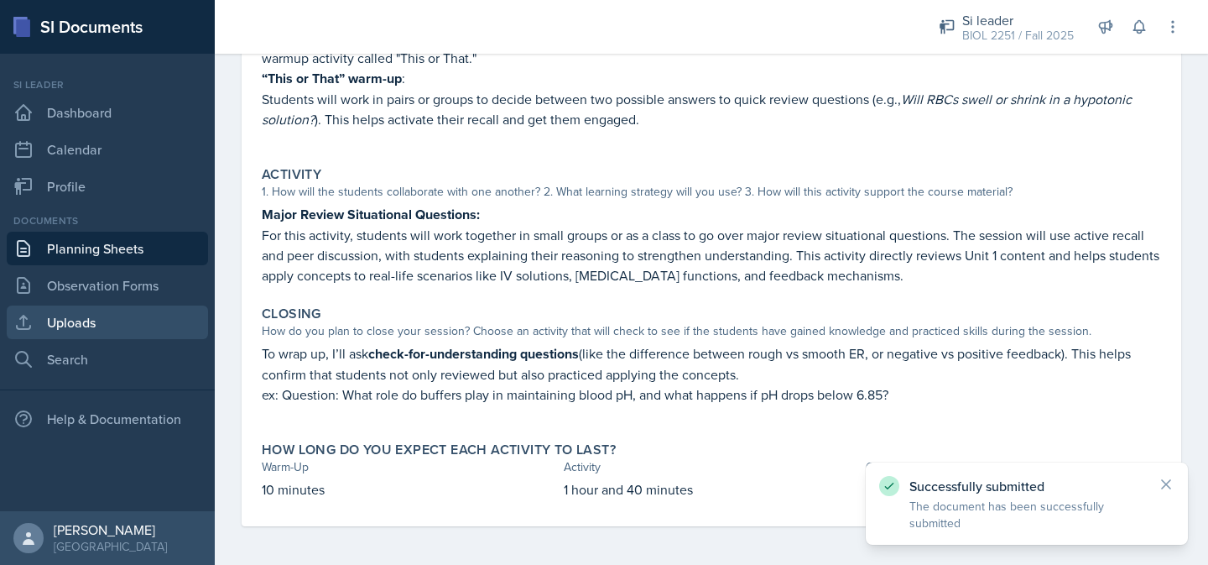
click at [92, 321] on link "Uploads" at bounding box center [107, 322] width 201 height 34
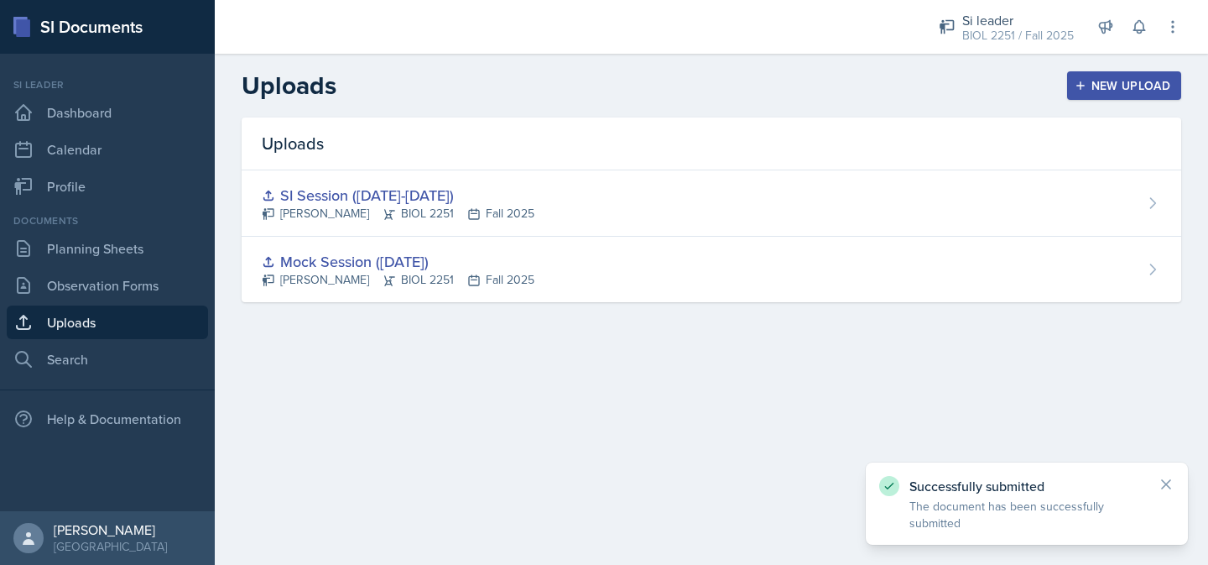
click at [1101, 96] on button "New Upload" at bounding box center [1124, 85] width 115 height 29
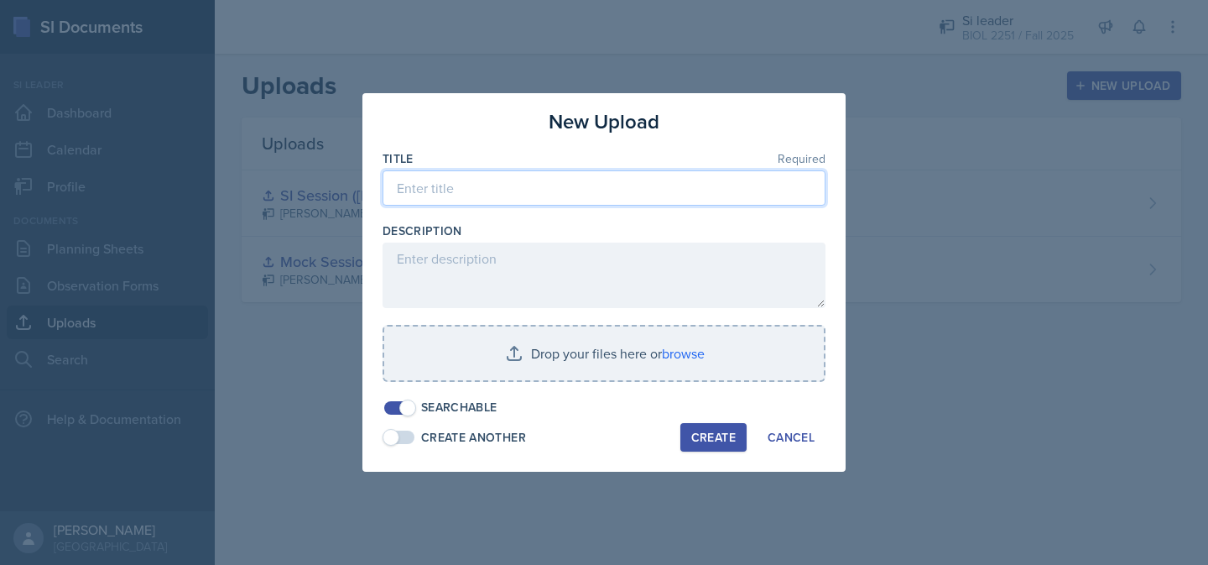
click at [676, 195] on input at bounding box center [604, 187] width 443 height 35
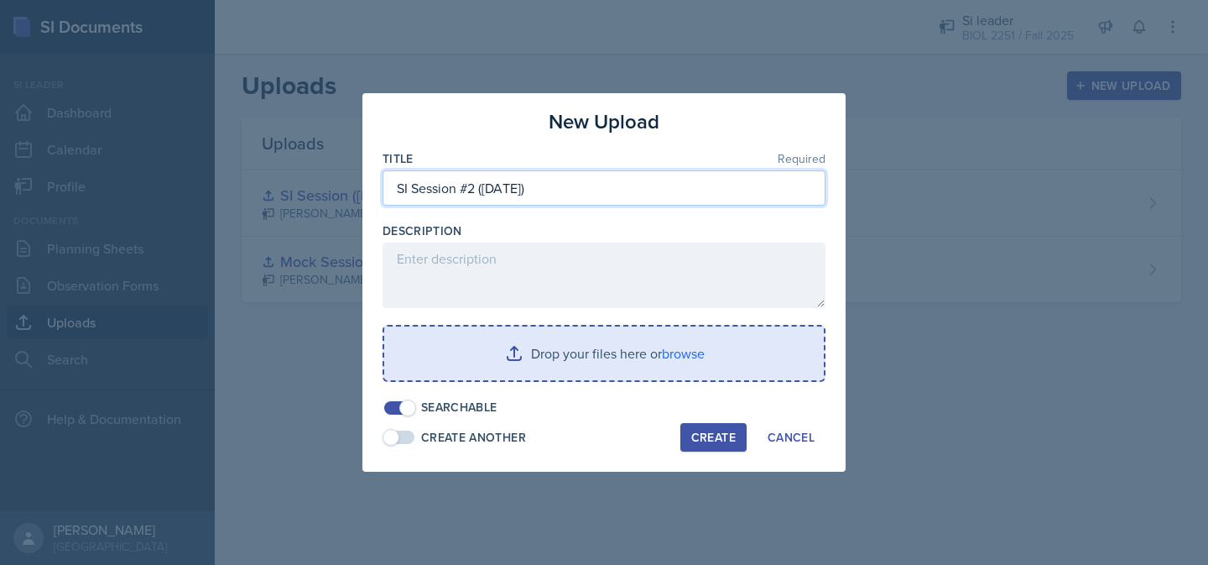
type input "SI Session #2 ([DATE])"
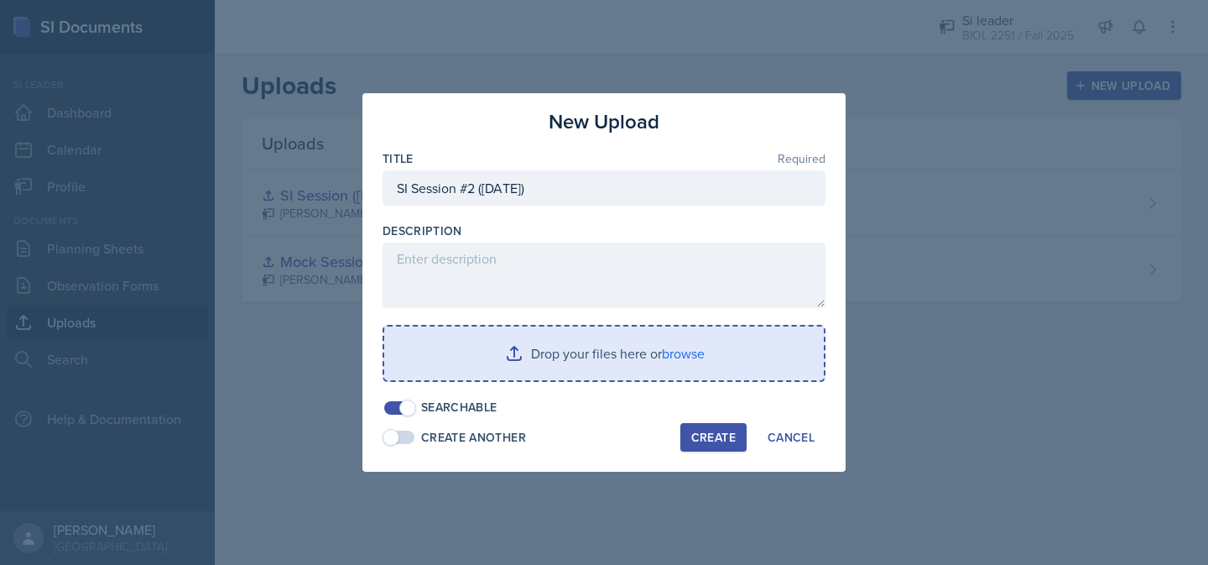
click at [652, 346] on input "file" at bounding box center [604, 353] width 440 height 54
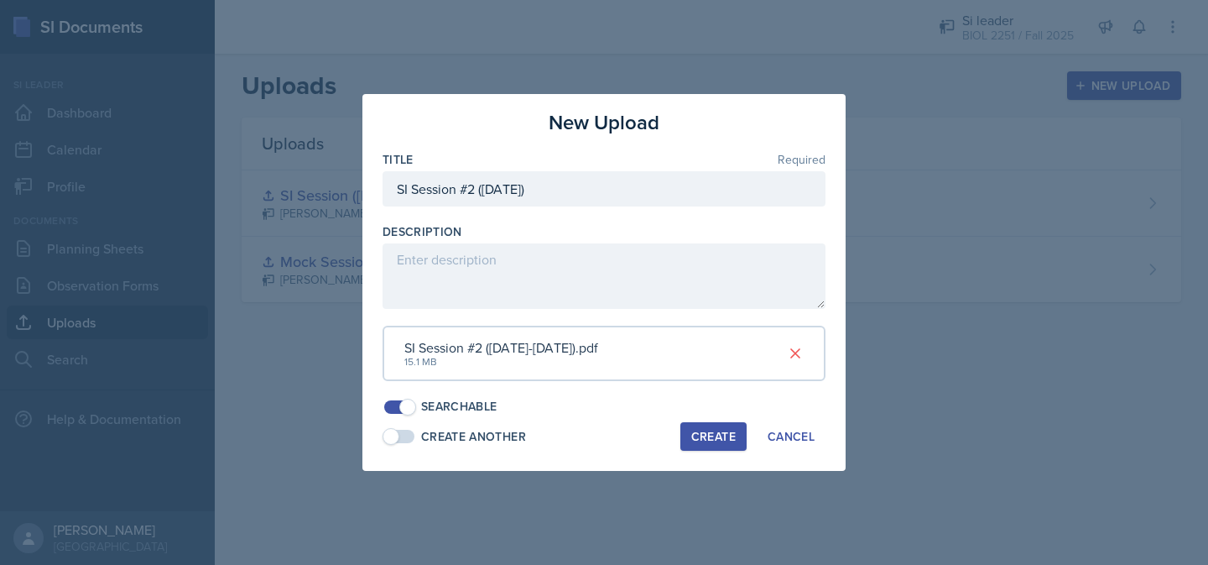
click at [718, 443] on div "Create" at bounding box center [713, 436] width 44 height 13
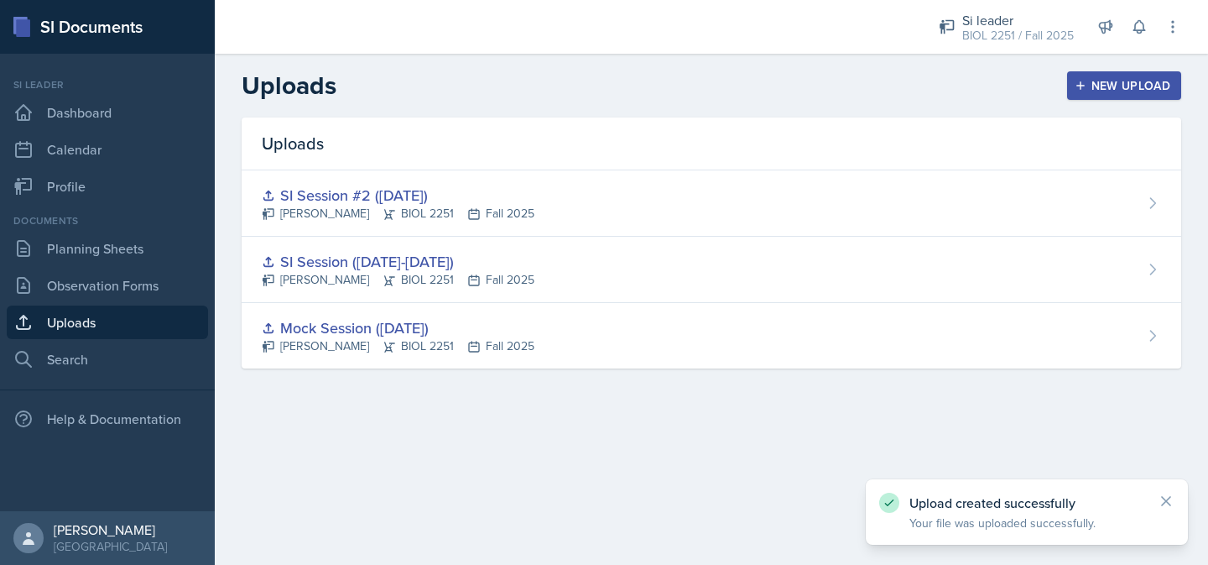
click at [1122, 81] on div "New Upload" at bounding box center [1124, 85] width 93 height 13
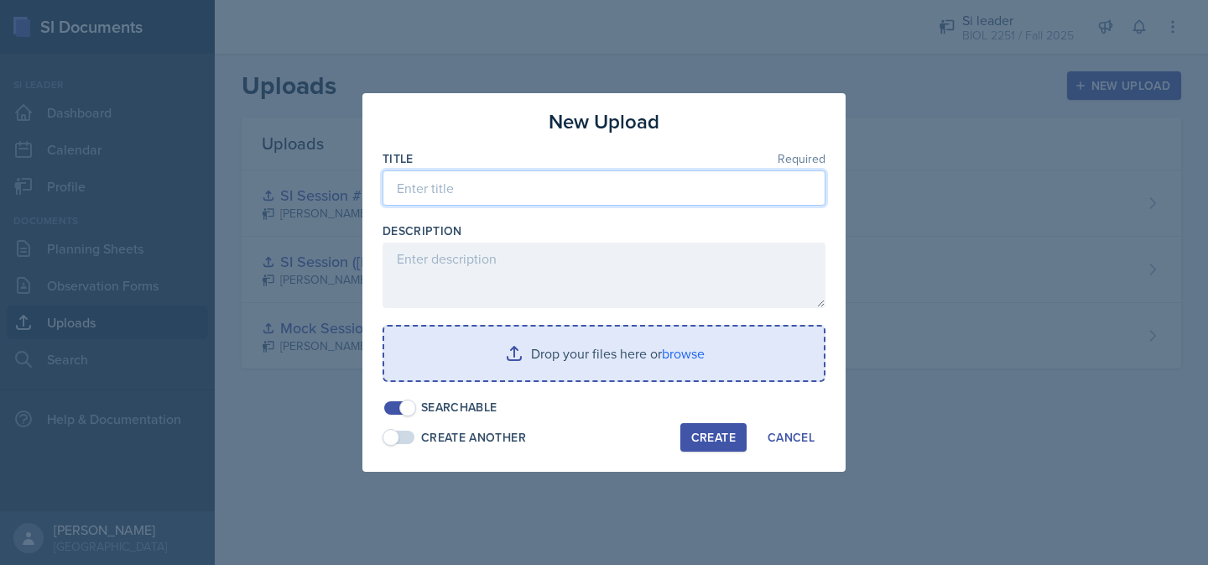
click at [763, 181] on input at bounding box center [604, 187] width 443 height 35
type input "MAJOR REVIEW SI Session ([DATE])"
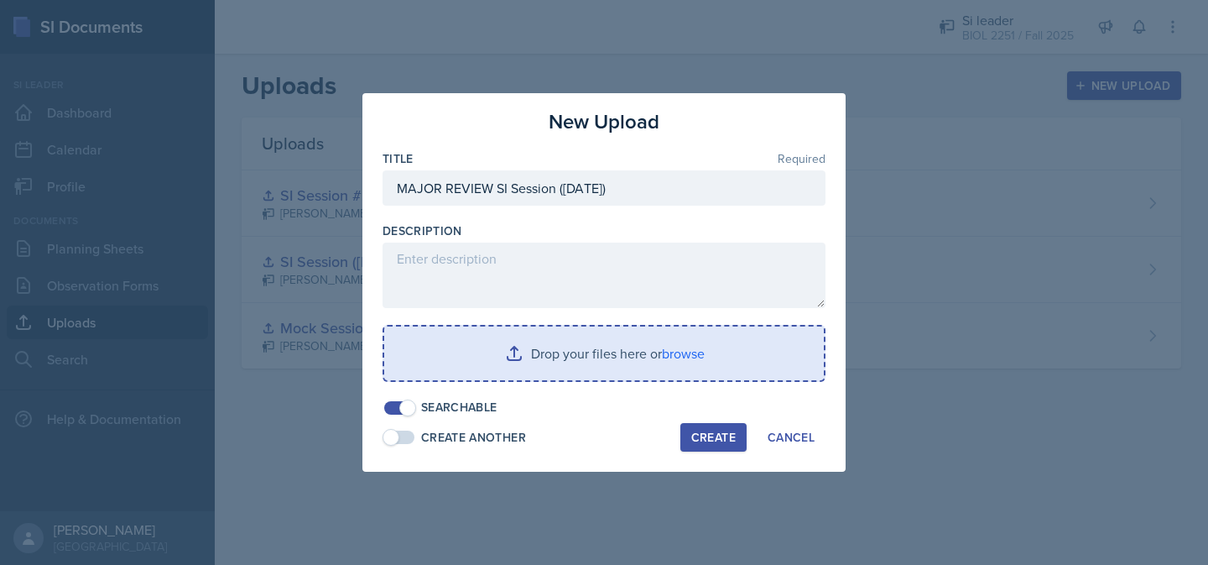
click at [732, 355] on input "file" at bounding box center [604, 353] width 440 height 54
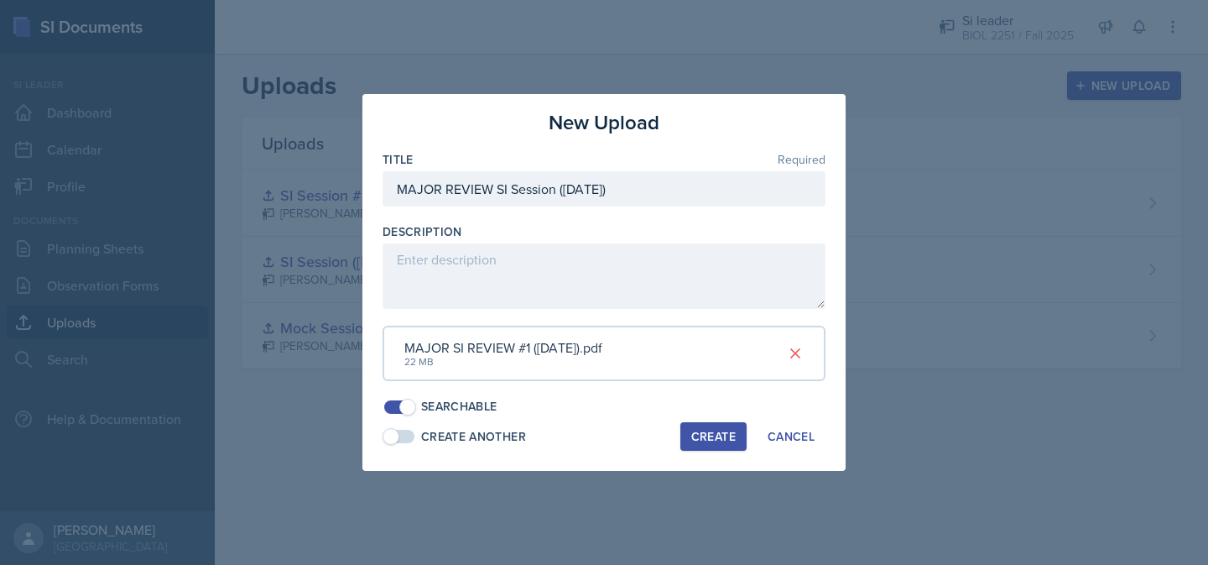
click at [703, 439] on div "Create" at bounding box center [713, 436] width 44 height 13
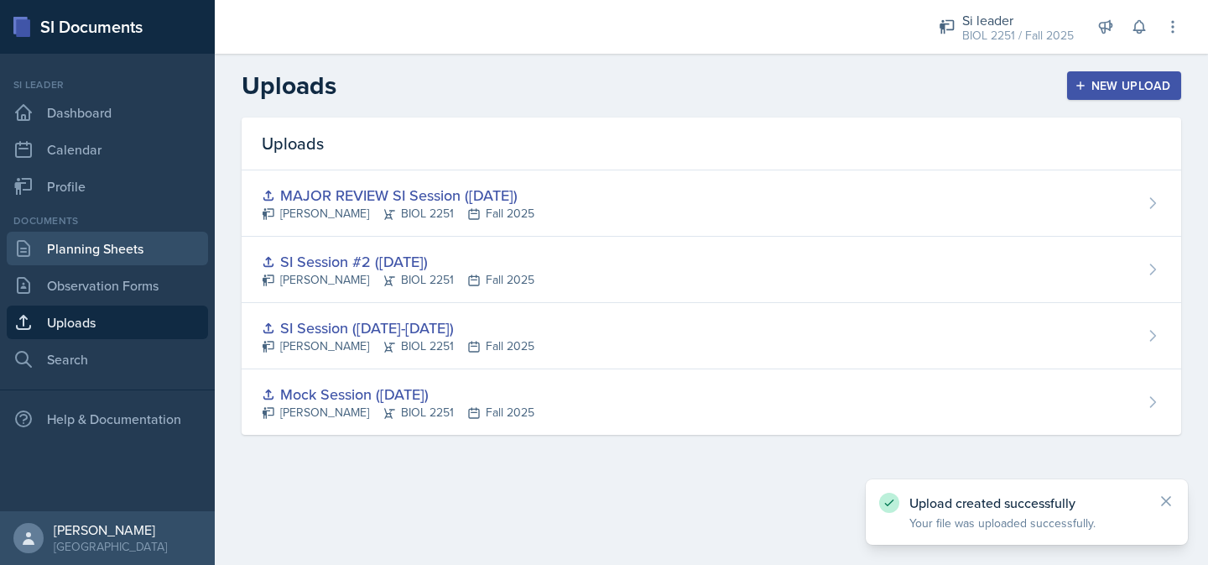
click at [151, 250] on link "Planning Sheets" at bounding box center [107, 249] width 201 height 34
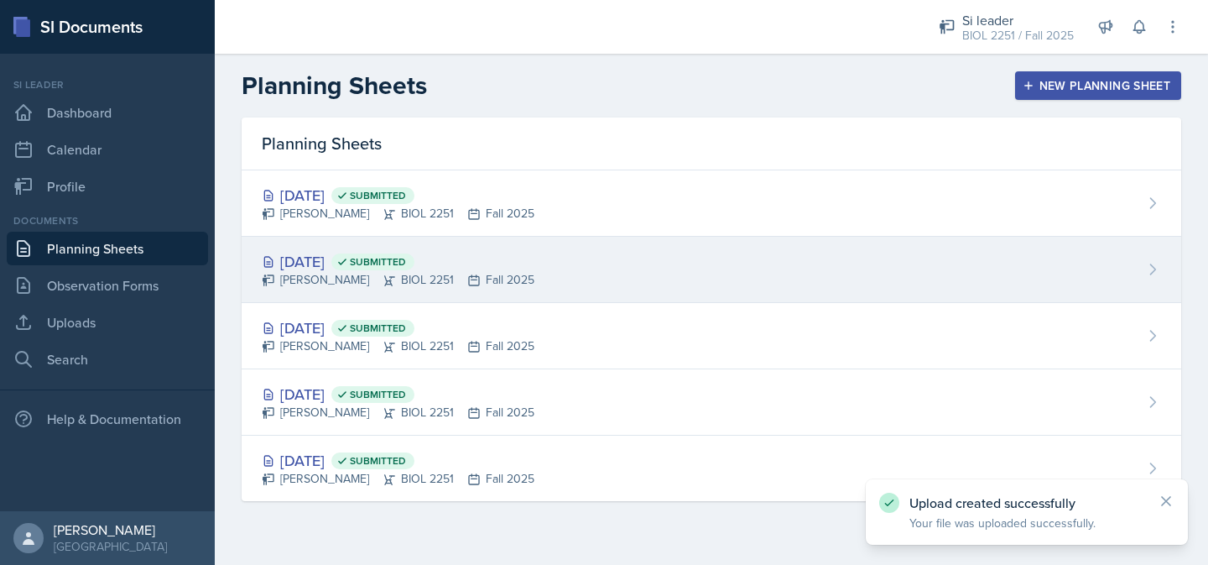
click at [372, 263] on div "[DATE] Submitted" at bounding box center [398, 261] width 273 height 23
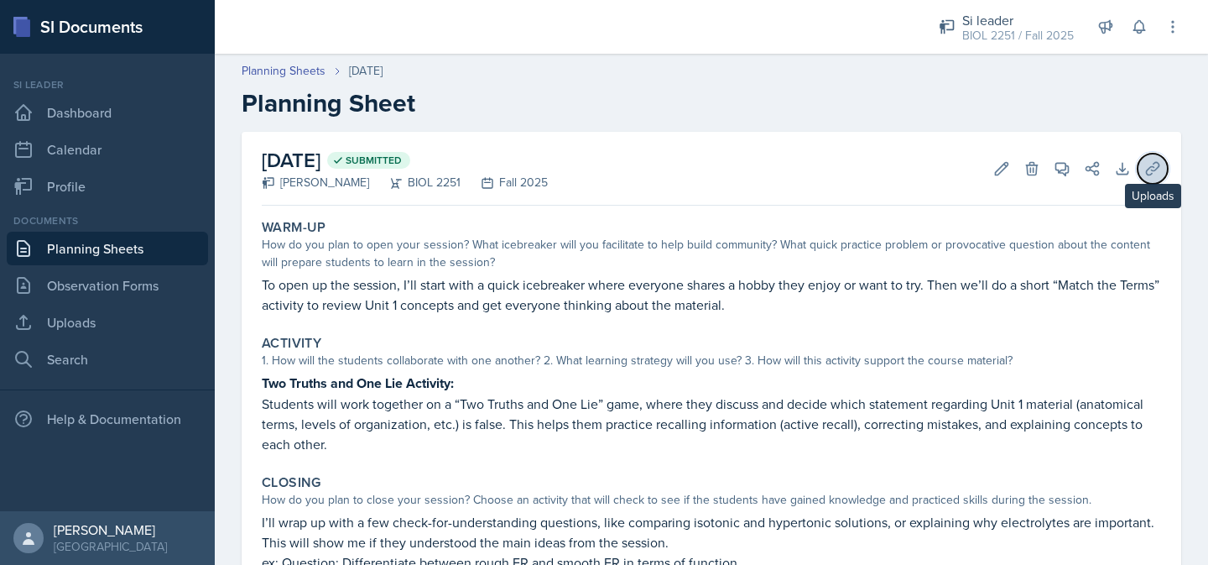
click at [1163, 161] on button "Uploads" at bounding box center [1153, 169] width 30 height 30
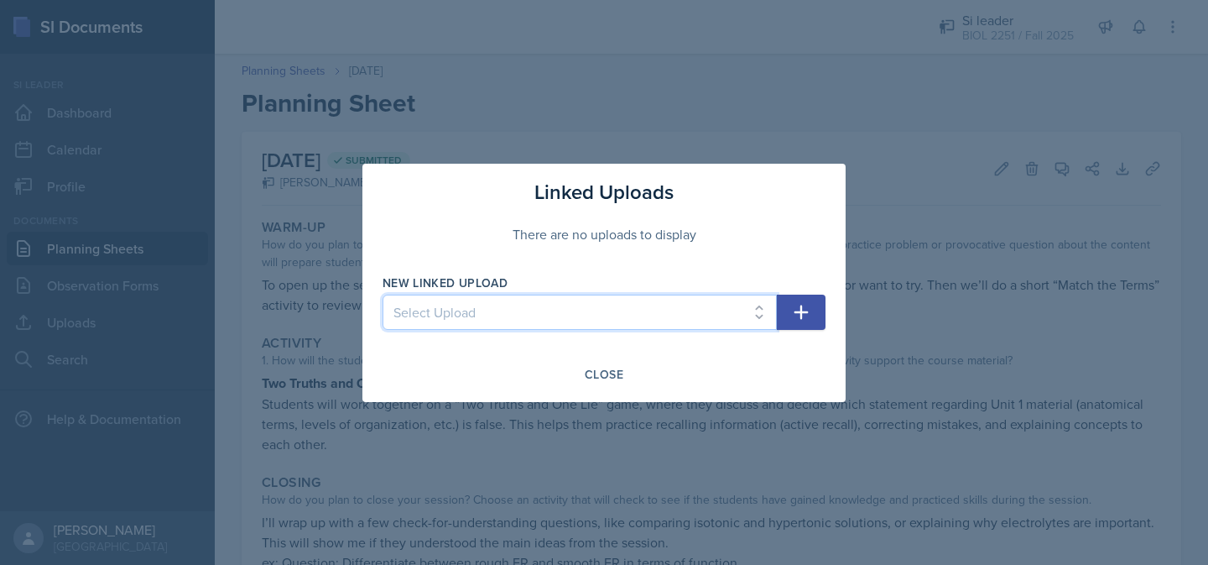
click at [763, 310] on select "Select Upload Mock Session ([DATE]) SI Session ([DATE]-[DATE]) SI Session #2 ([…" at bounding box center [580, 311] width 394 height 35
select select "773741ee-ced2-42b7-b89f-9a089e80d428"
click at [383, 294] on select "Select Upload Mock Session ([DATE]) SI Session ([DATE]-[DATE]) SI Session #2 ([…" at bounding box center [580, 311] width 394 height 35
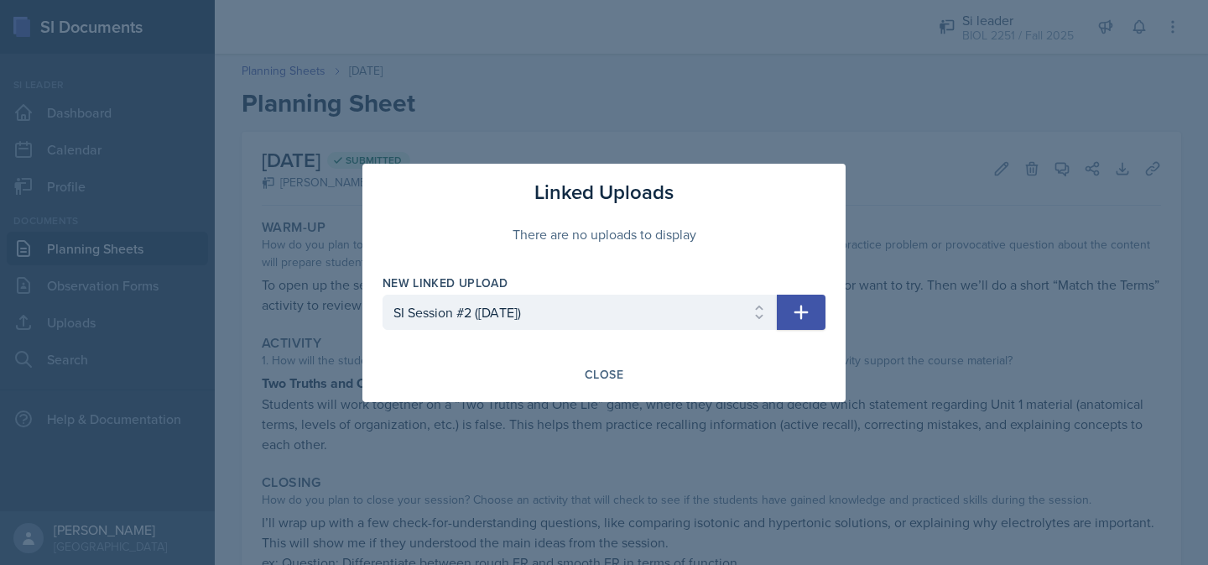
click at [798, 316] on icon "button" at bounding box center [801, 312] width 20 height 20
select select
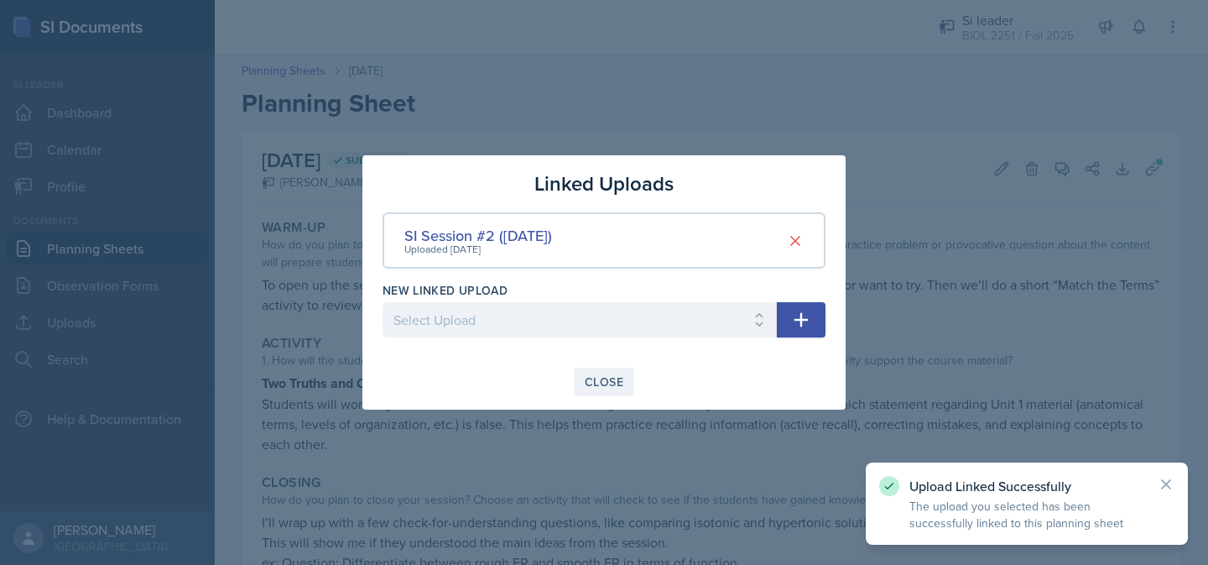
click at [596, 388] on div "Close" at bounding box center [604, 381] width 39 height 13
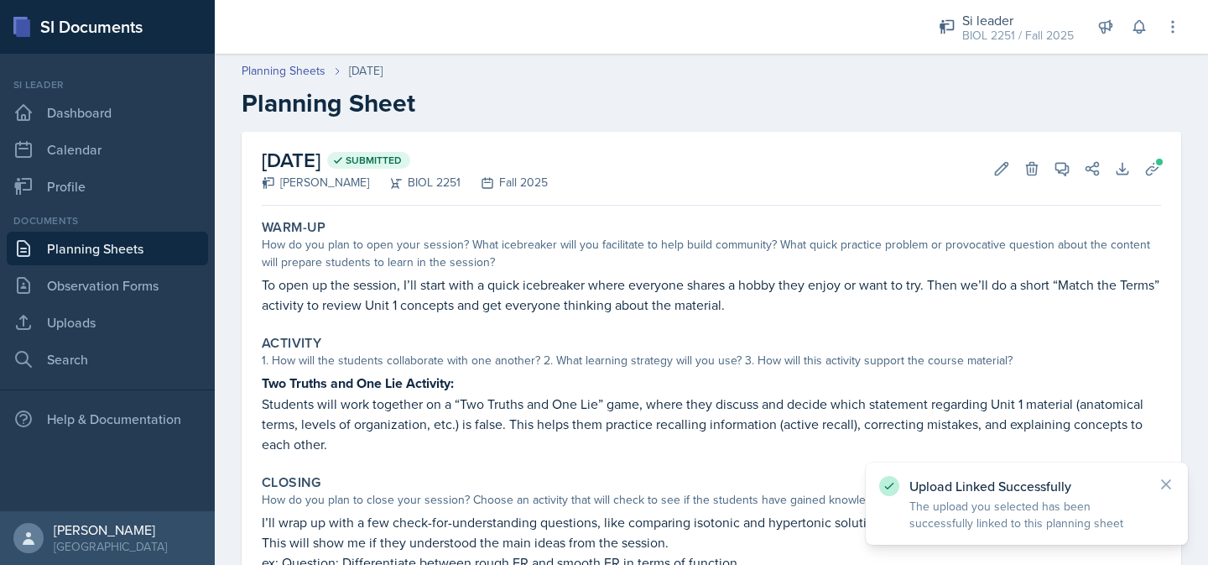
click at [130, 238] on link "Planning Sheets" at bounding box center [107, 249] width 201 height 34
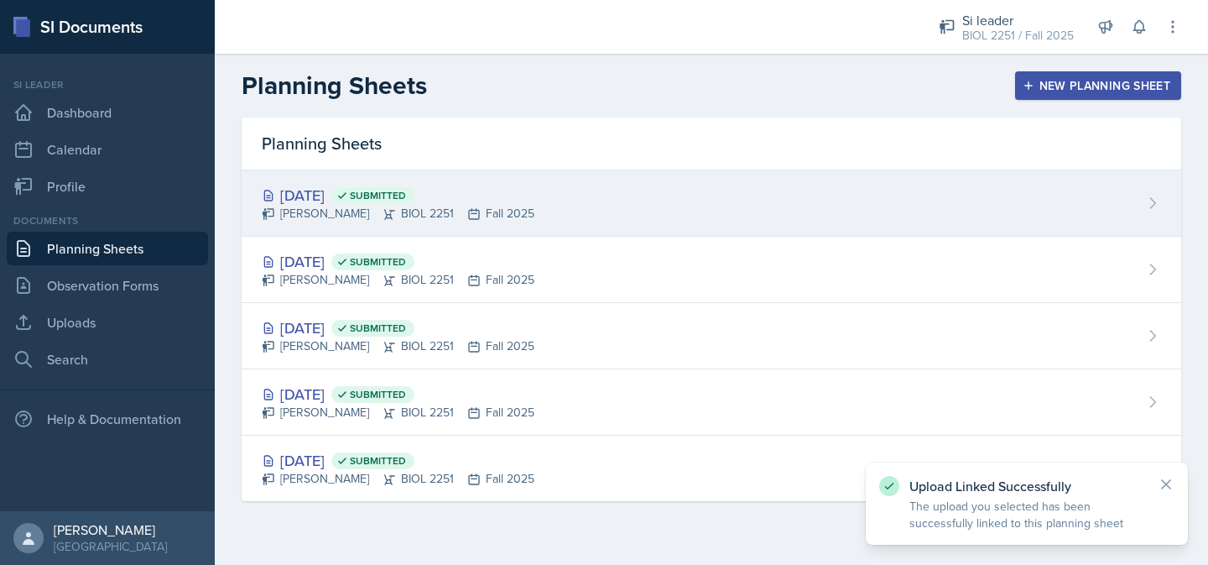
click at [333, 192] on div "[DATE] Submitted" at bounding box center [398, 195] width 273 height 23
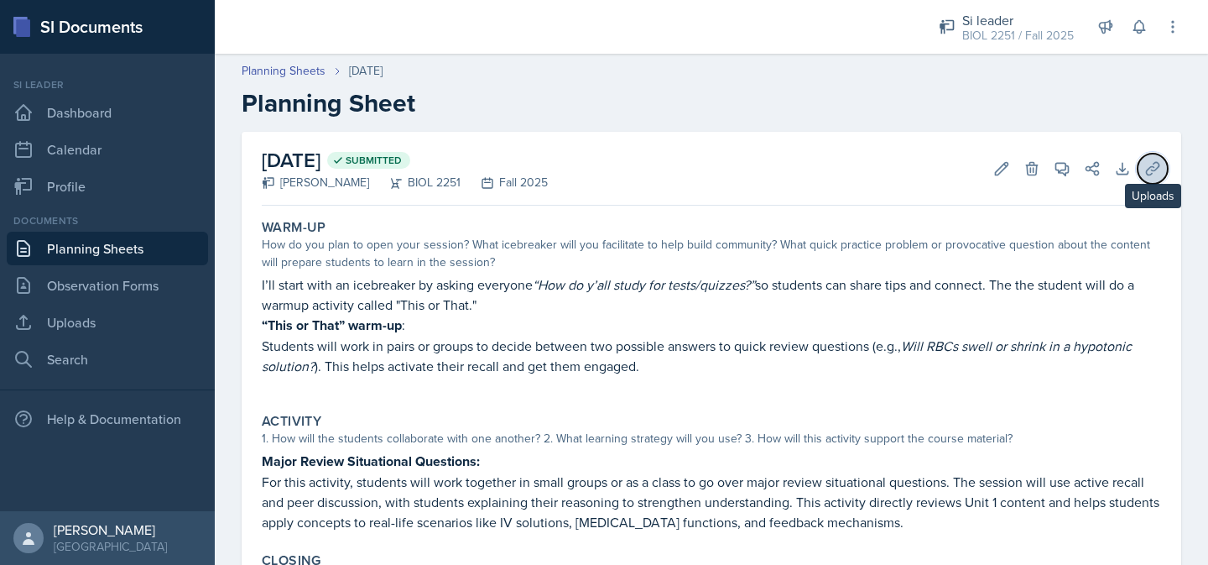
click at [1152, 164] on icon at bounding box center [1152, 168] width 17 height 17
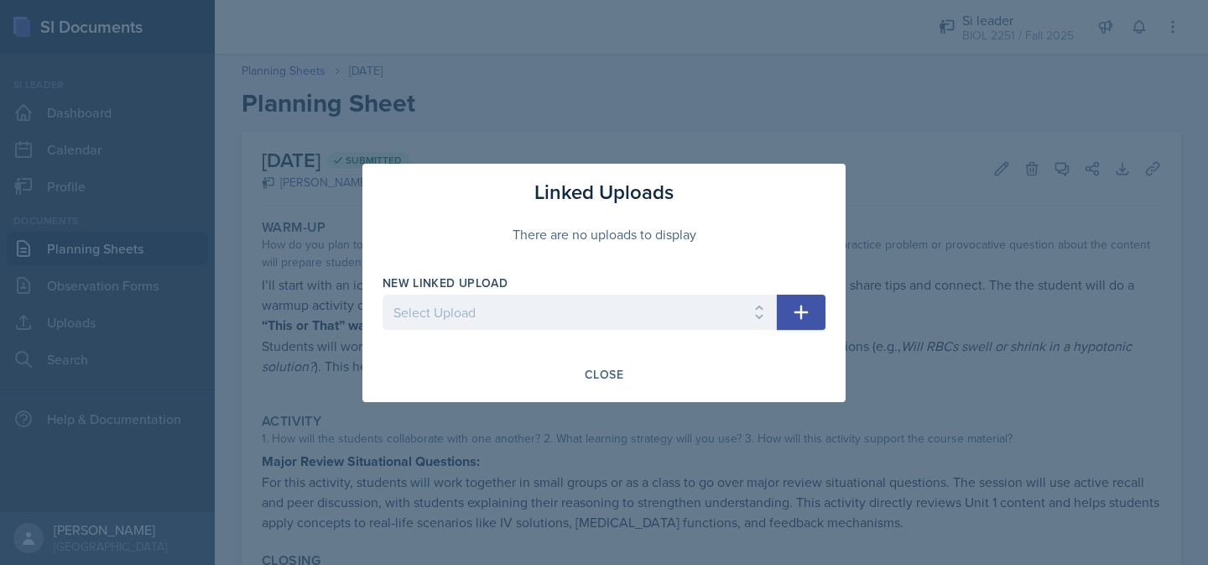
click at [782, 313] on button "button" at bounding box center [801, 311] width 49 height 35
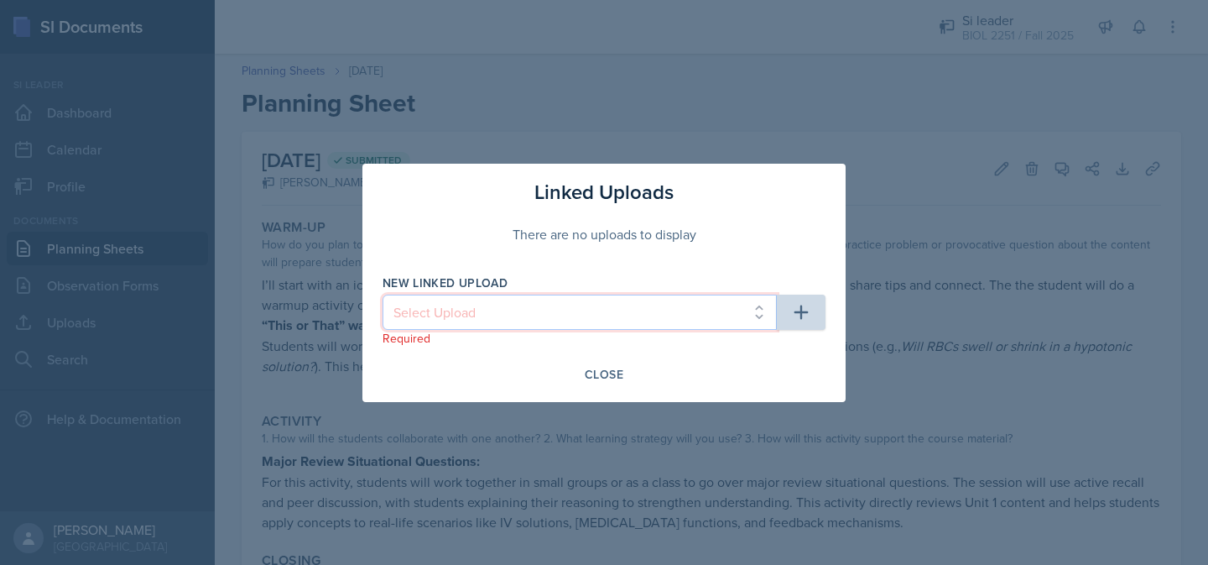
click at [737, 316] on select "Select Upload Mock Session ([DATE]) SI Session ([DATE]-[DATE]) SI Session #2 ([…" at bounding box center [580, 311] width 394 height 35
select select "c04903f5-f9df-4a00-bf88-4ecd9d0bf69d"
click at [383, 294] on select "Select Upload Mock Session ([DATE]) SI Session ([DATE]-[DATE]) SI Session #2 ([…" at bounding box center [580, 311] width 394 height 35
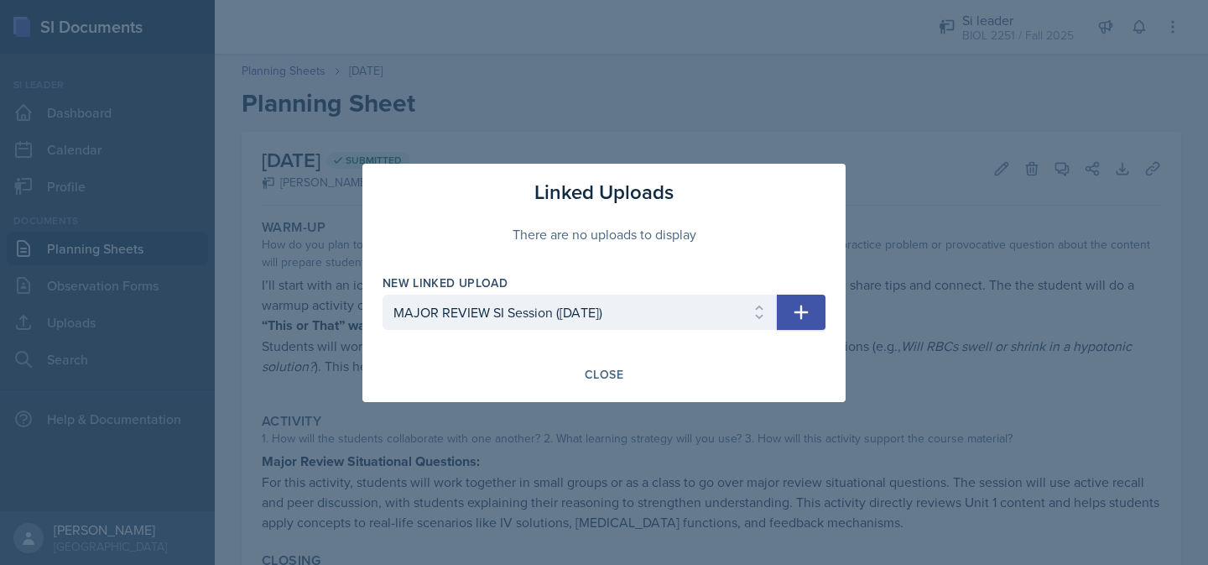
click at [798, 315] on icon "button" at bounding box center [801, 312] width 20 height 20
select select
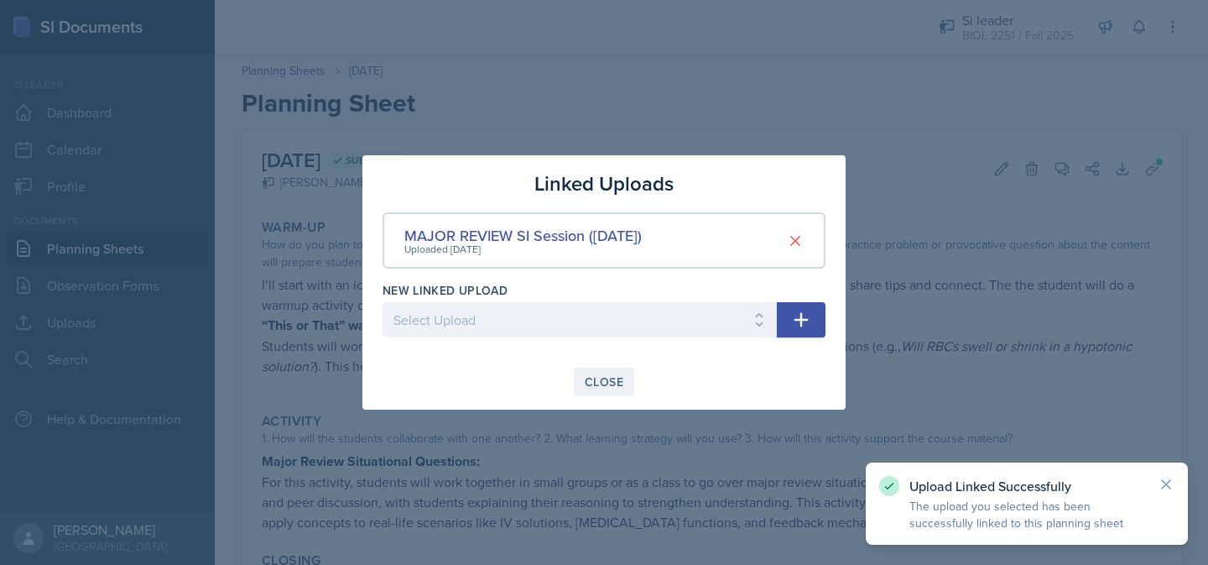
click at [621, 375] on div "Close" at bounding box center [604, 381] width 39 height 13
